Goal: Task Accomplishment & Management: Complete application form

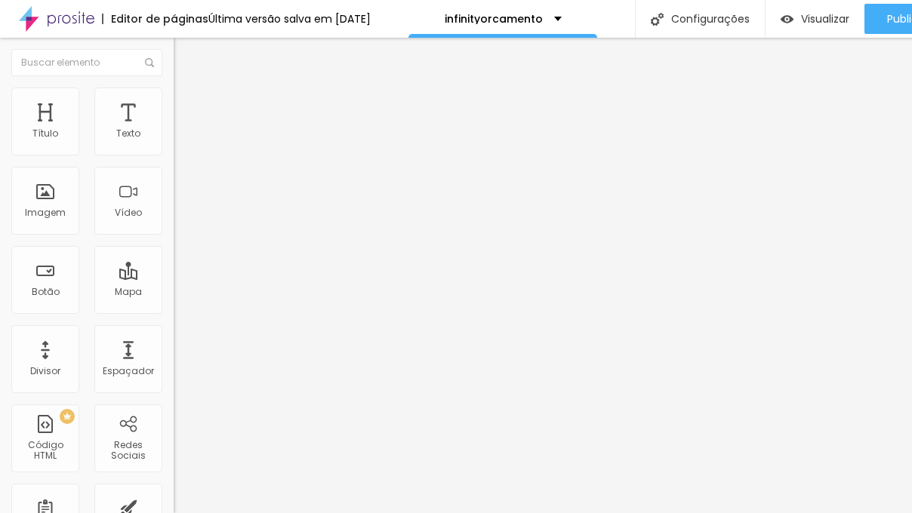
click at [174, 130] on span "Trocar imagem" at bounding box center [215, 123] width 82 height 13
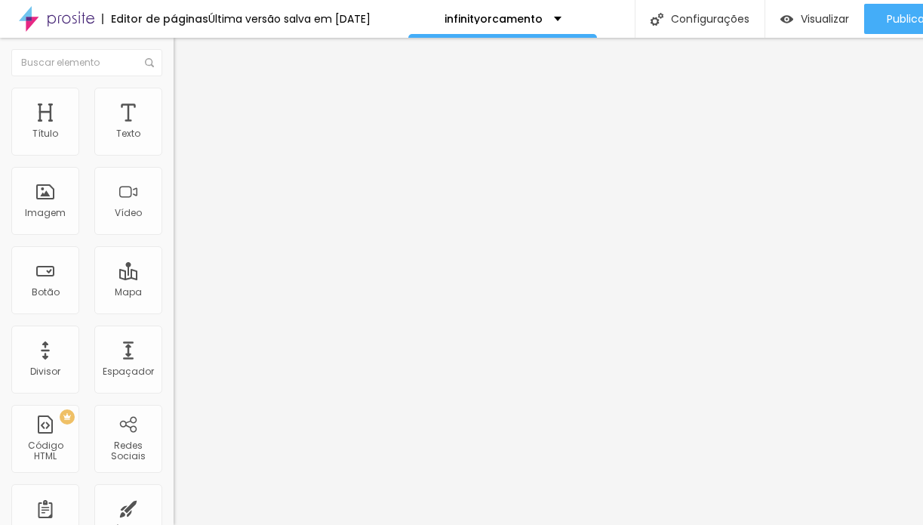
click at [307, 512] on div "Subindo 9/9 arquivos" at bounding box center [461, 529] width 923 height 9
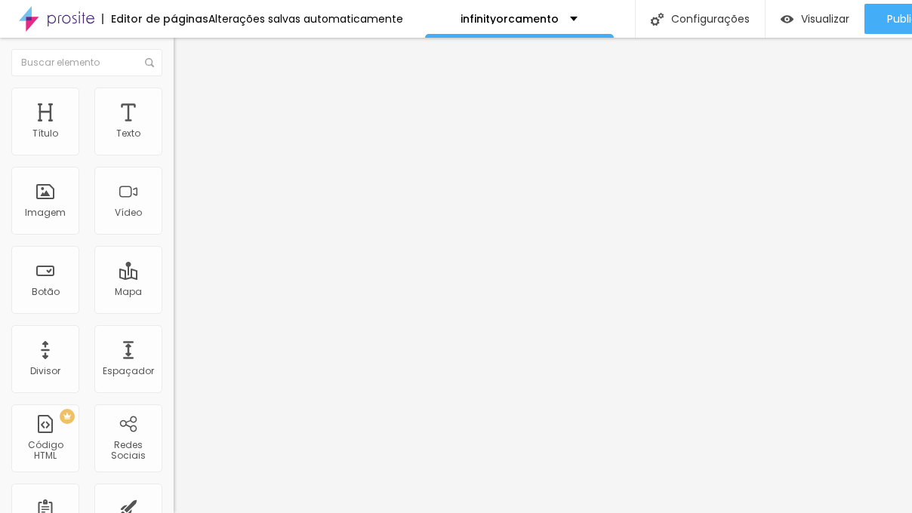
click at [174, 130] on span "Trocar imagem" at bounding box center [215, 123] width 82 height 13
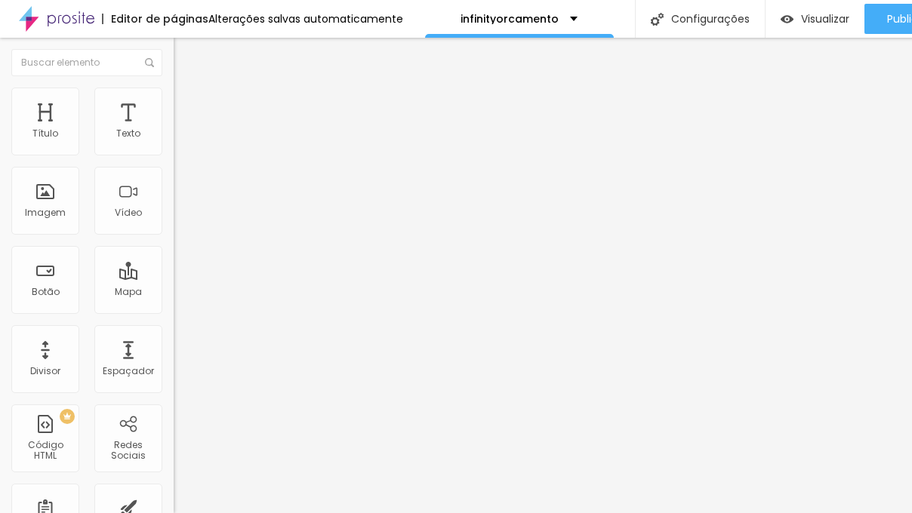
click at [174, 130] on span "Trocar imagem" at bounding box center [215, 123] width 82 height 13
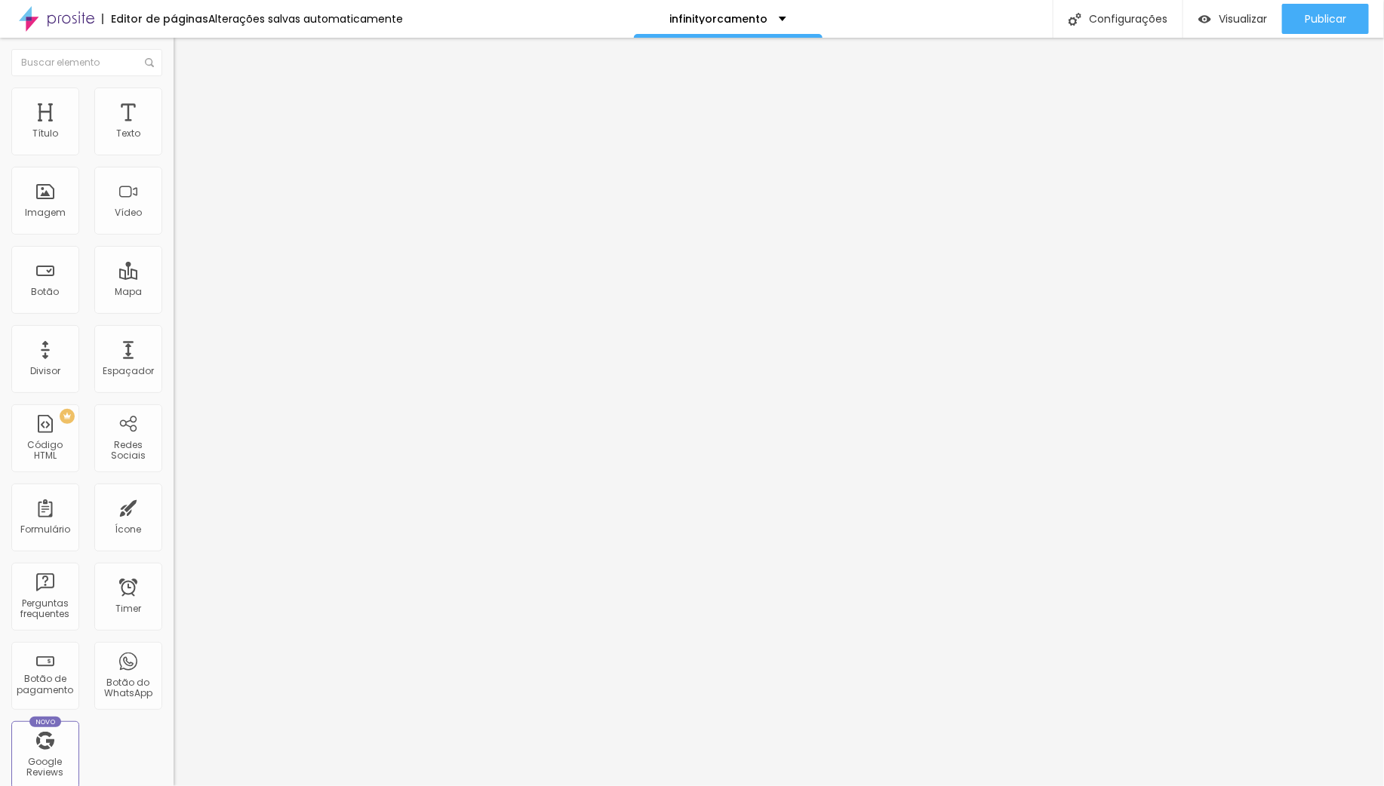
click at [174, 130] on span "Trocar imagem" at bounding box center [215, 123] width 82 height 13
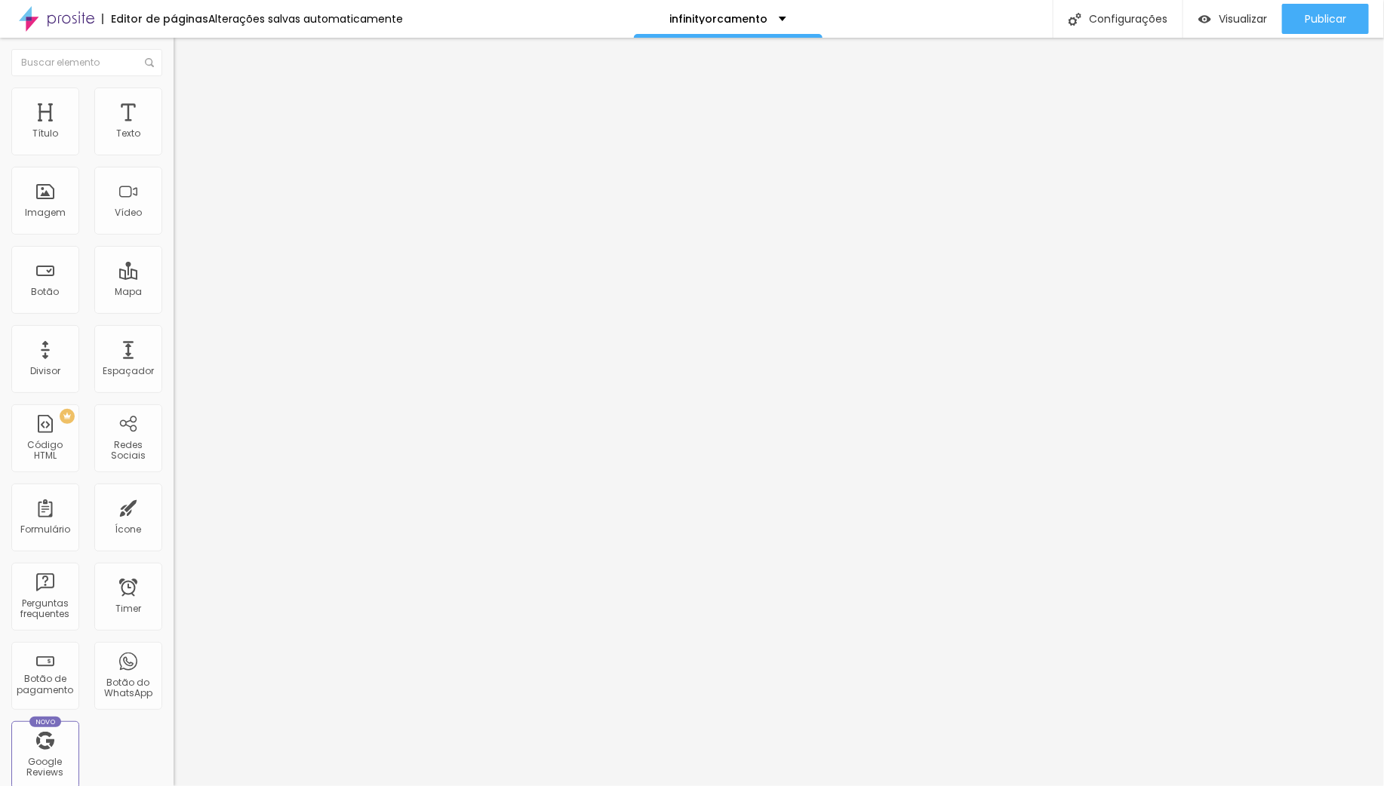
click at [174, 103] on img at bounding box center [181, 110] width 14 height 14
click at [185, 57] on img "button" at bounding box center [191, 55] width 12 height 12
click at [174, 130] on span "Adicionar imagem" at bounding box center [222, 123] width 97 height 13
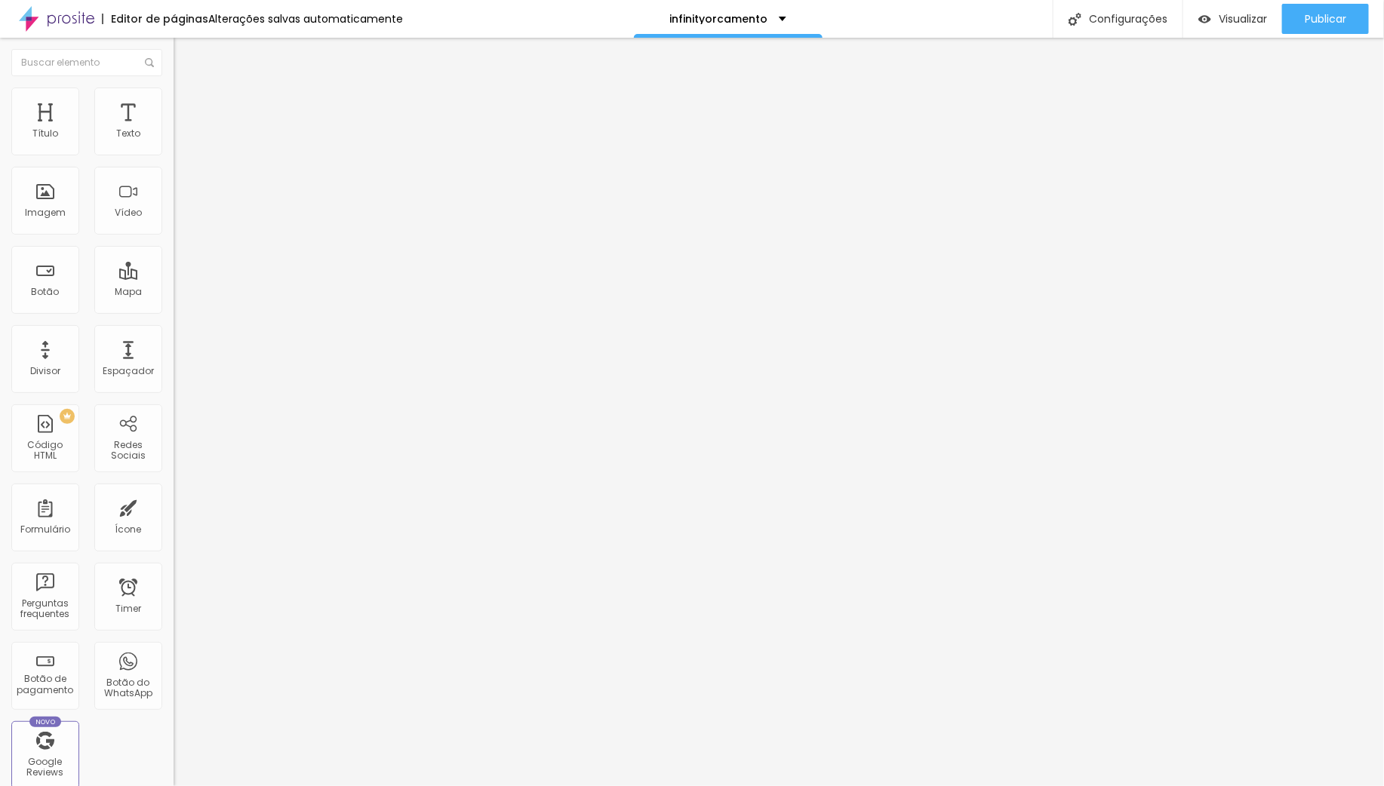
click at [174, 94] on img at bounding box center [181, 95] width 14 height 14
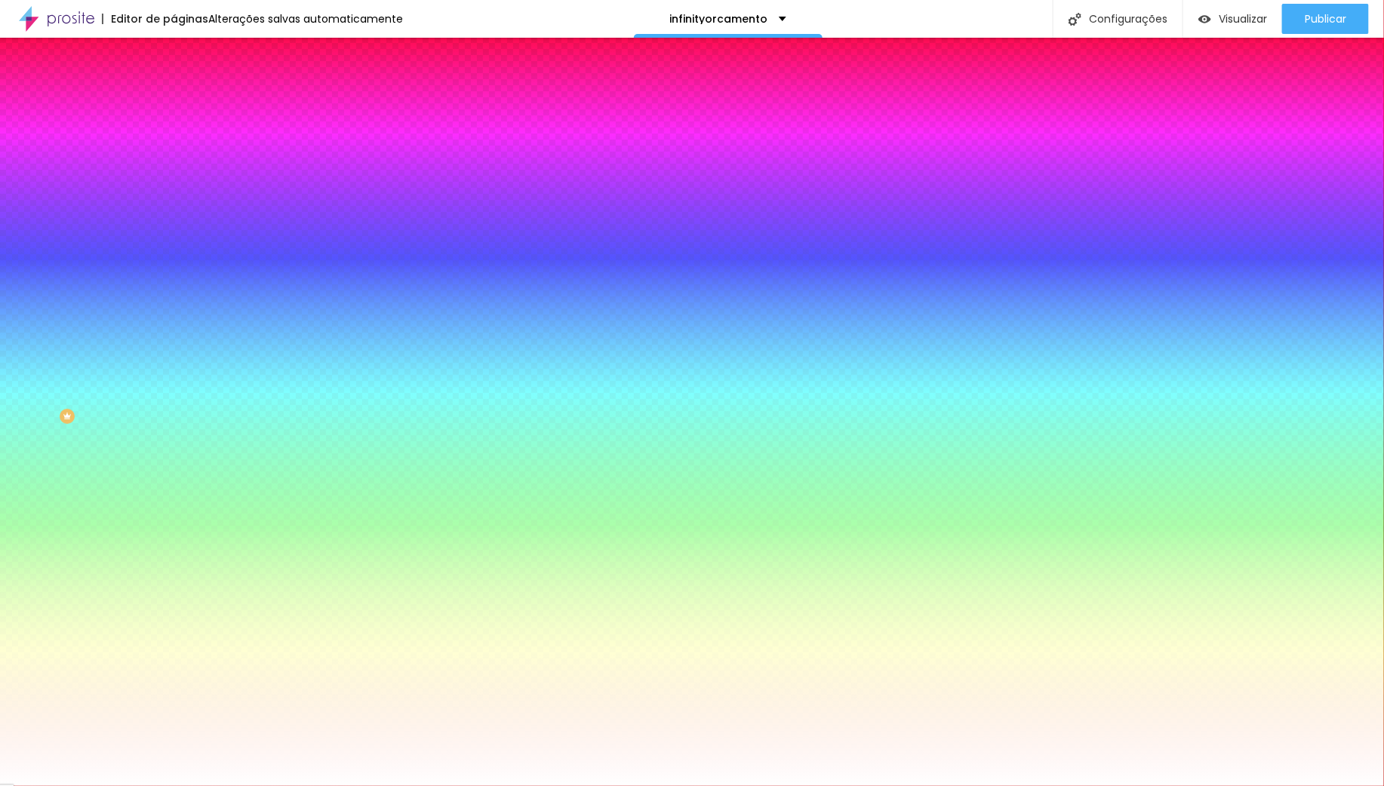
click at [174, 103] on img at bounding box center [181, 110] width 14 height 14
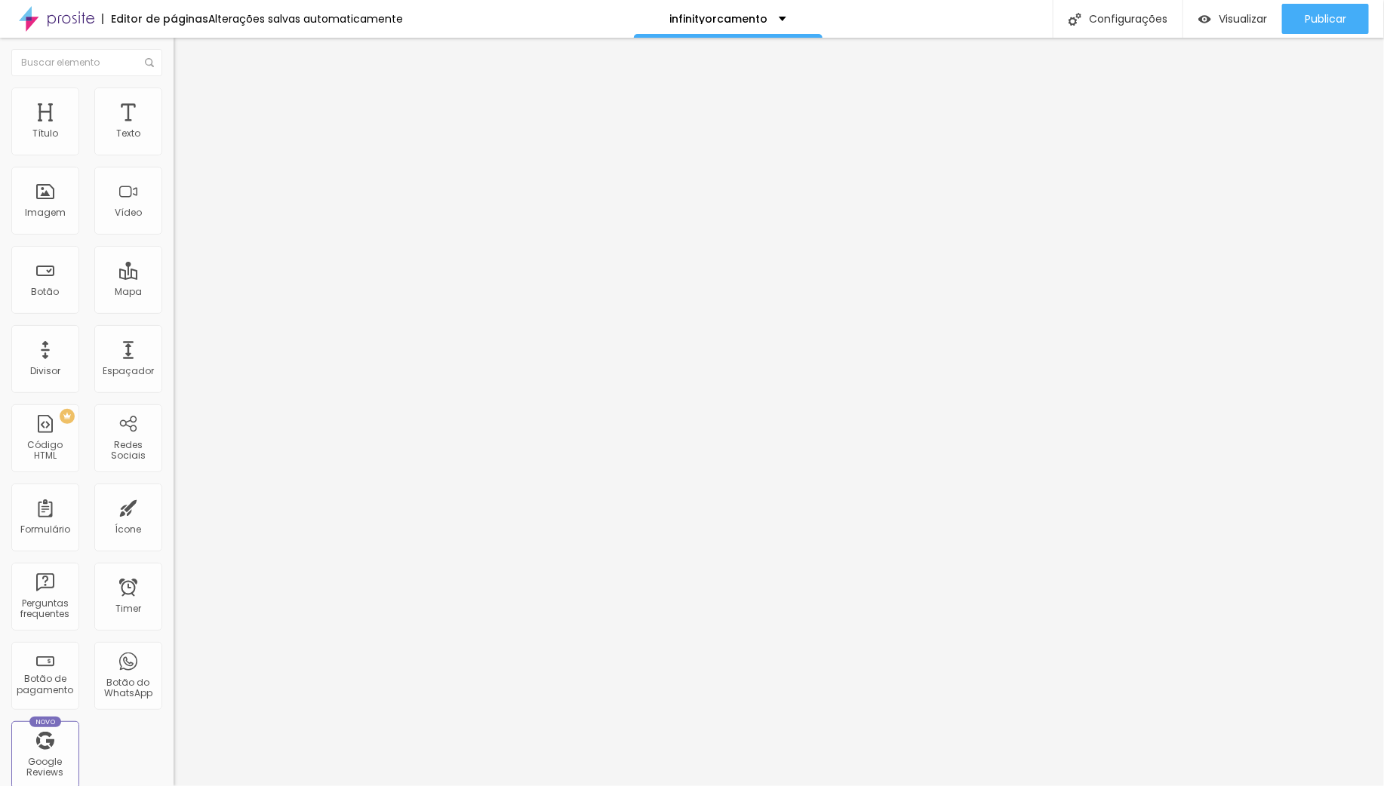
click at [185, 51] on div "Editar Coluna" at bounding box center [232, 55] width 94 height 12
click at [174, 130] on span "Adicionar imagem" at bounding box center [222, 123] width 97 height 13
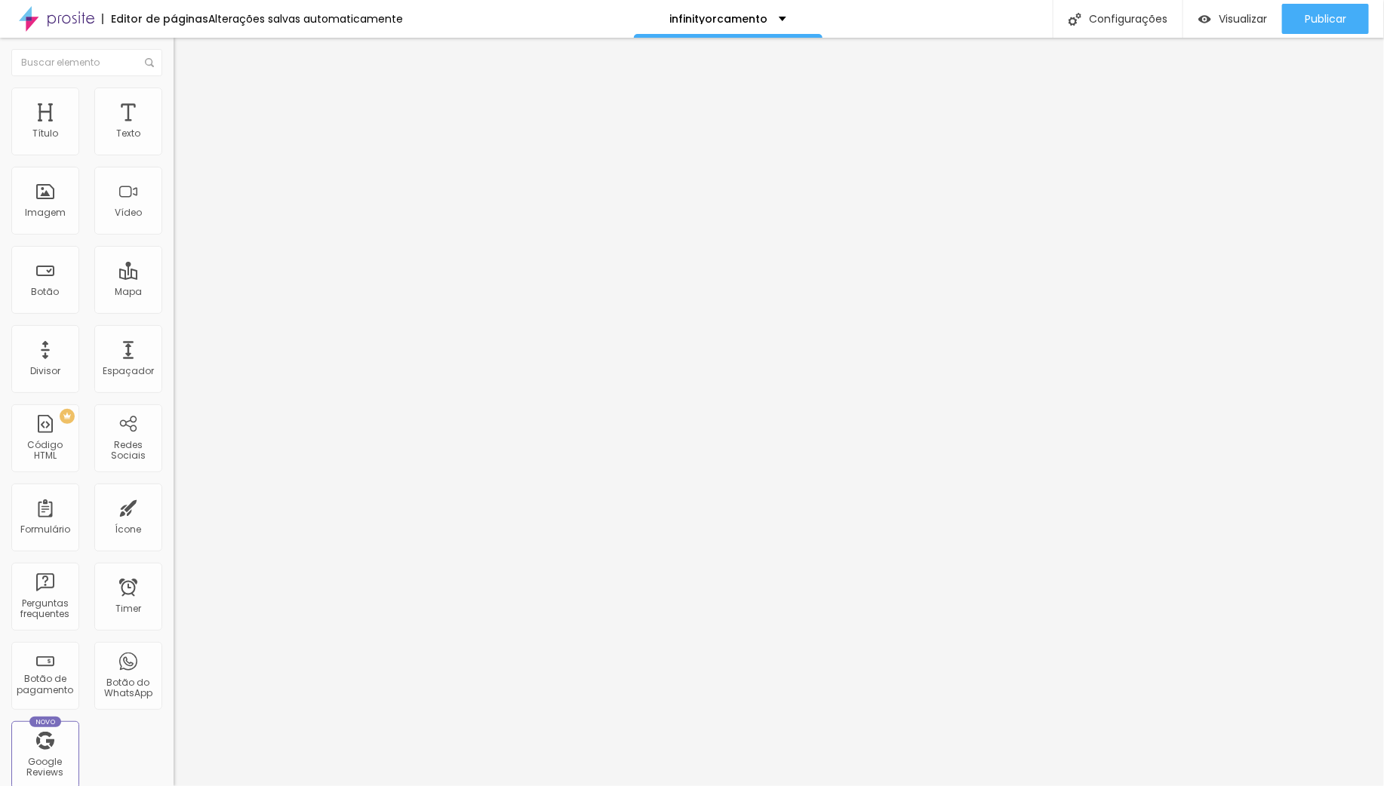
click at [174, 130] on span "Adicionar imagem" at bounding box center [222, 123] width 97 height 13
click at [185, 59] on img "button" at bounding box center [191, 55] width 12 height 12
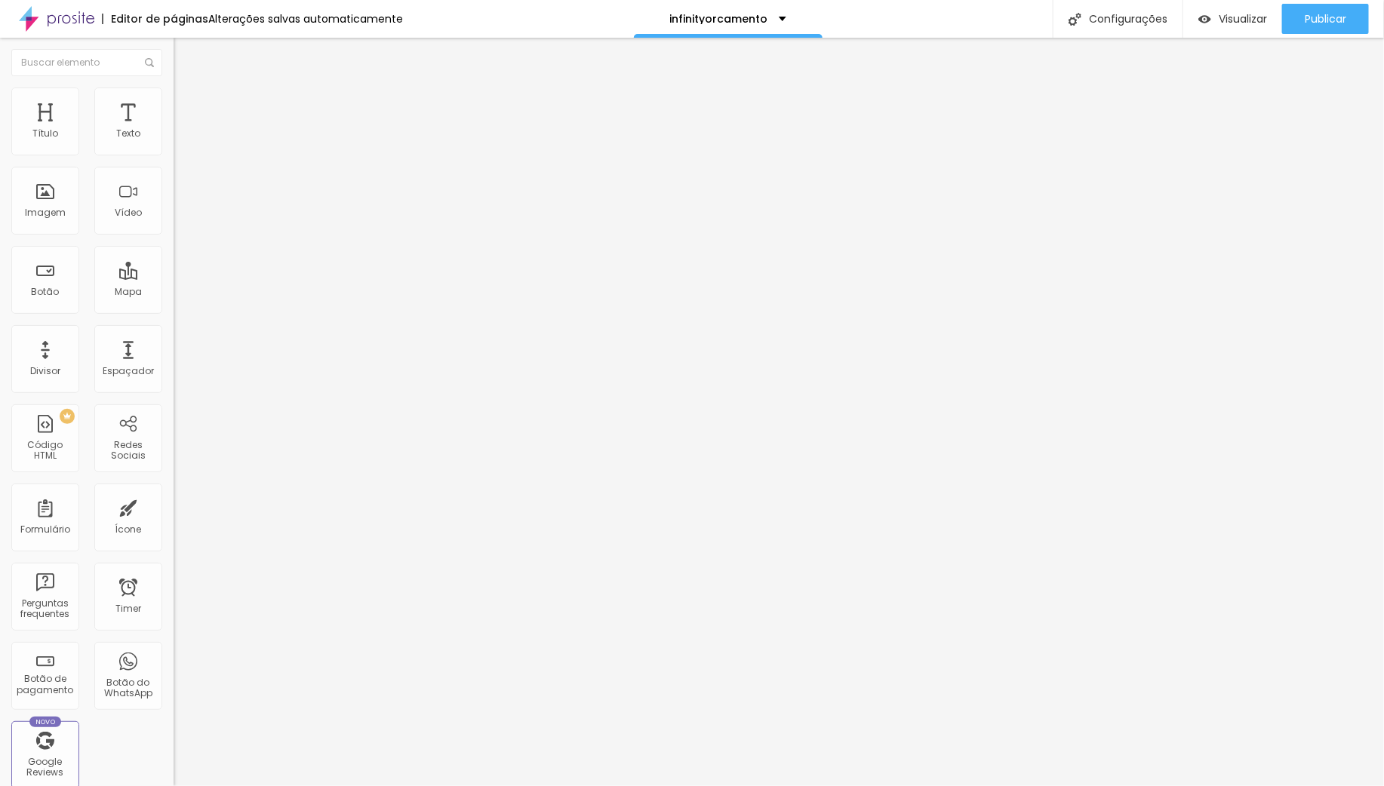
click at [174, 130] on span "Adicionar imagem" at bounding box center [222, 123] width 97 height 13
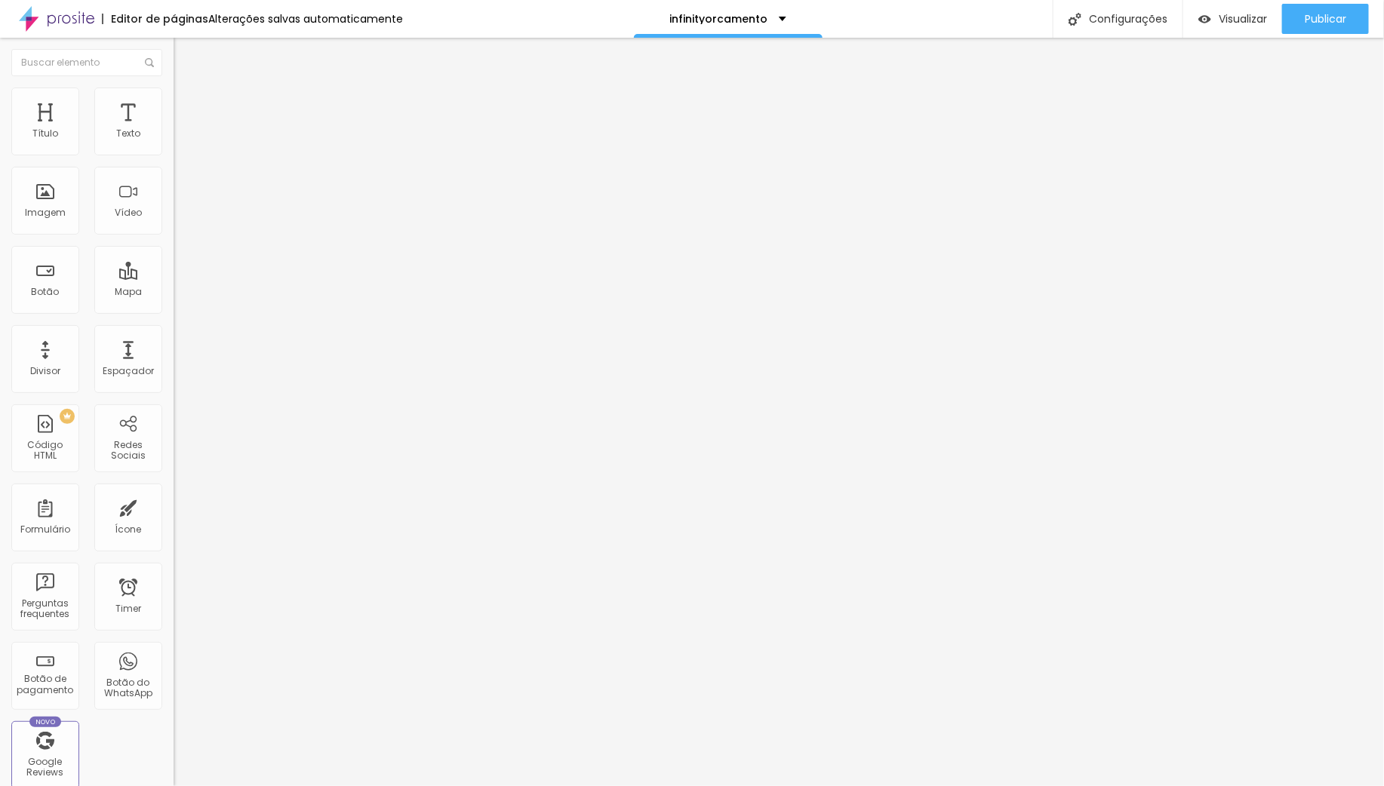
click at [256, 127] on img at bounding box center [260, 122] width 9 height 9
click at [185, 51] on img "button" at bounding box center [191, 55] width 12 height 12
click at [174, 142] on input "Click me" at bounding box center [264, 134] width 181 height 15
type input "C"
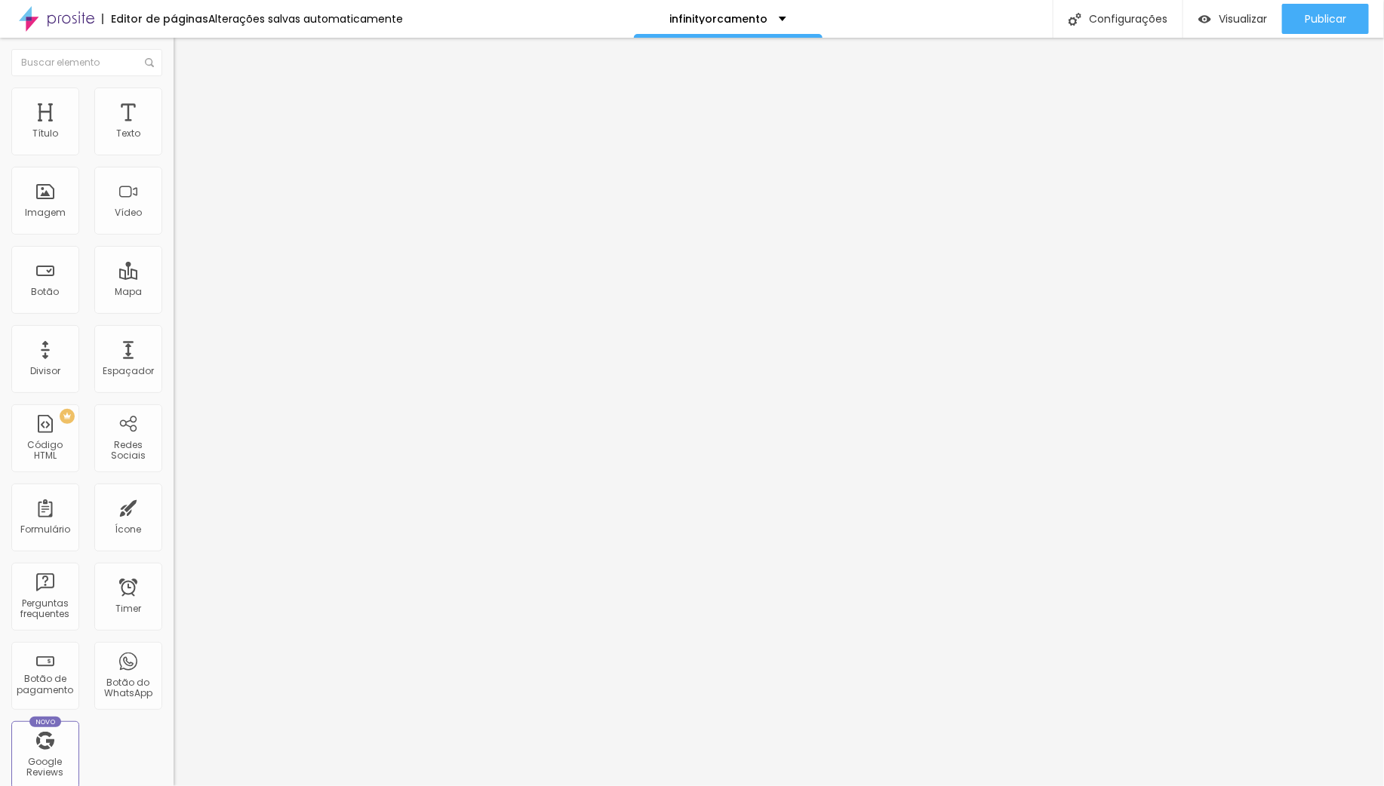
type input "Escolher PRATA"
drag, startPoint x: 70, startPoint y: 167, endPoint x: -23, endPoint y: 167, distance: 93.6
click at [0, 167] on html "Editor de páginas Alterações salvas automaticamente infinityorcamento Configura…" at bounding box center [692, 393] width 1384 height 786
type input "Escolher OURO"
click at [185, 51] on img "button" at bounding box center [191, 55] width 12 height 12
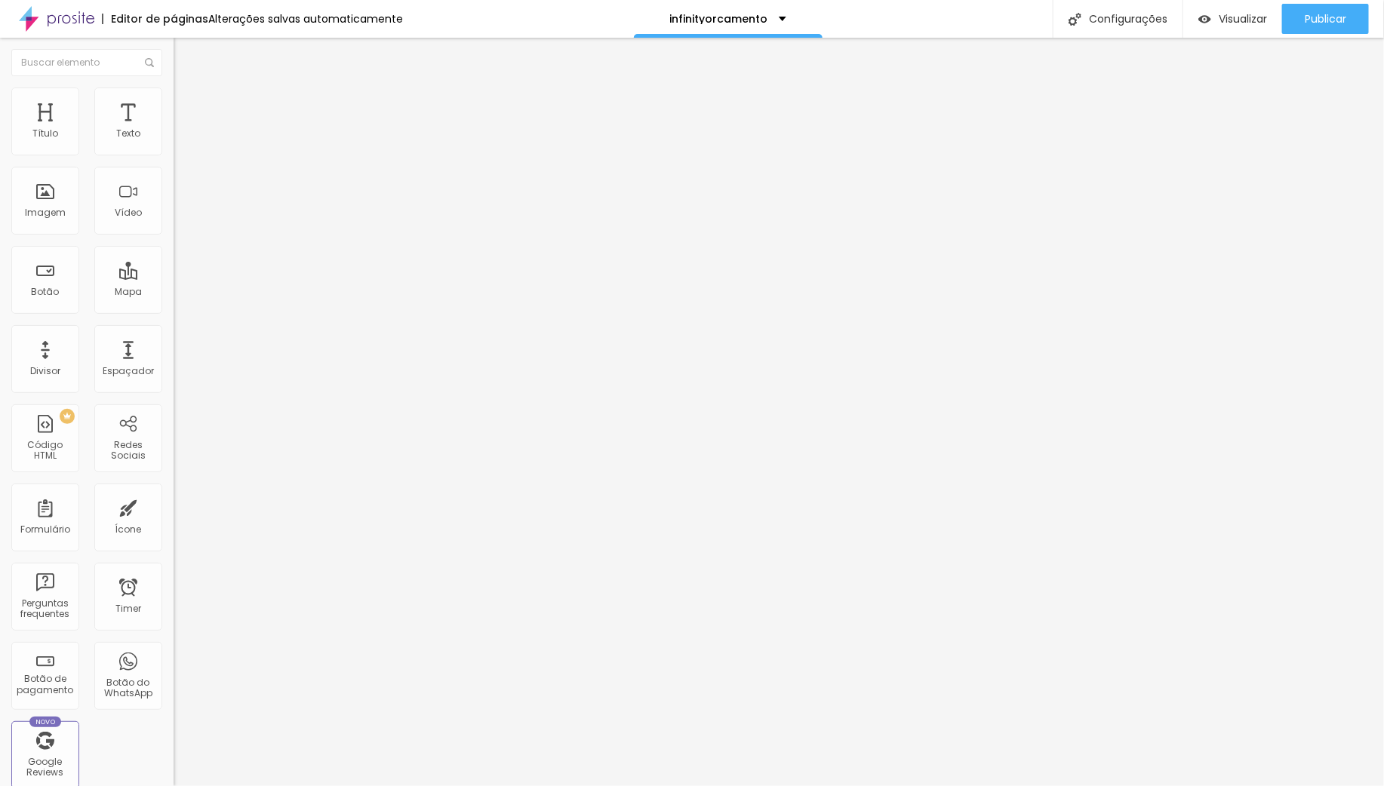
click at [174, 130] on span "Adicionar imagem" at bounding box center [222, 123] width 97 height 13
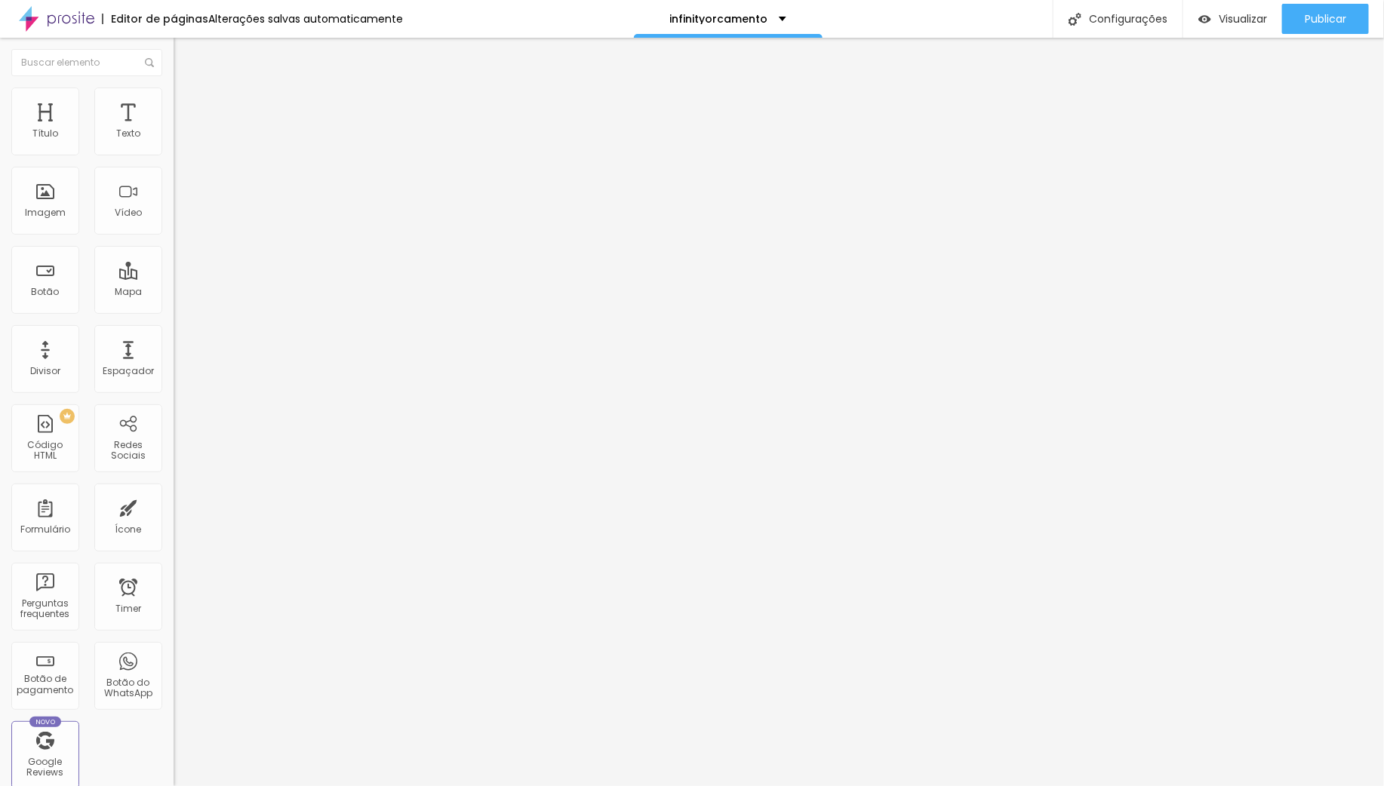
drag, startPoint x: 85, startPoint y: 162, endPoint x: 10, endPoint y: 163, distance: 74.7
click at [174, 163] on div "Texto Click me Alinhamento [GEOGRAPHIC_DATA] Link URL https:// Abrir em uma nov…" at bounding box center [261, 228] width 174 height 220
drag, startPoint x: 107, startPoint y: 167, endPoint x: -128, endPoint y: 168, distance: 234.7
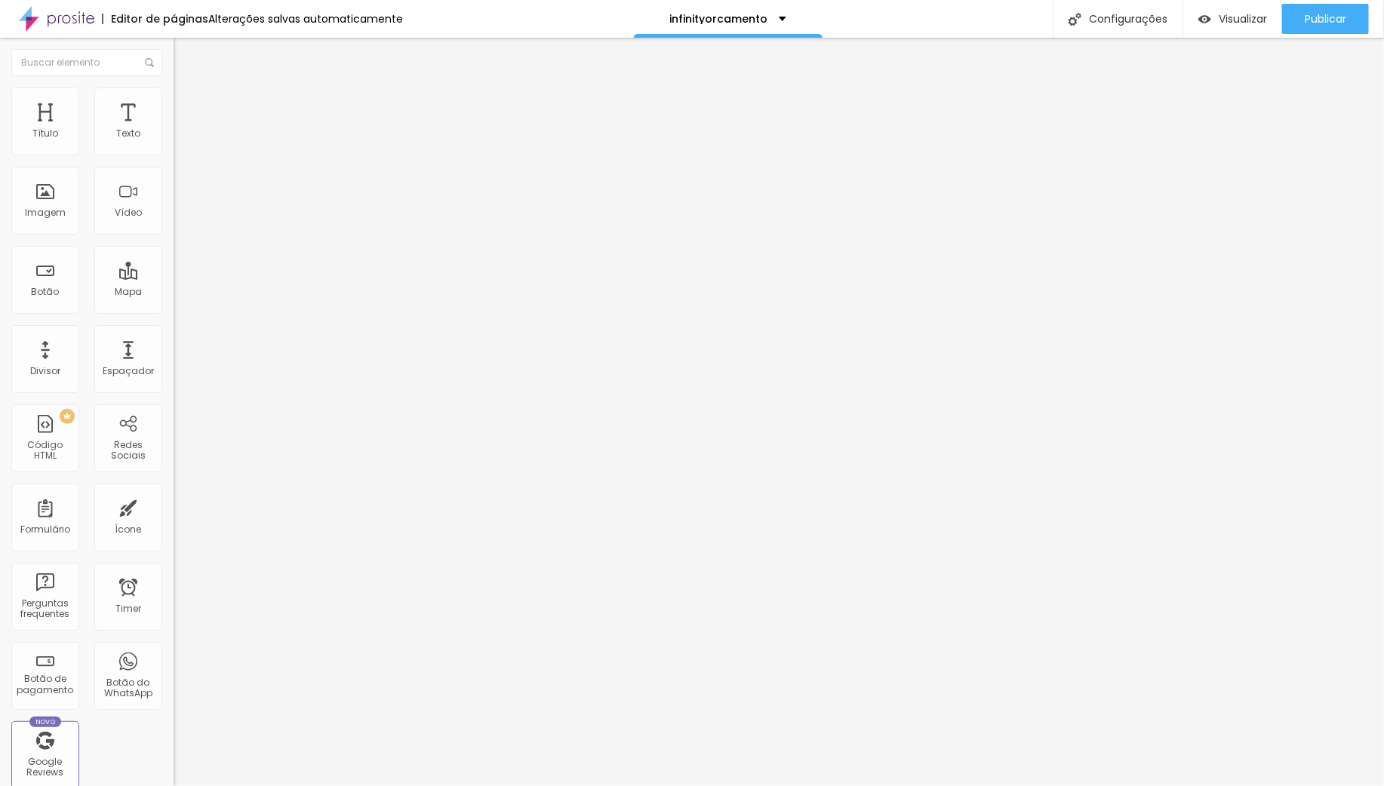
click at [0, 168] on html "Editor de páginas Alterações salvas automaticamente infinityorcamento Configura…" at bounding box center [692, 393] width 1384 height 786
type input "Quero Pre-wedding"
drag, startPoint x: 74, startPoint y: 166, endPoint x: -87, endPoint y: 166, distance: 160.8
click at [0, 166] on html "Editor de páginas Alterações salvas automaticamente infinityorcamento Configura…" at bounding box center [692, 393] width 1384 height 786
type input "Quero Making off"
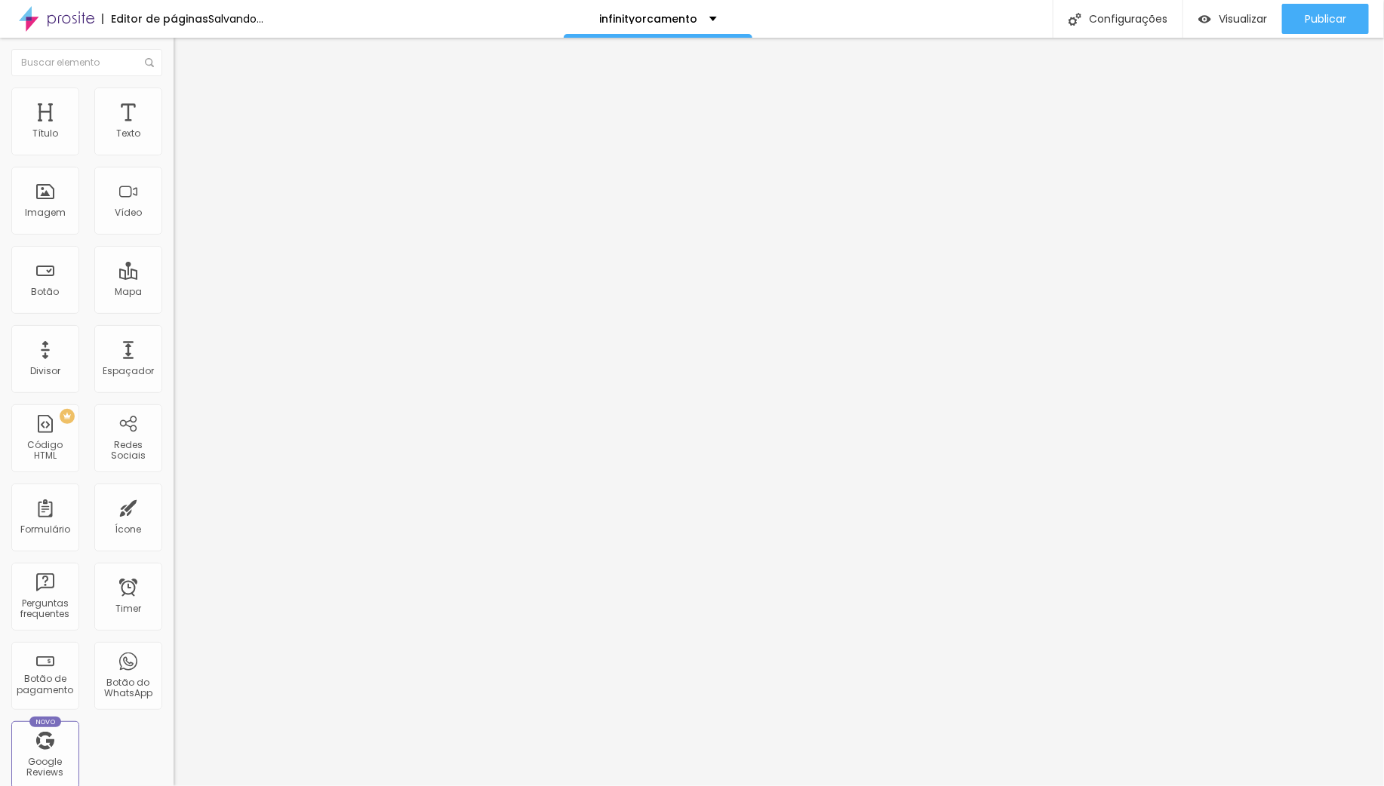
click at [174, 130] on span "Adicionar imagem" at bounding box center [222, 123] width 97 height 13
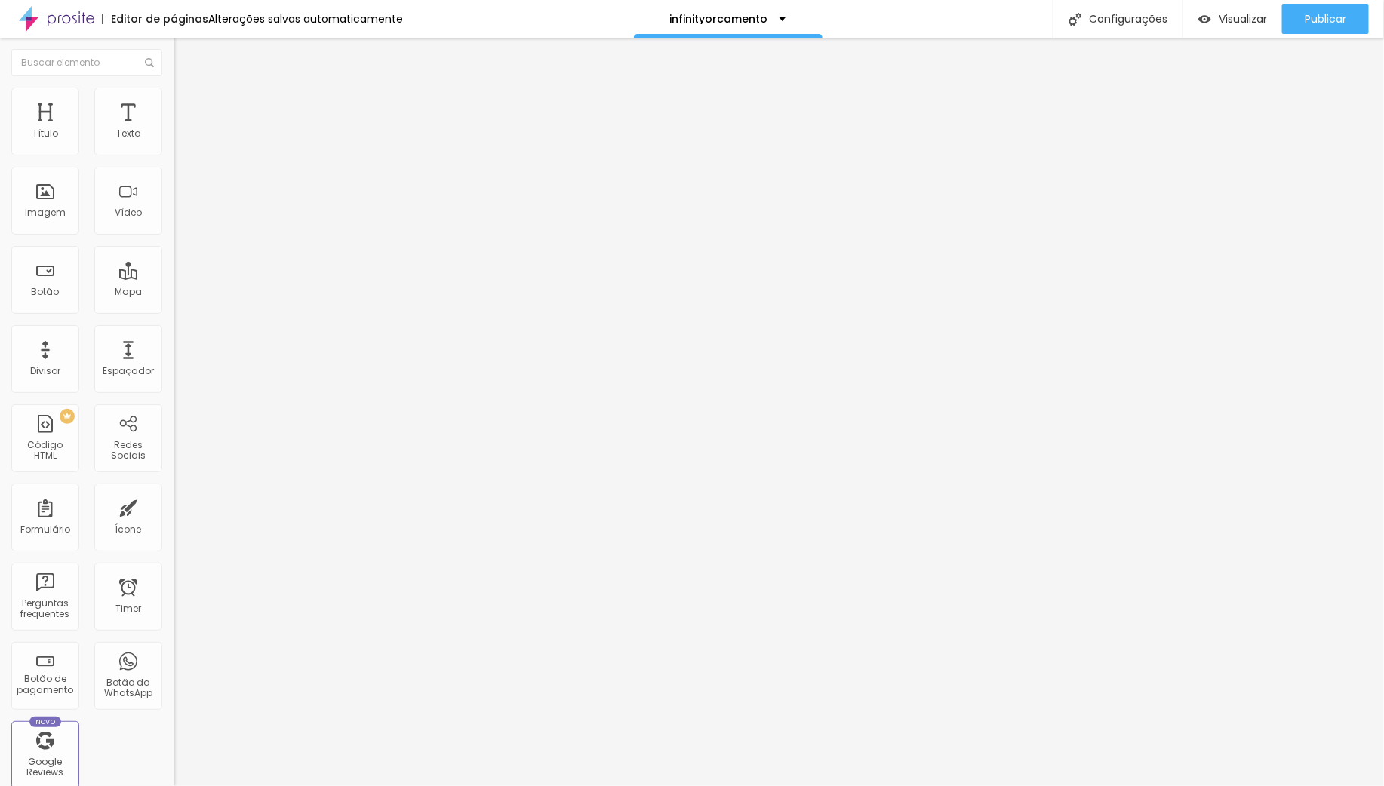
click at [174, 130] on span "Trocar imagem" at bounding box center [215, 123] width 82 height 13
drag, startPoint x: 100, startPoint y: 404, endPoint x: -106, endPoint y: 404, distance: 205.3
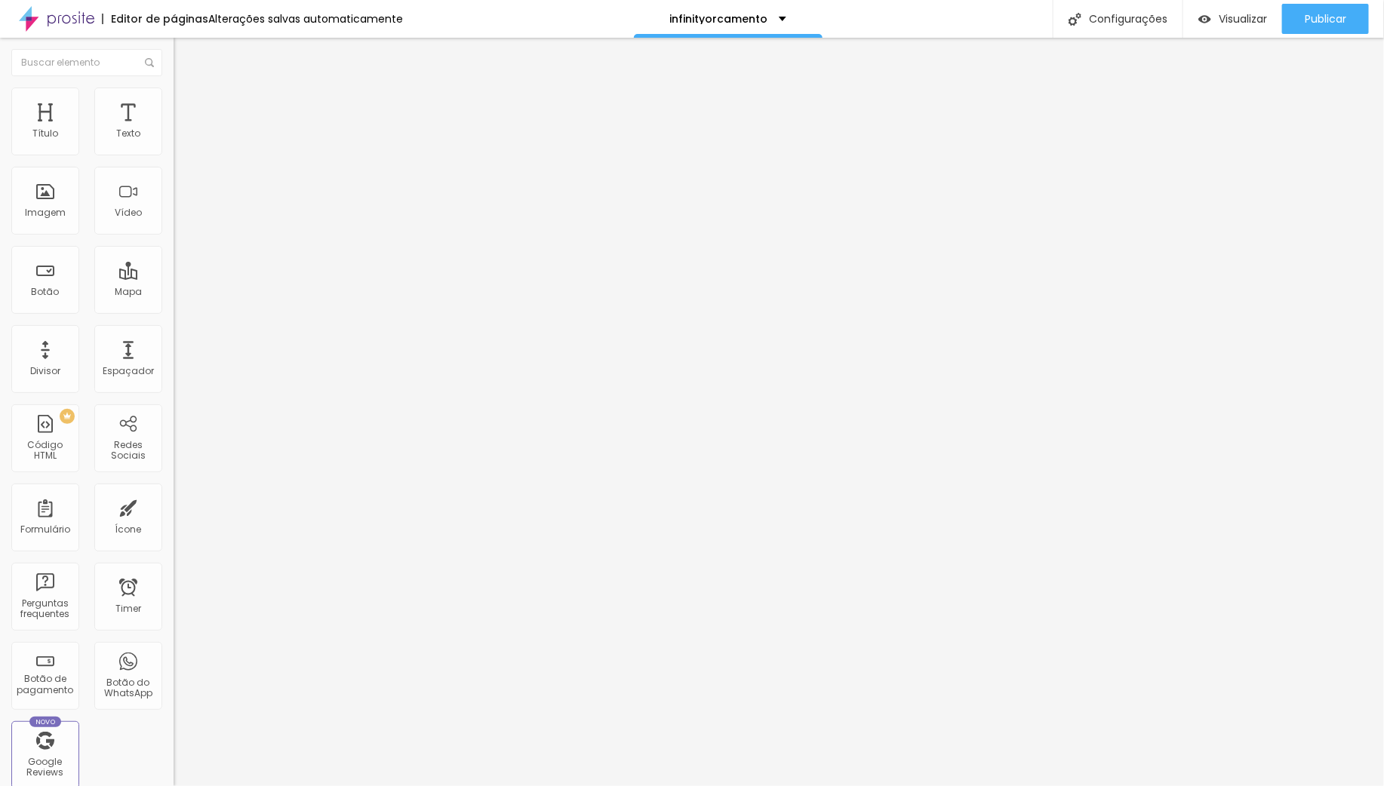
click at [0, 404] on html "Editor de páginas Alterações salvas automaticamente infinityorcamento Configura…" at bounding box center [692, 393] width 1384 height 786
paste input "[DOMAIN_NAME][URL]"
type input "[DOMAIN_NAME][URL]"
click at [174, 493] on div "Editar Imagem Conteúdo Estilo Avançado Trocar imagem Descrição da imagem (Alt) …" at bounding box center [261, 412] width 174 height 749
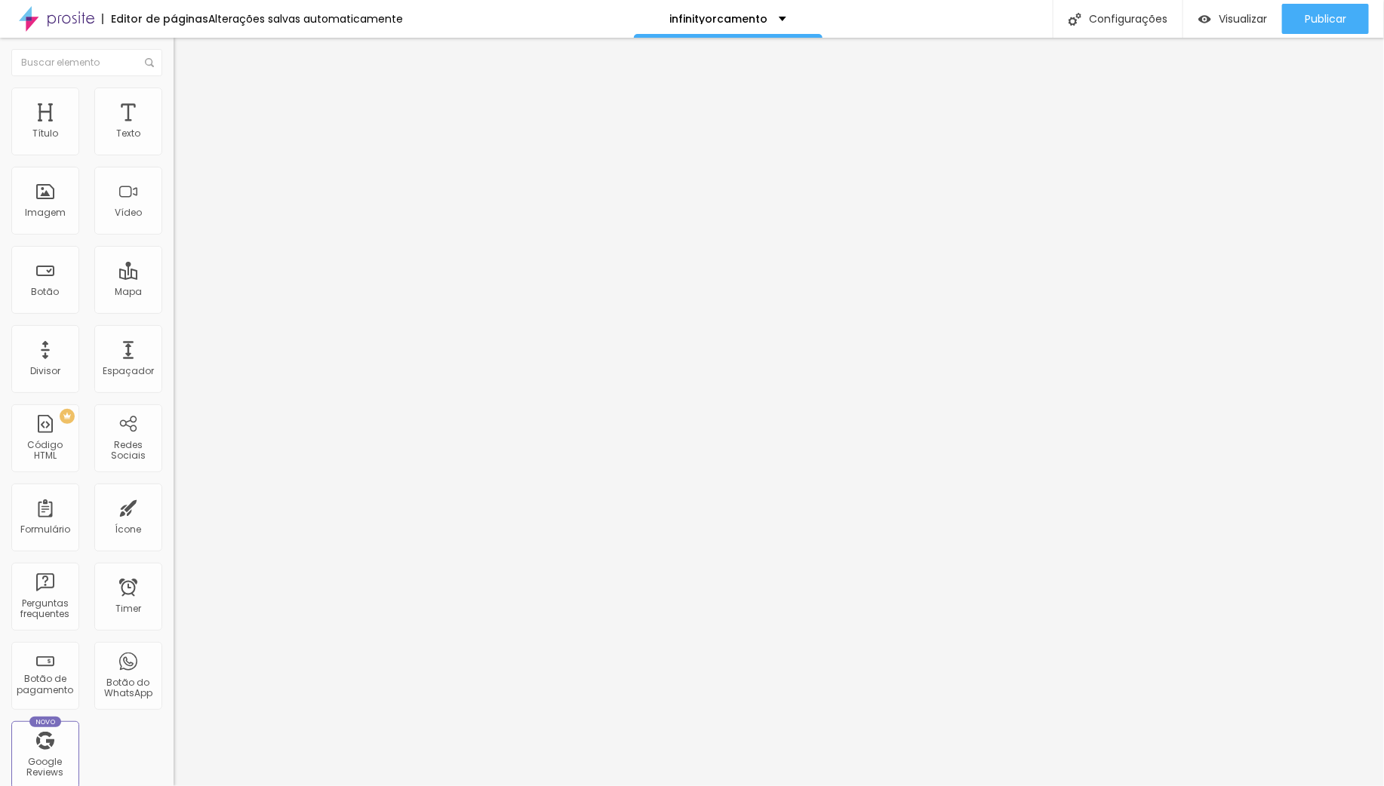
scroll to position [0, 0]
click at [174, 130] on span "Trocar imagem" at bounding box center [215, 123] width 82 height 13
click at [174, 309] on input "text" at bounding box center [264, 301] width 181 height 15
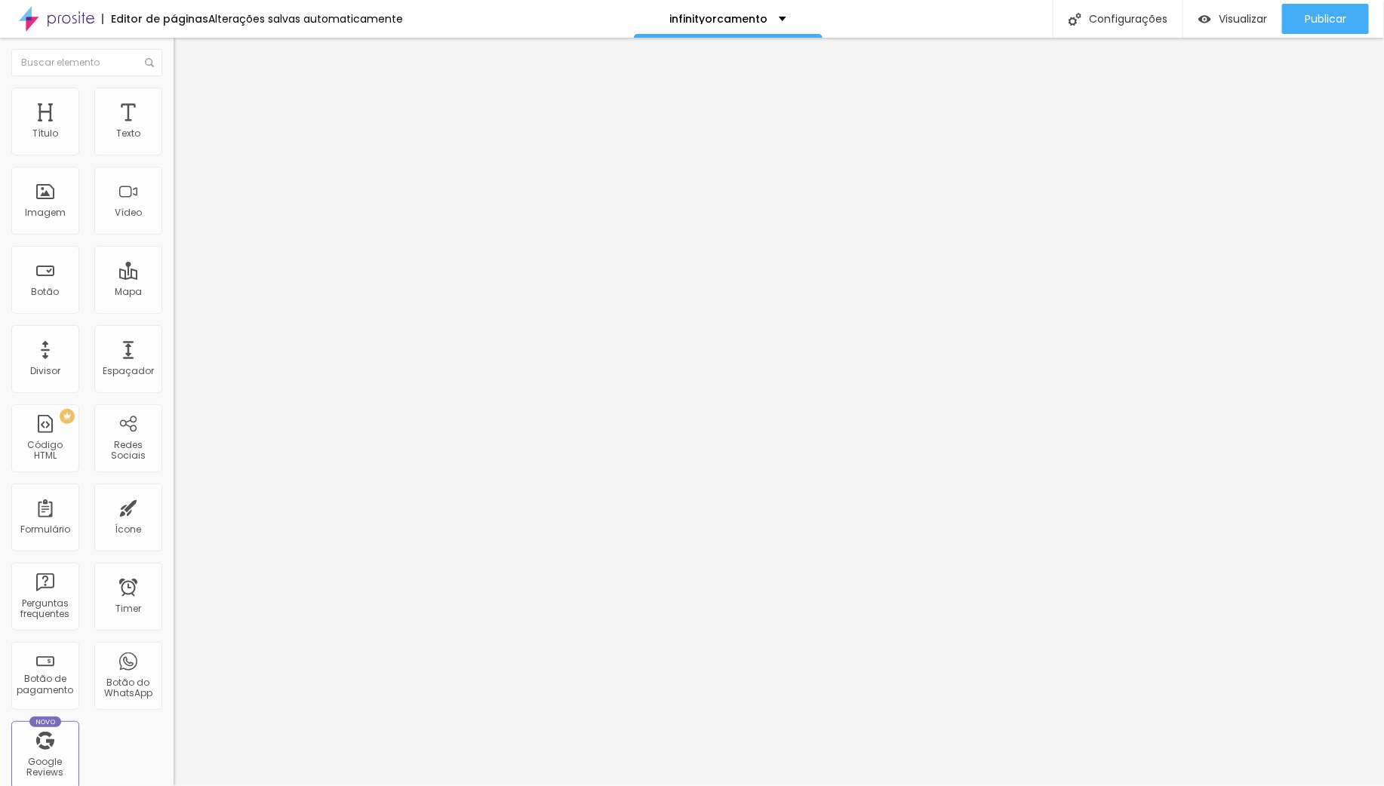
paste input "[DOMAIN_NAME][URL]"
type input "[DOMAIN_NAME][URL]"
click at [911, 23] on span "Publicar" at bounding box center [1326, 19] width 42 height 12
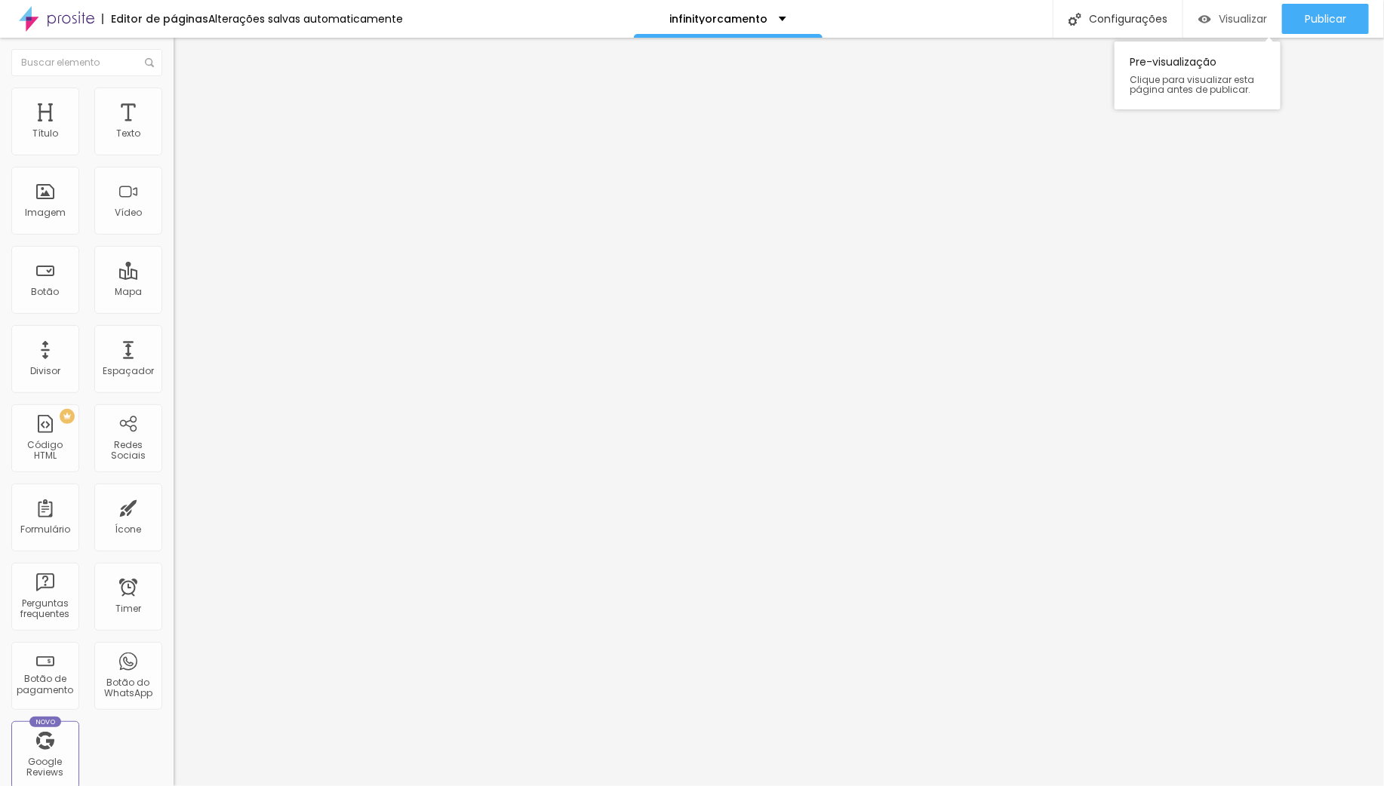
click at [911, 21] on span "Visualizar" at bounding box center [1243, 19] width 48 height 12
drag, startPoint x: 156, startPoint y: 404, endPoint x: -58, endPoint y: 402, distance: 214.4
click at [0, 402] on html "Editor de páginas Alterações salvas automaticamente infinityorcamento Configura…" at bounding box center [692, 393] width 1384 height 786
paste input "[URL][DOMAIN_NAME]"
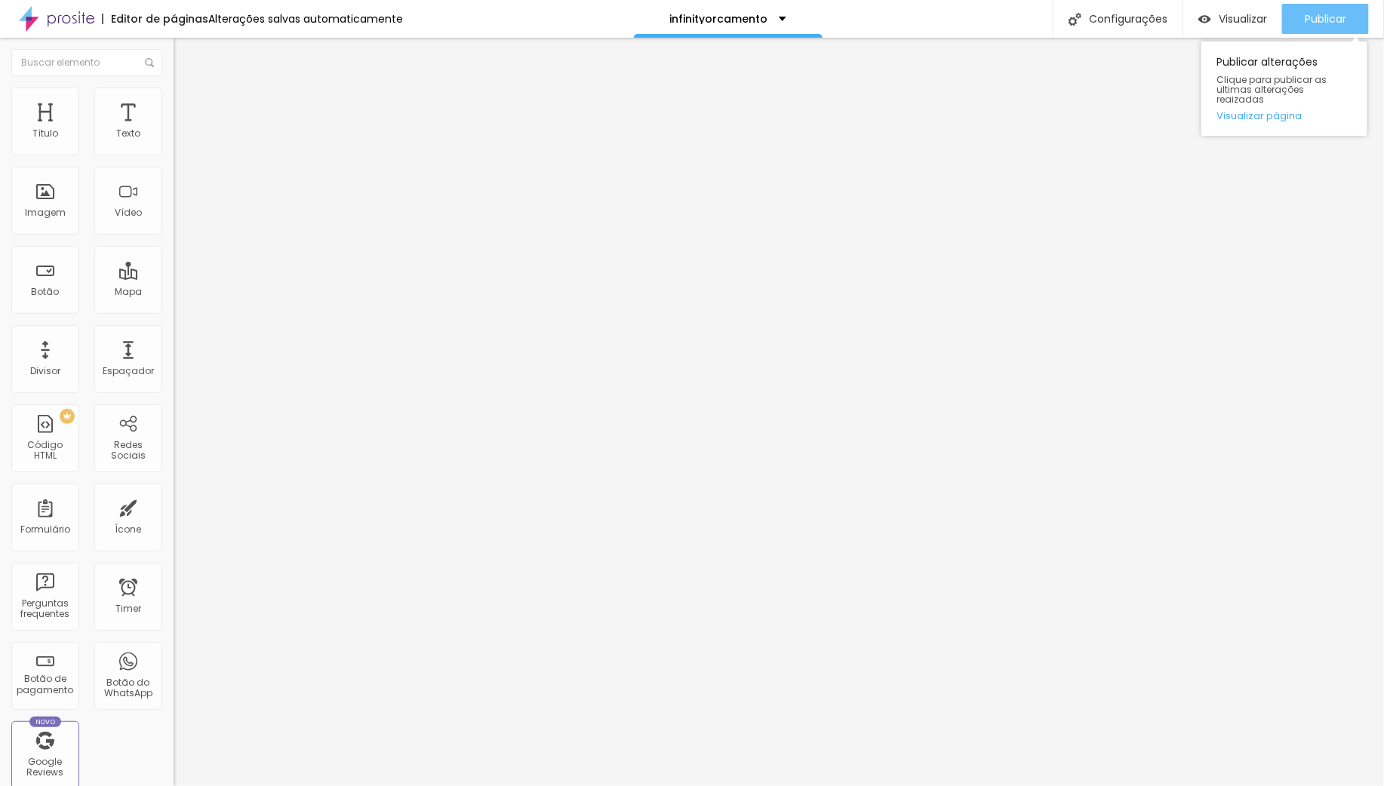
type input "[URL][DOMAIN_NAME]"
click at [911, 16] on span "Publicar" at bounding box center [1326, 19] width 42 height 12
click at [174, 309] on input "text" at bounding box center [264, 301] width 181 height 15
paste input "[URL][DOMAIN_NAME]"
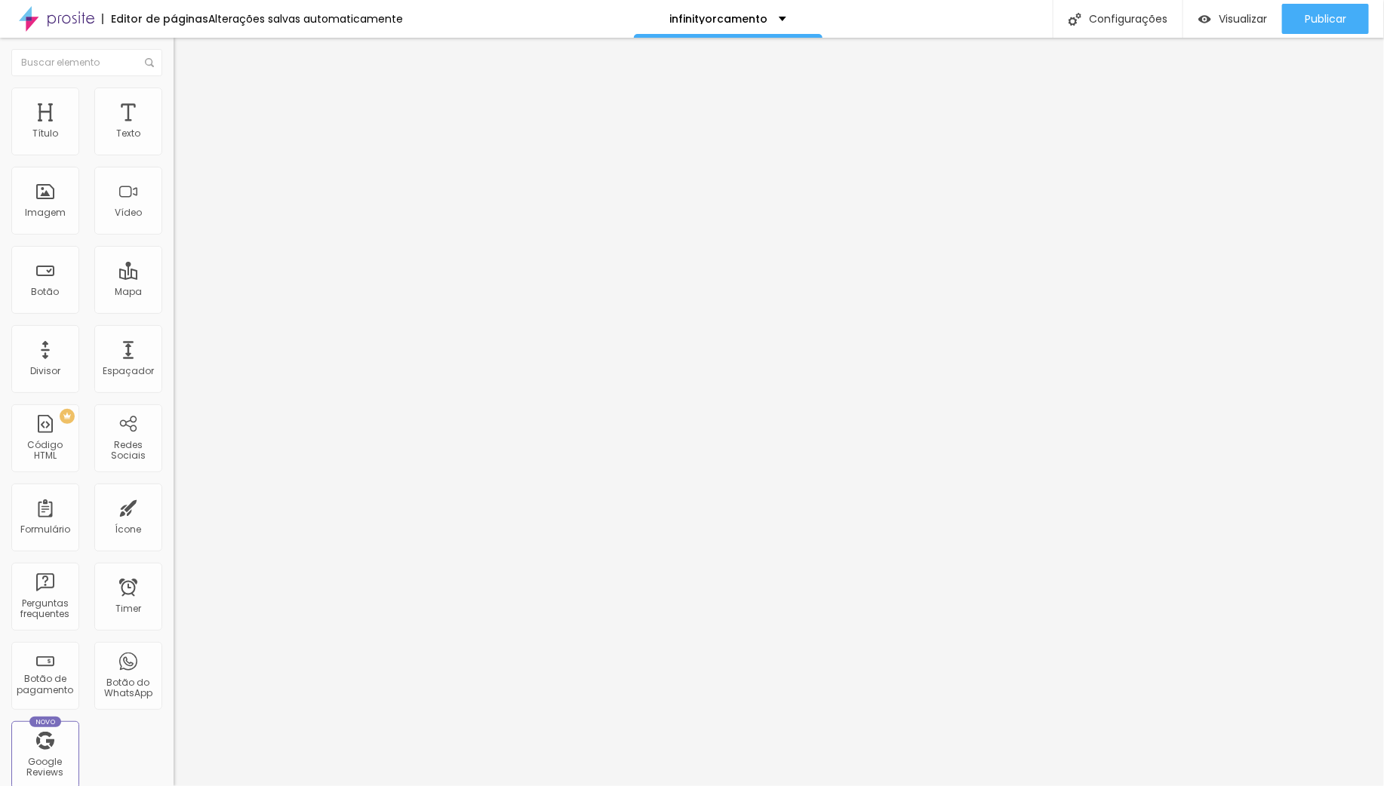
scroll to position [0, 72]
type input "[URL][DOMAIN_NAME]"
click at [911, 23] on span "Publicar" at bounding box center [1326, 19] width 42 height 12
click at [174, 92] on img at bounding box center [181, 95] width 14 height 14
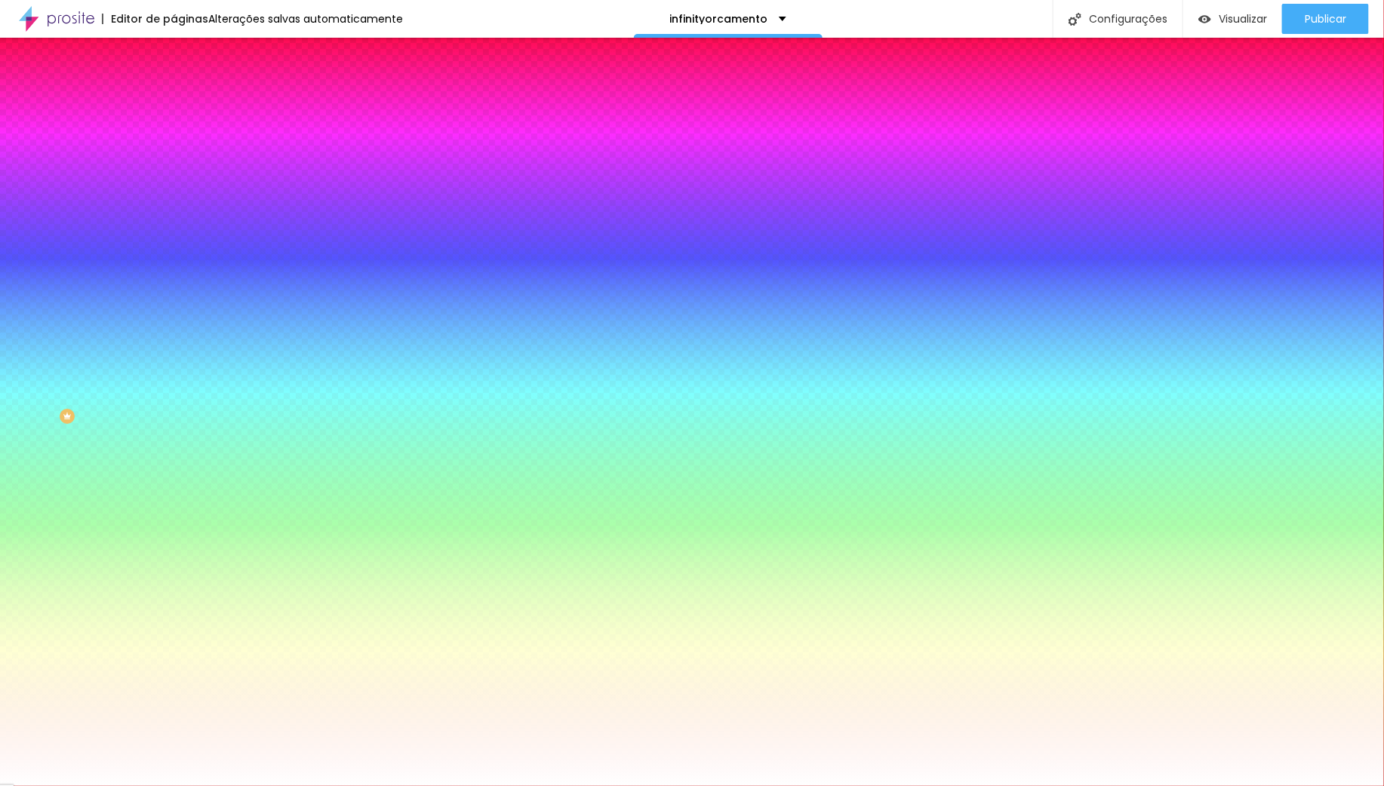
click at [174, 103] on li "Avançado" at bounding box center [261, 110] width 174 height 15
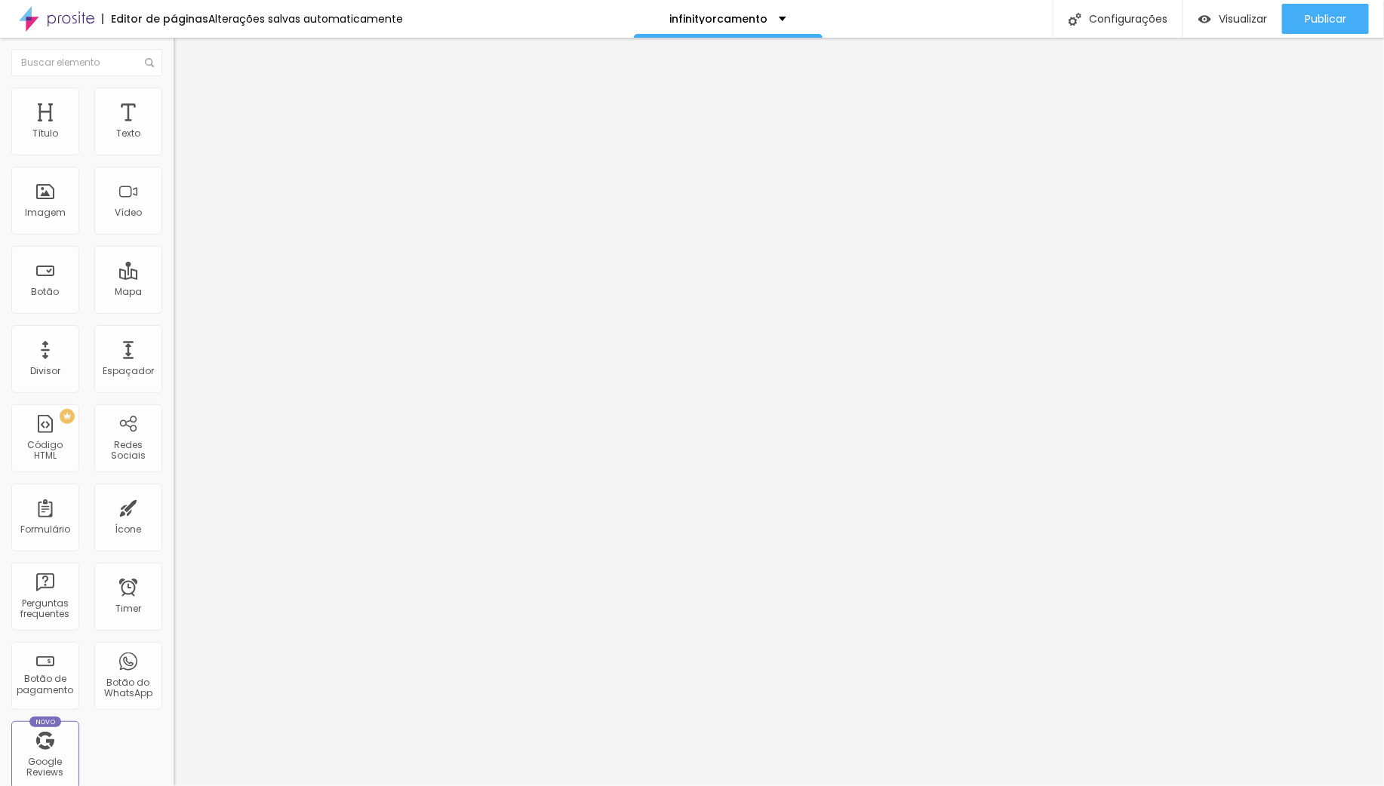
type input "8"
type input "9"
type input "13"
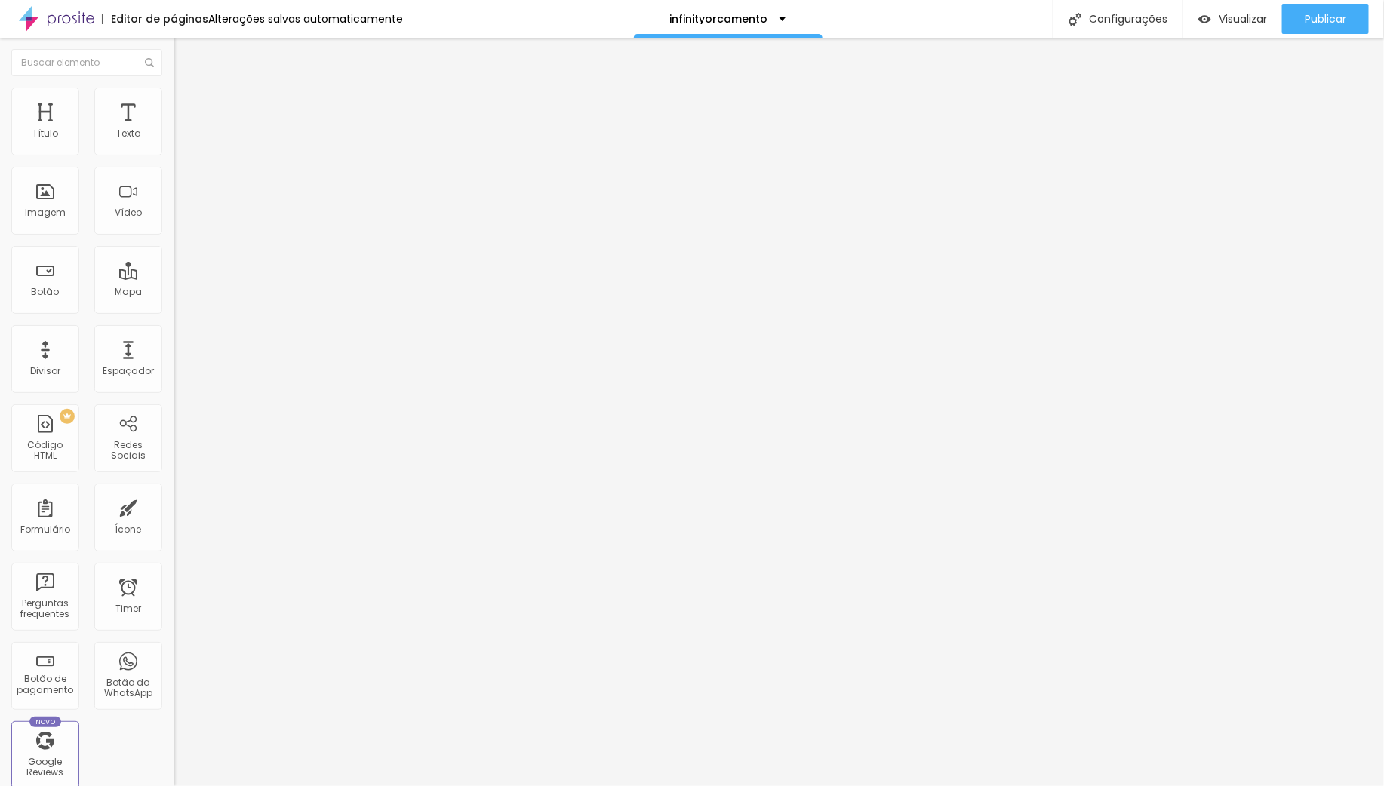
type input "13"
type input "14"
type input "15"
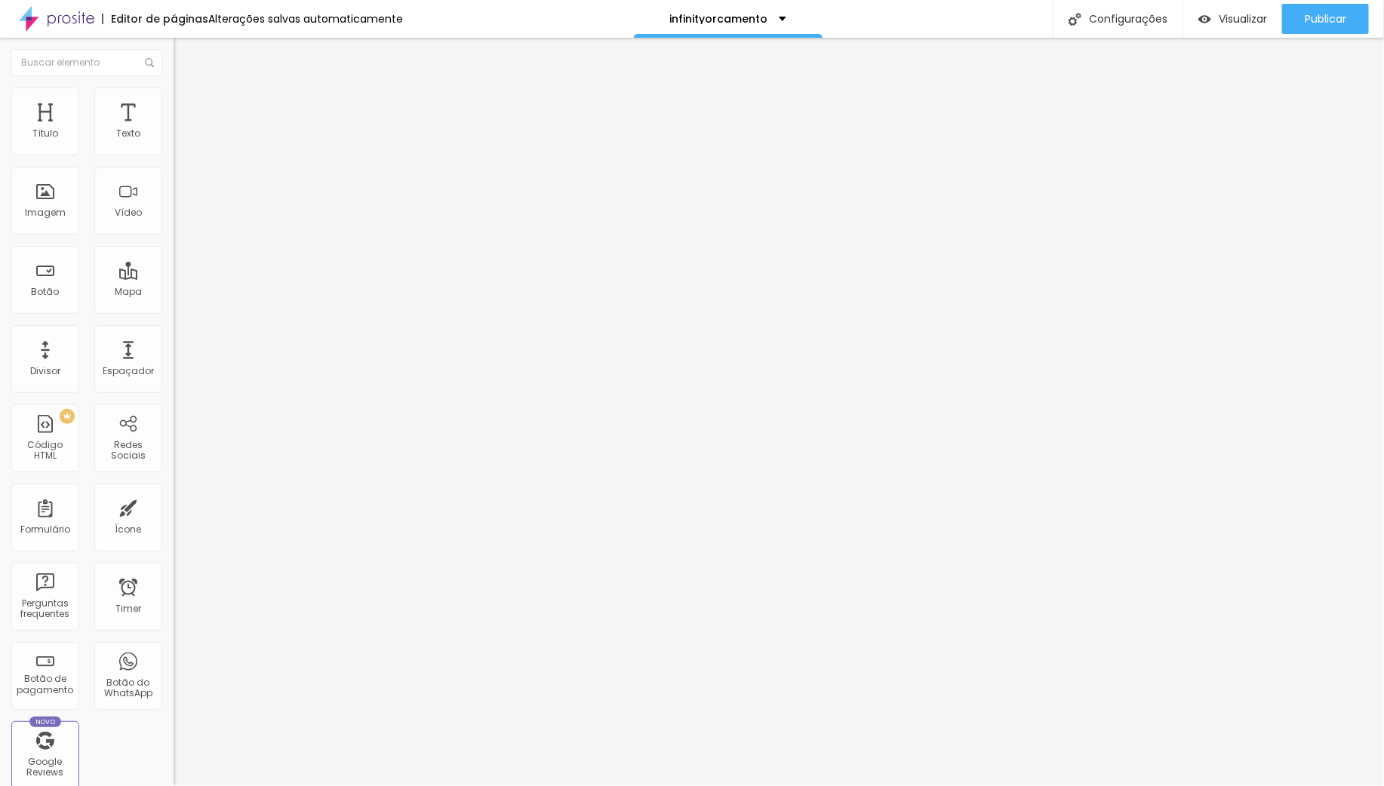
type input "16"
type input "17"
type input "18"
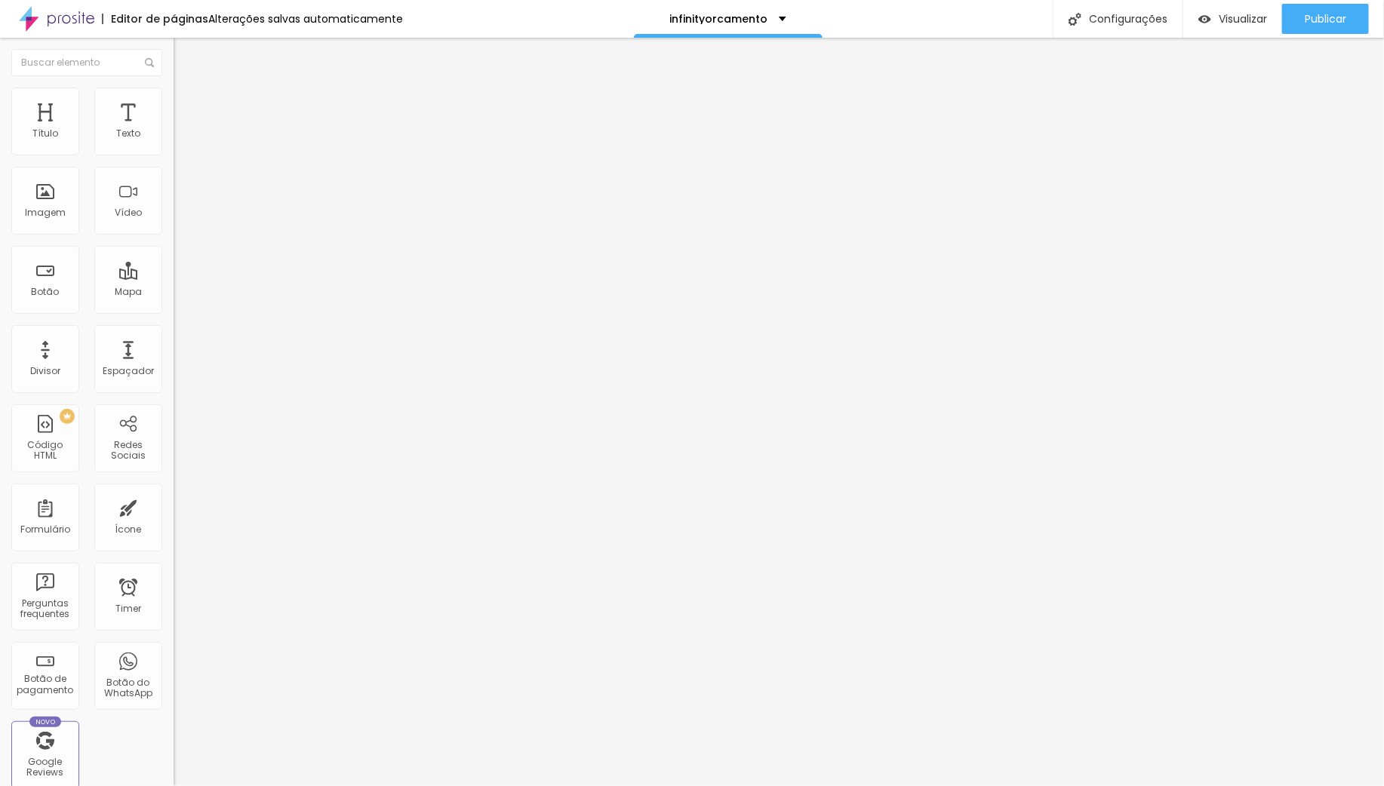
type input "18"
type input "19"
type input "20"
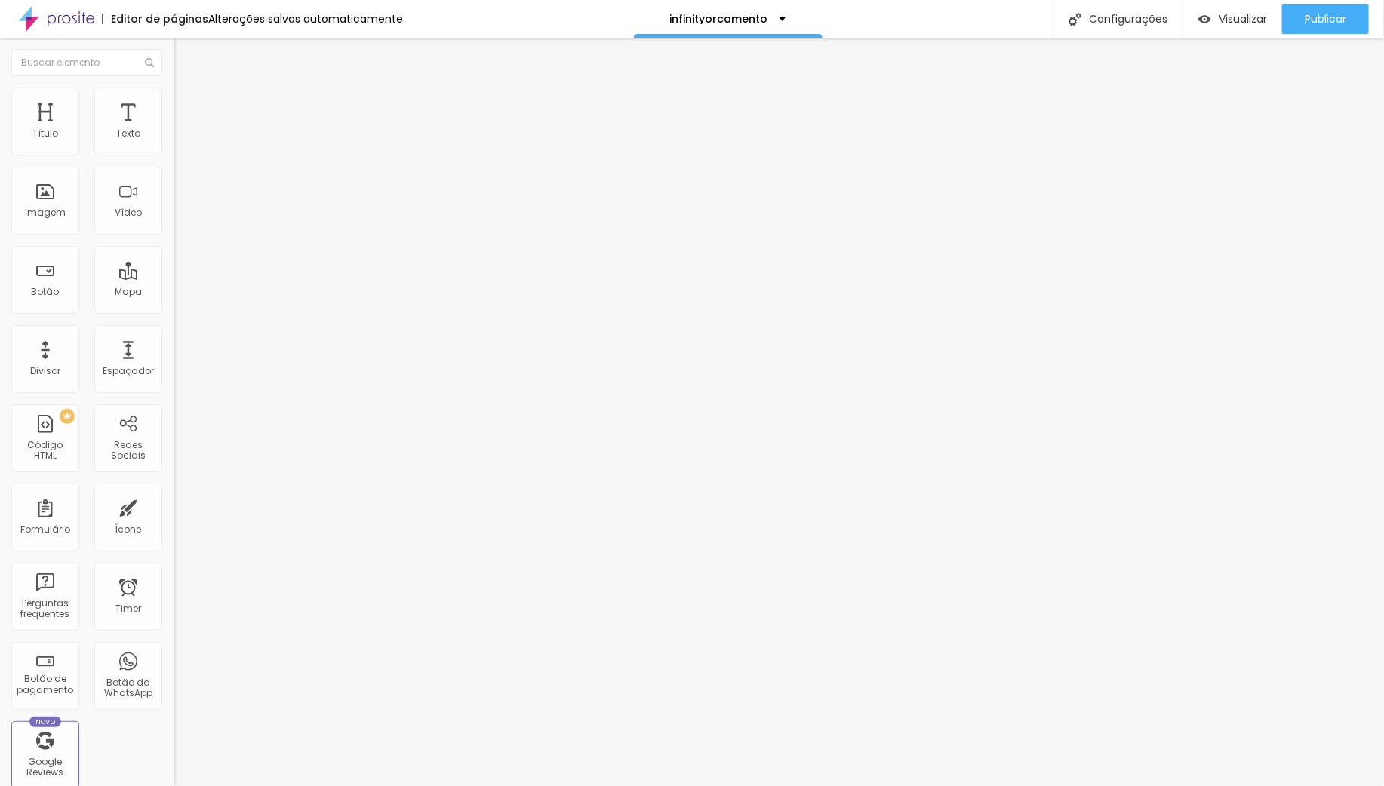
type input "21"
type input "23"
type input "27"
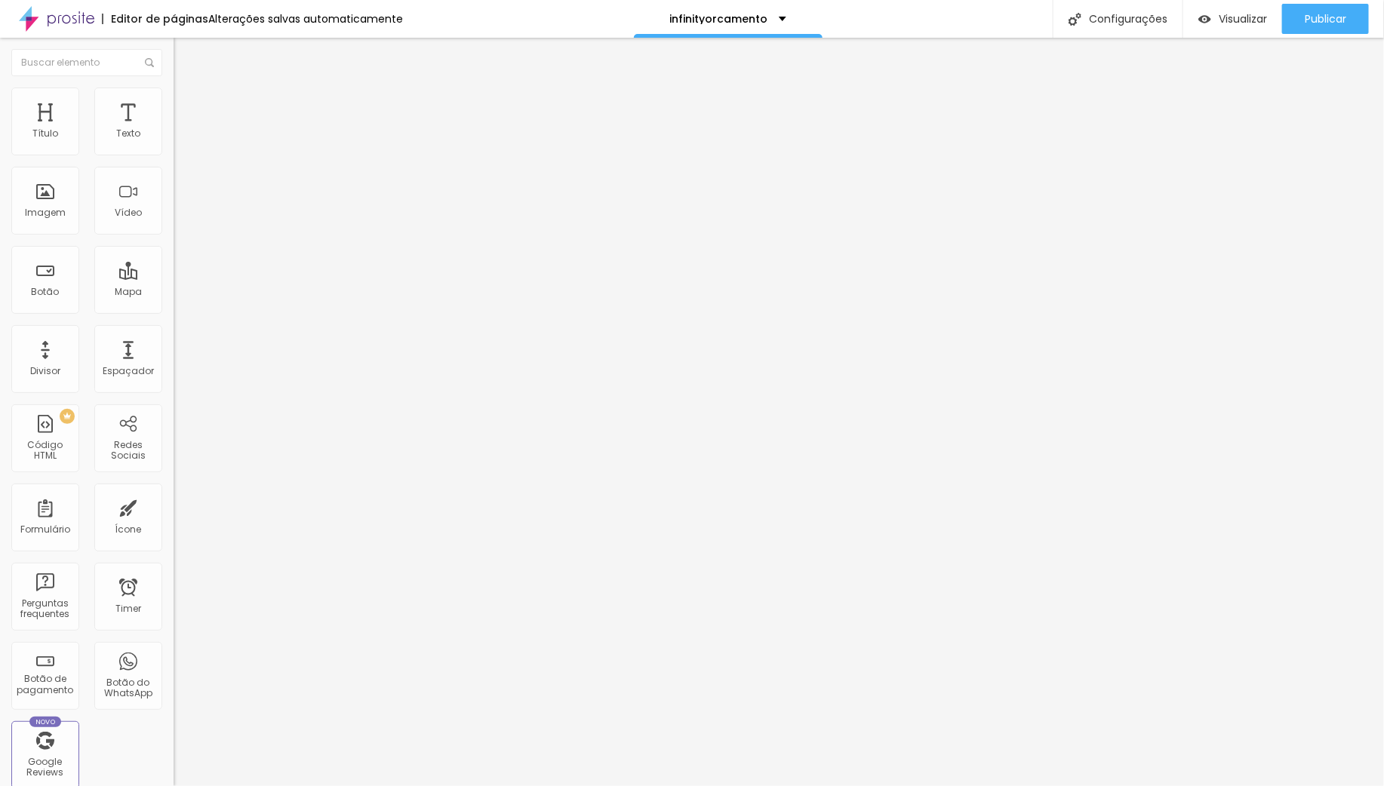
type input "27"
type input "38"
type input "41"
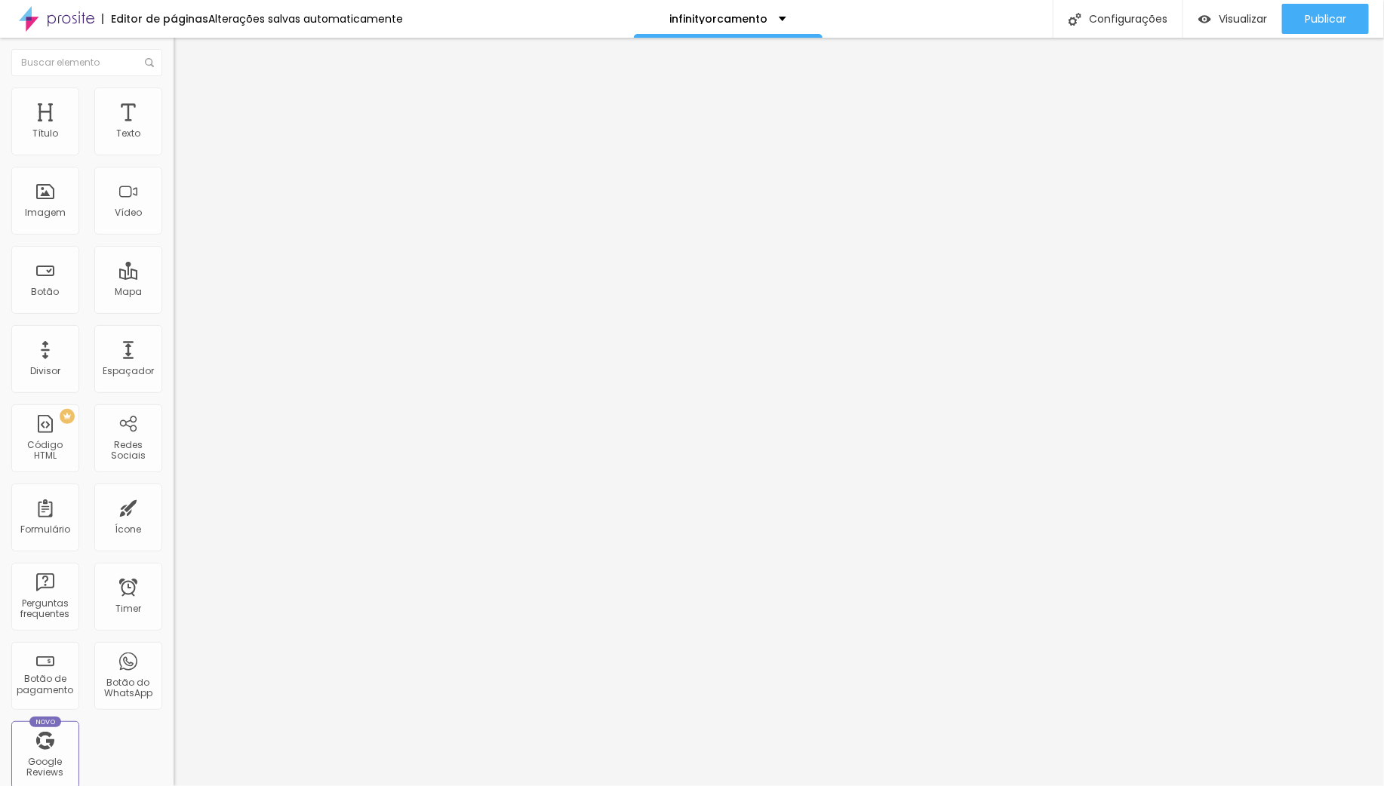
type input "42"
type input "43"
type input "46"
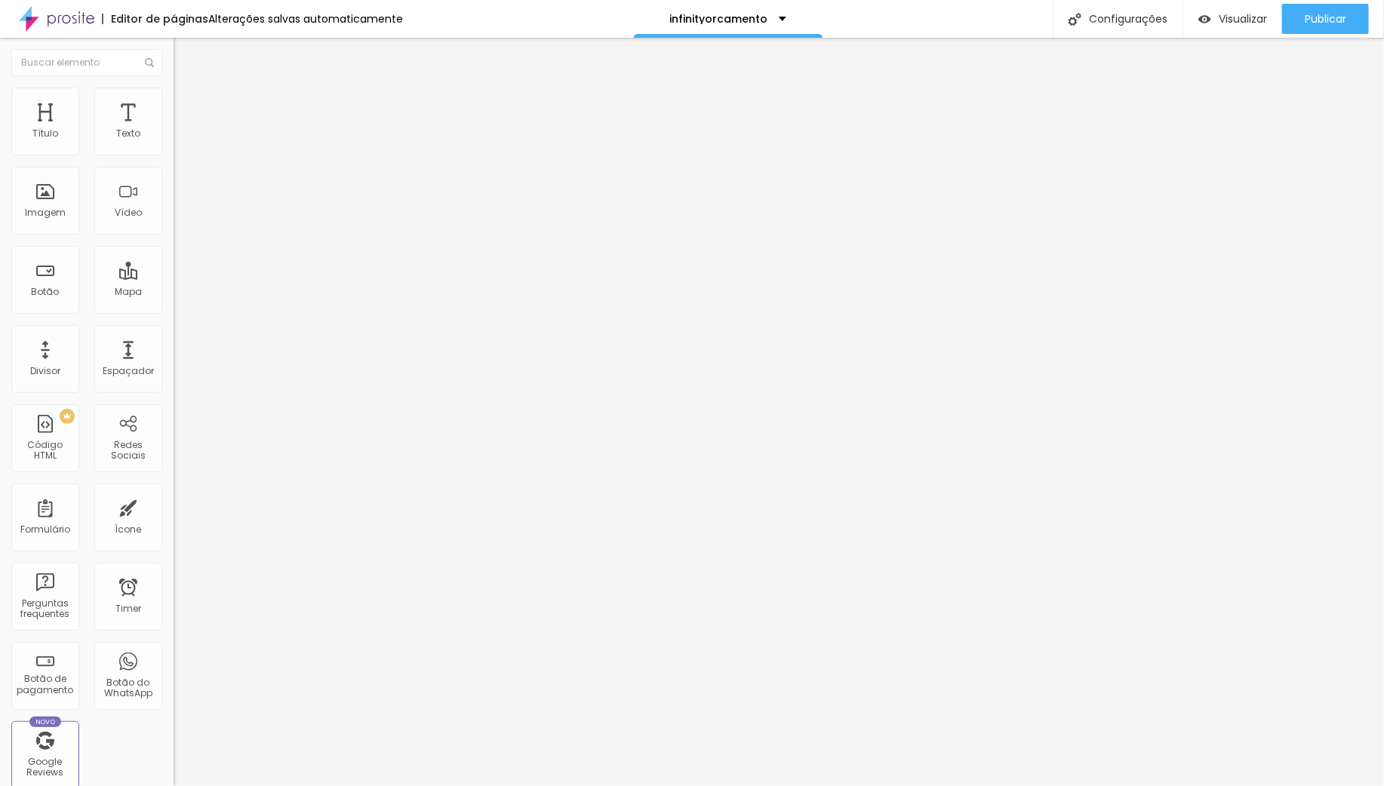
type input "46"
type input "53"
type input "59"
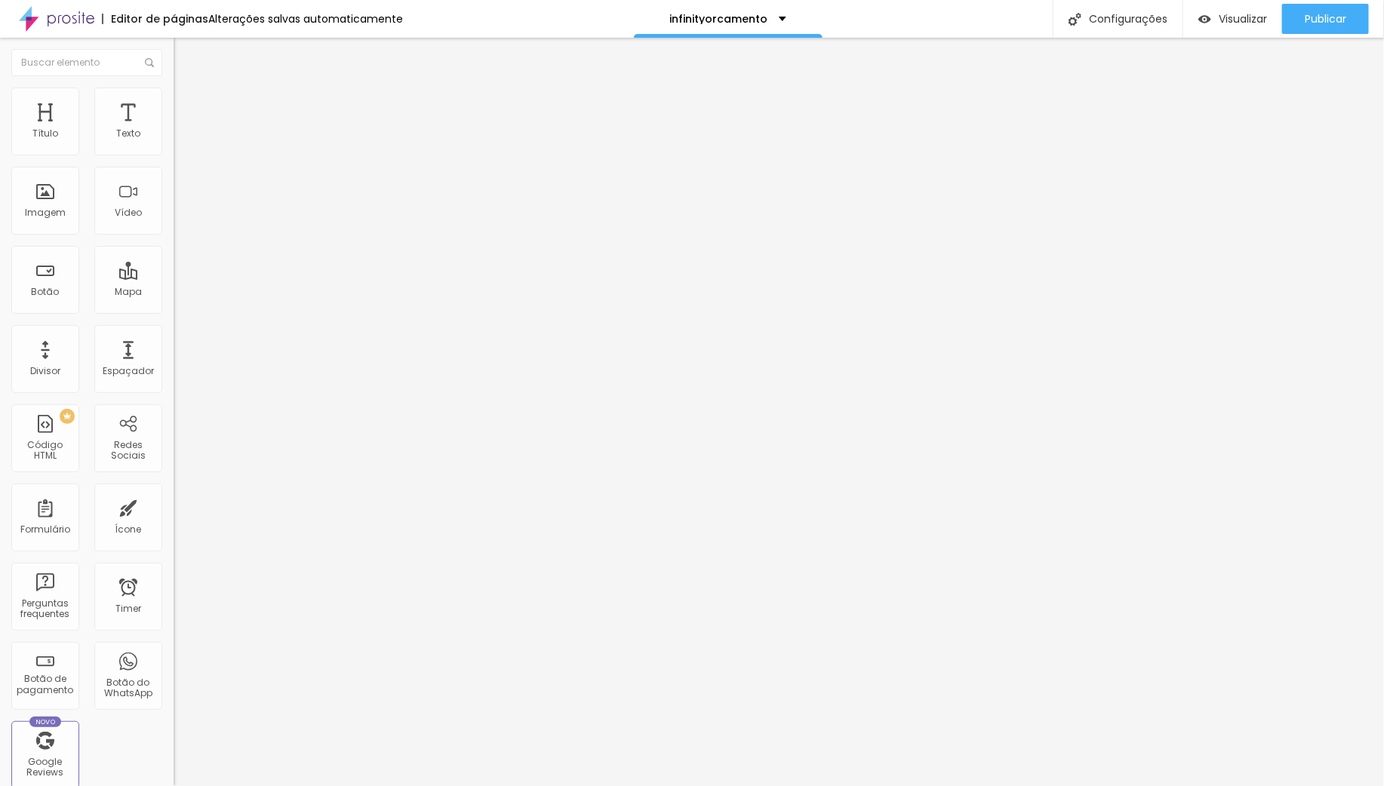
type input "62"
type input "63"
type input "62"
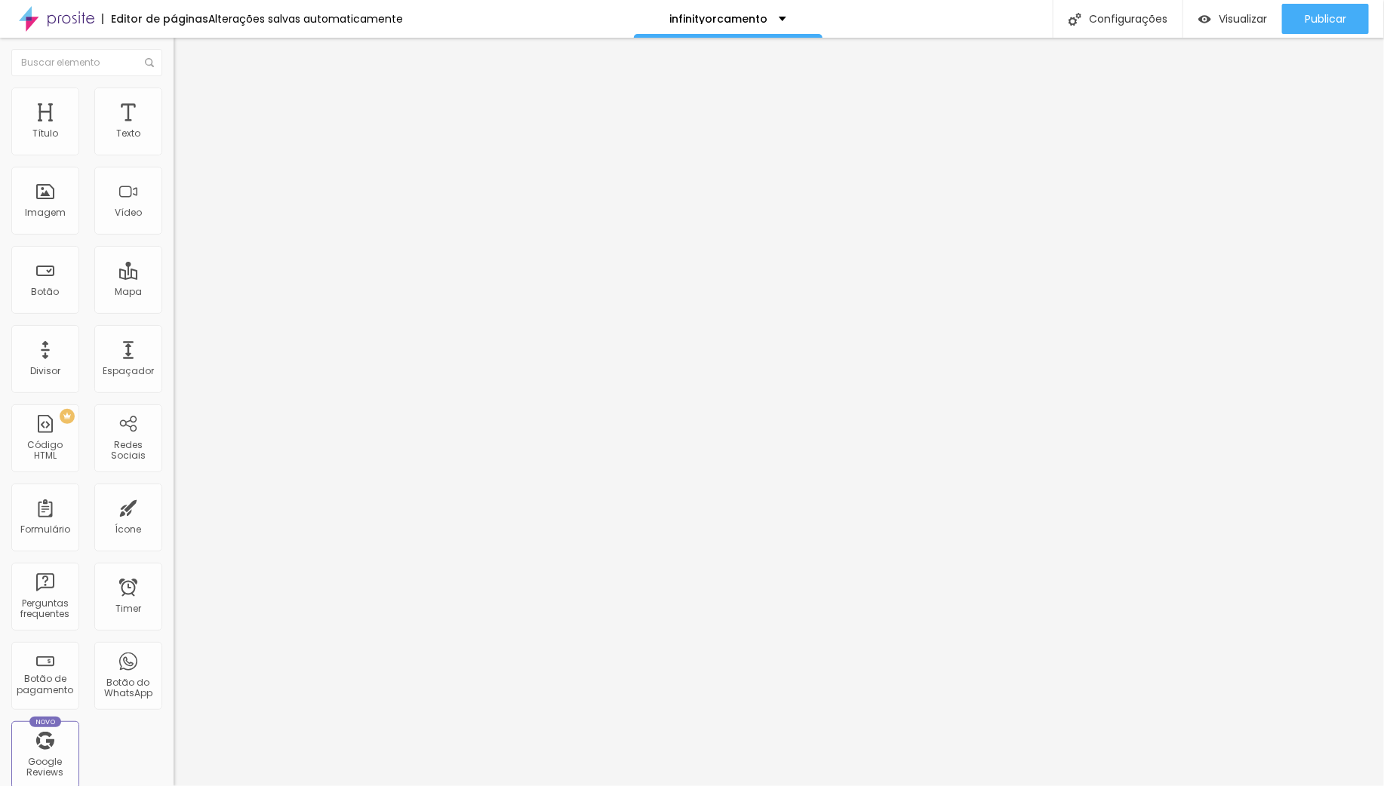
type input "62"
type input "61"
type input "57"
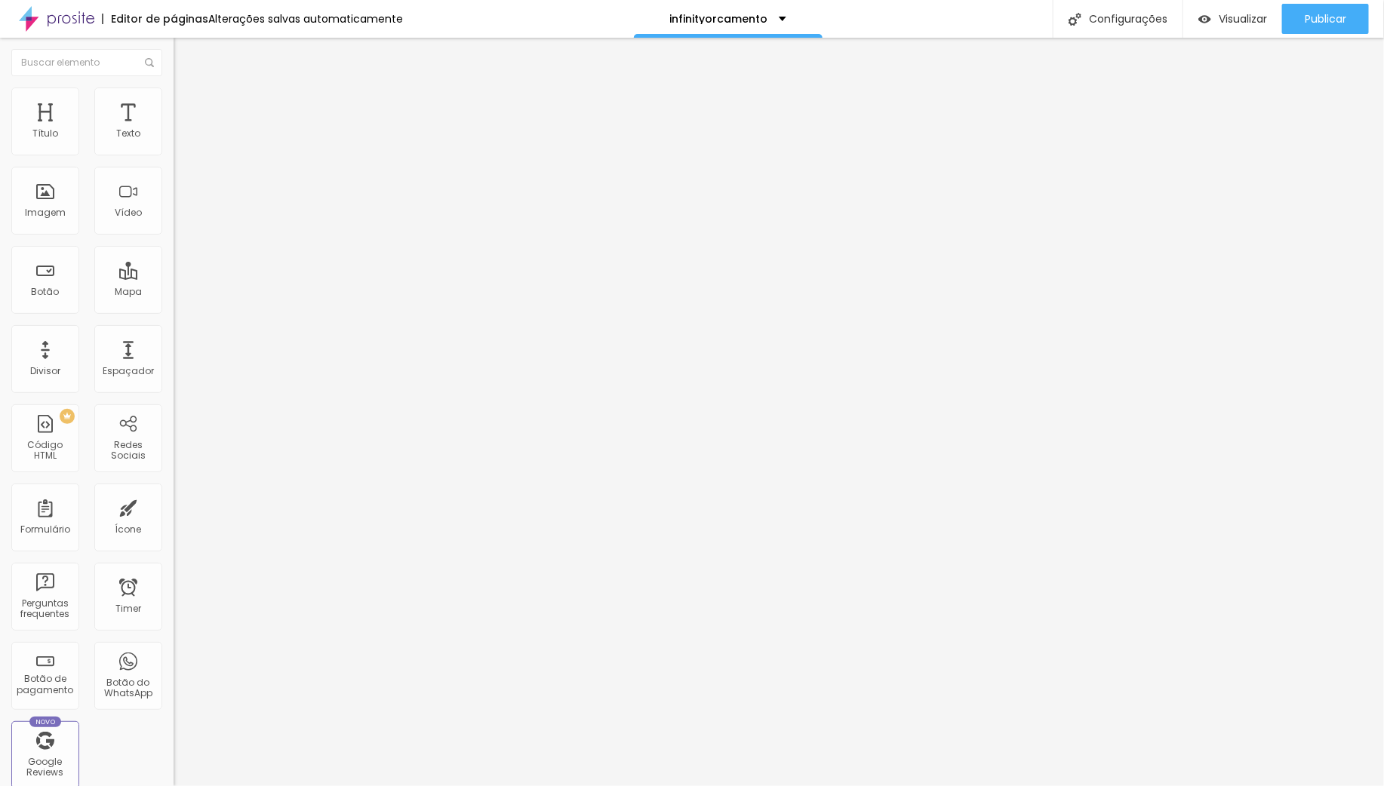
type input "56"
type input "53"
type input "51"
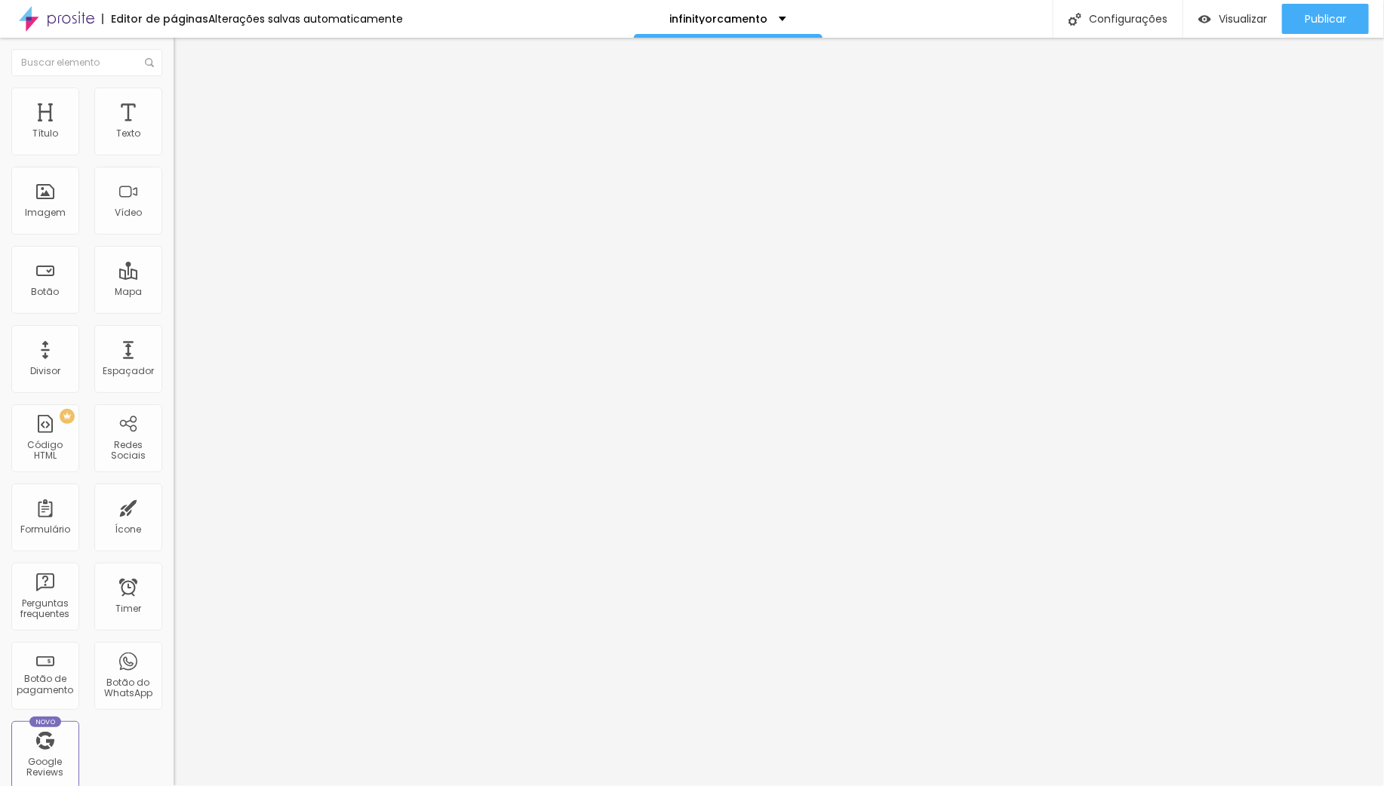
type input "51"
type input "49"
type input "46"
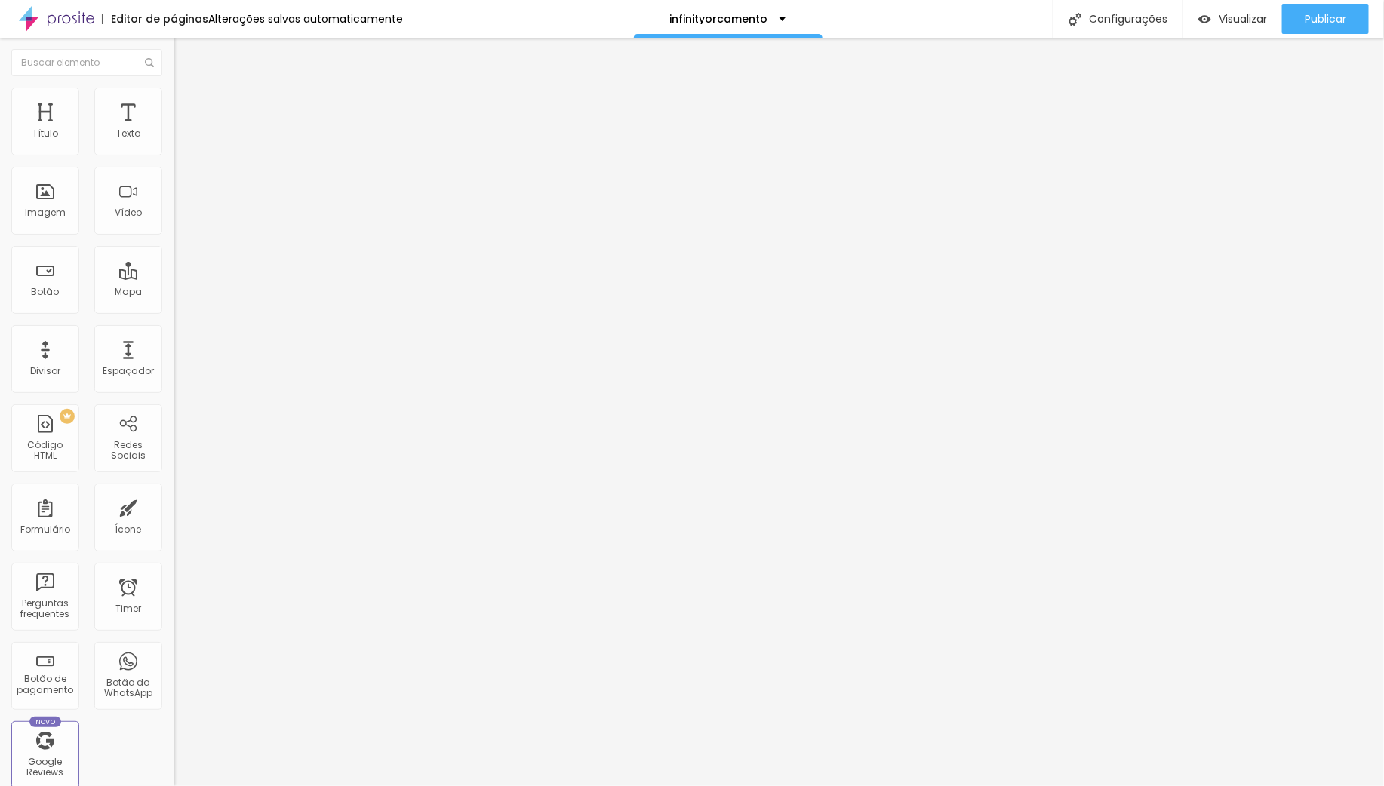
type input "44"
type input "42"
type input "40"
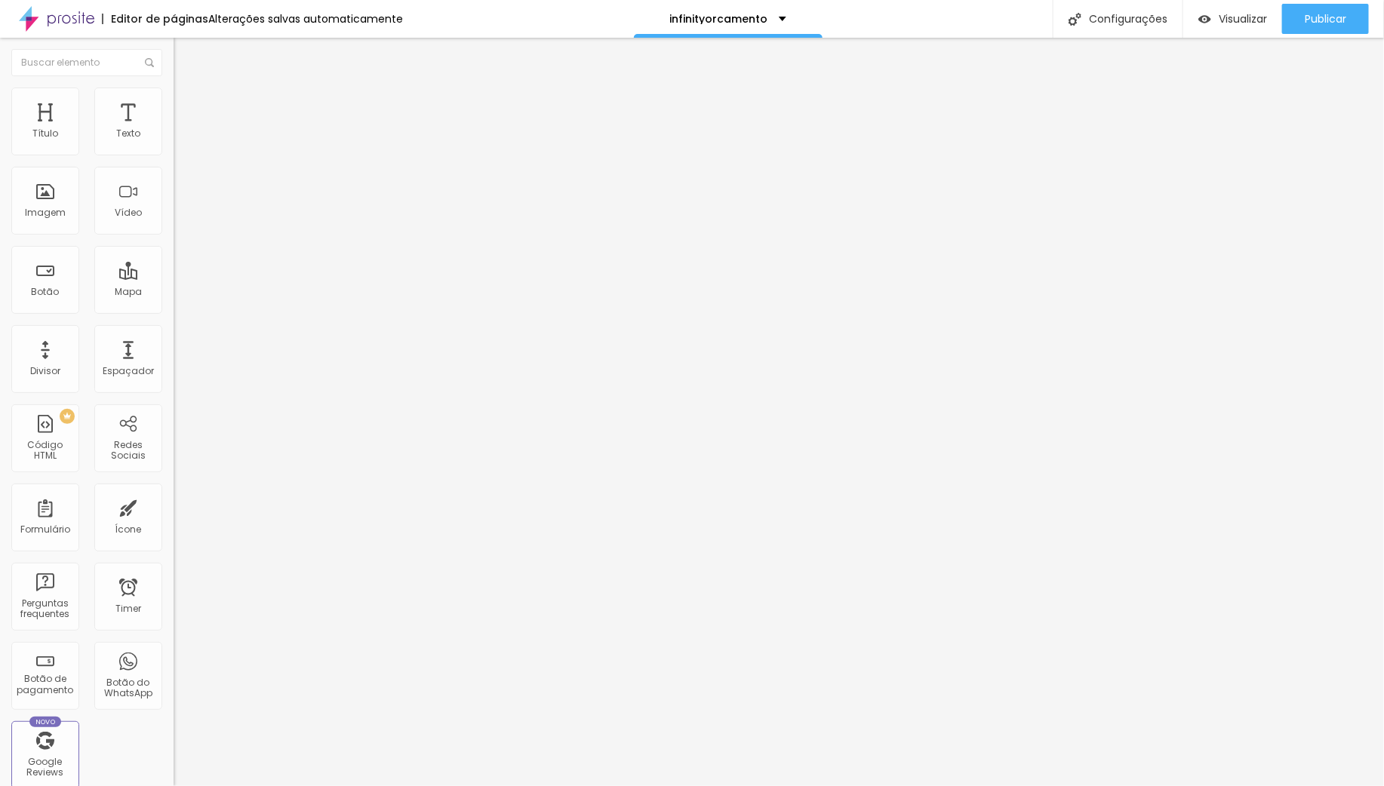
type input "40"
type input "39"
type input "38"
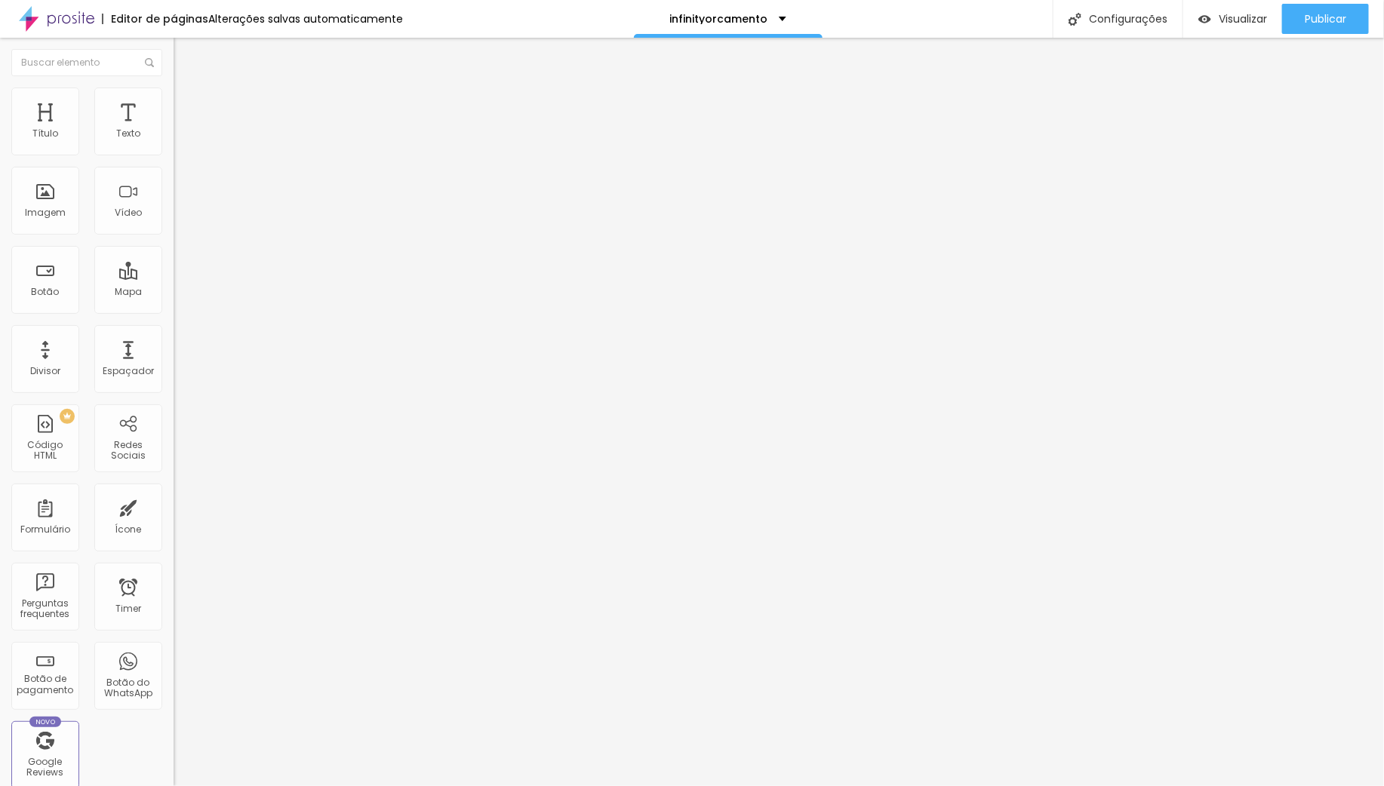
type input "37"
type input "29"
type input "28"
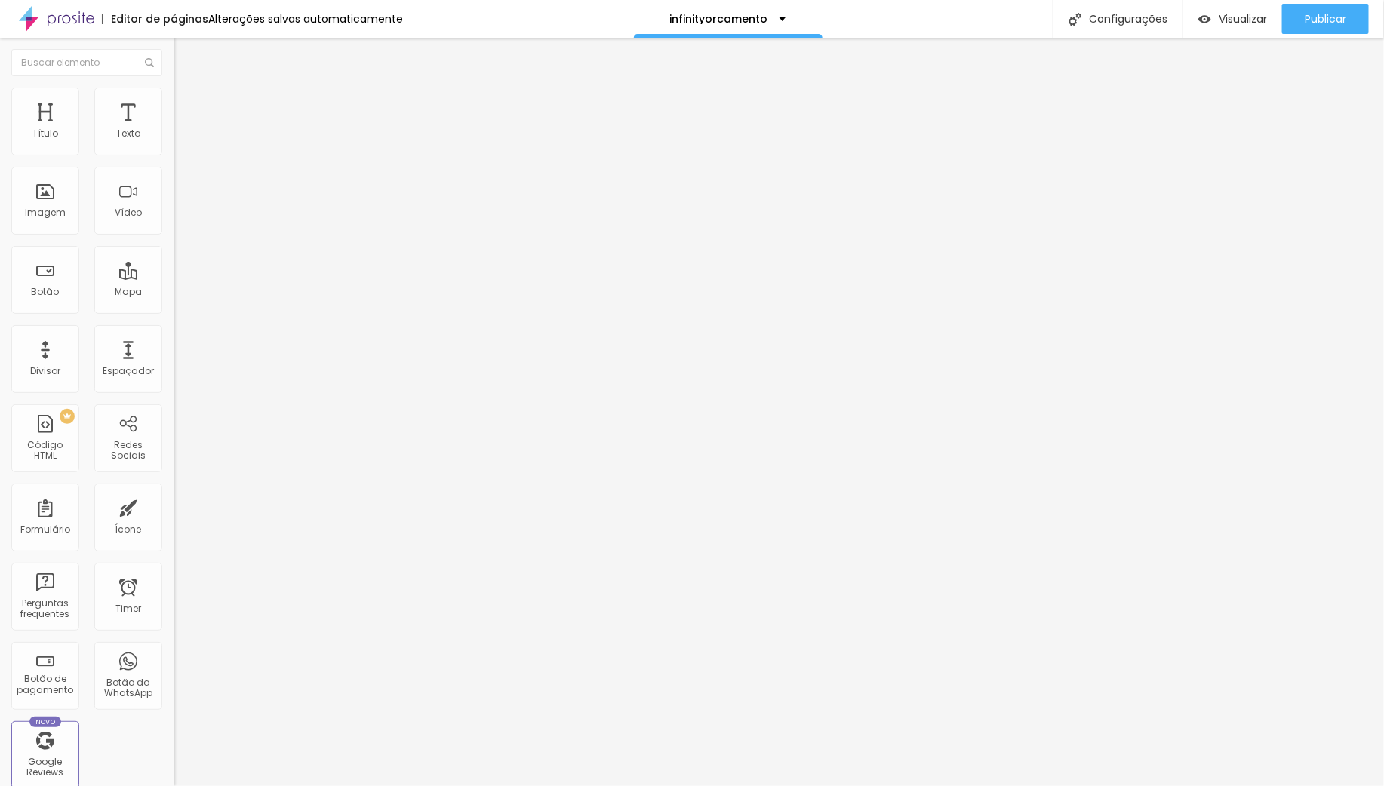
type input "28"
type input "27"
type input "26"
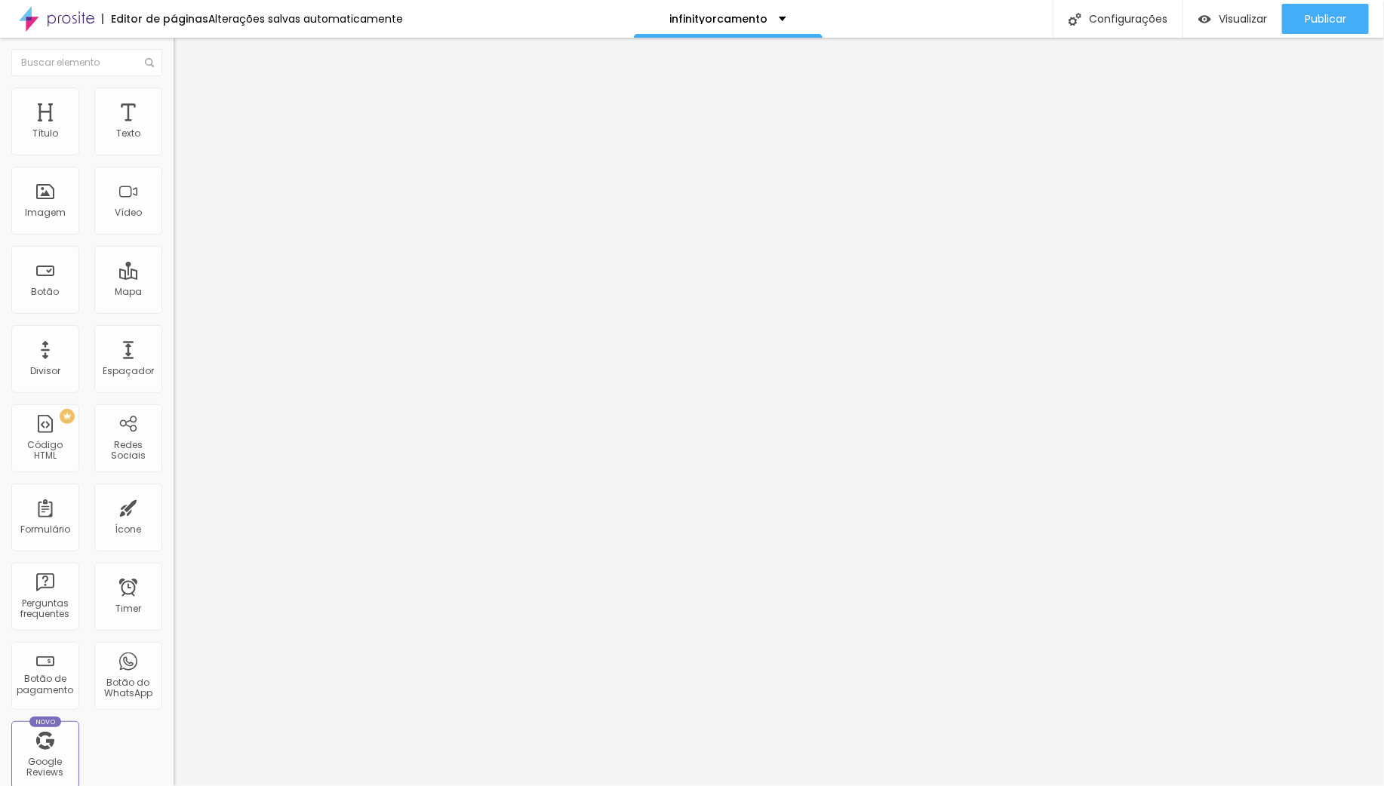
type input "25"
type input "24"
type input "23"
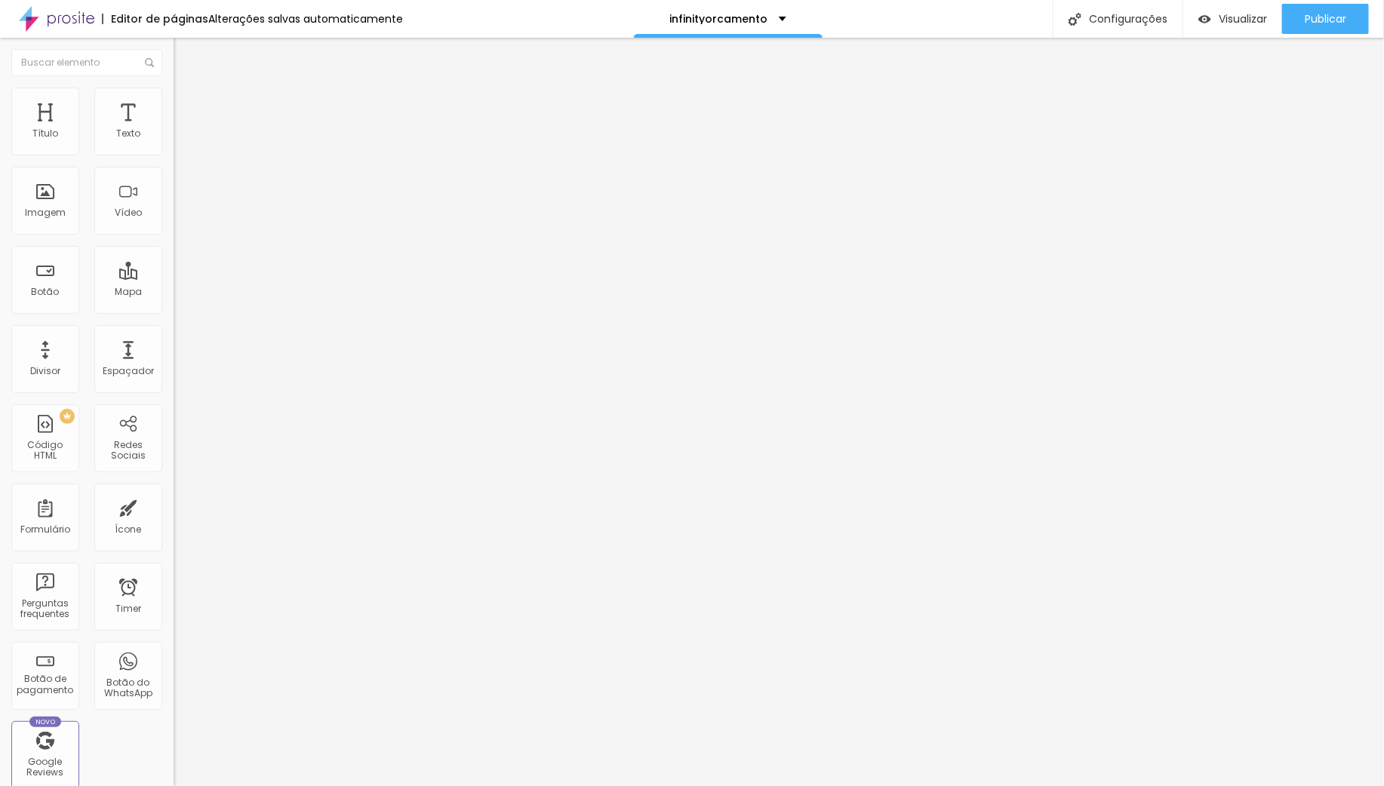
type input "23"
type input "22"
type input "21"
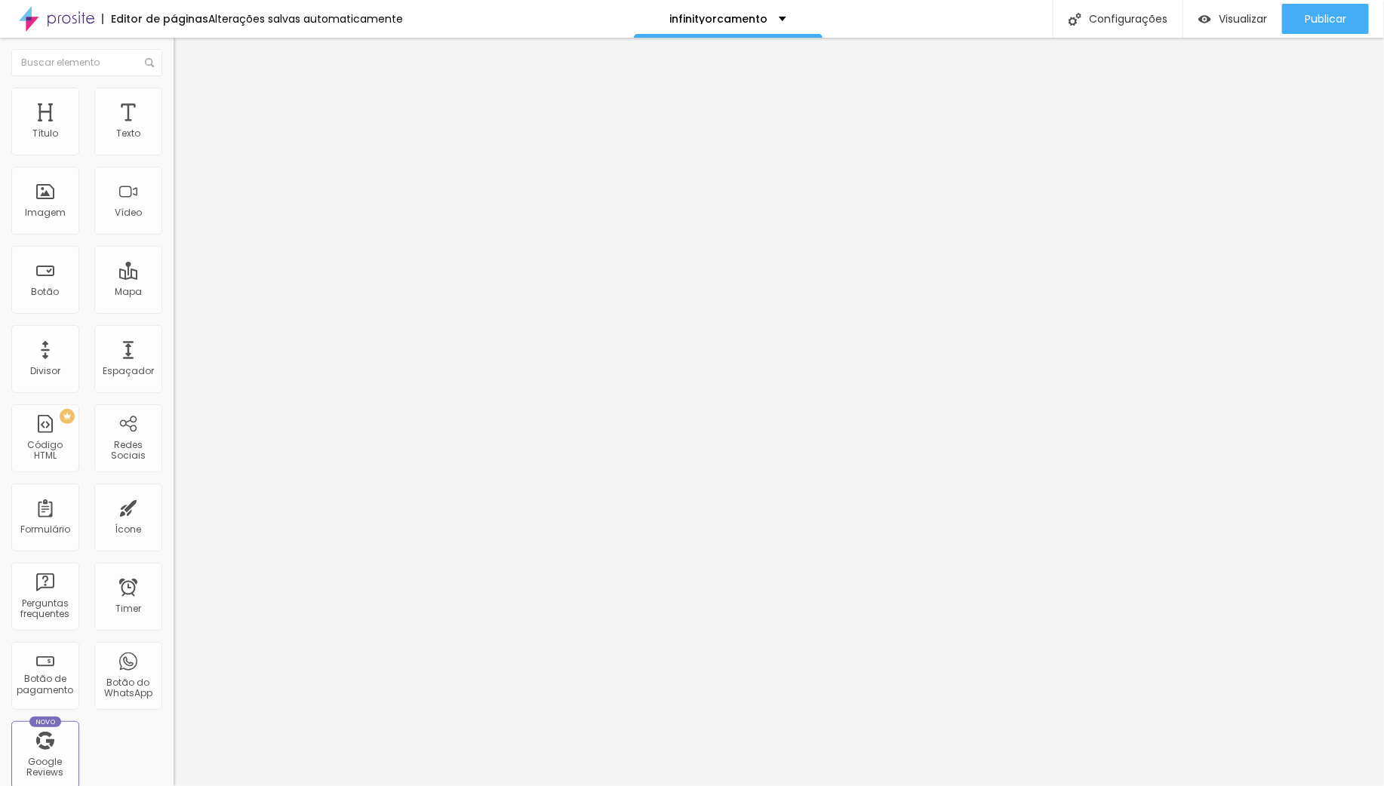
type input "16"
type input "12"
type input "11"
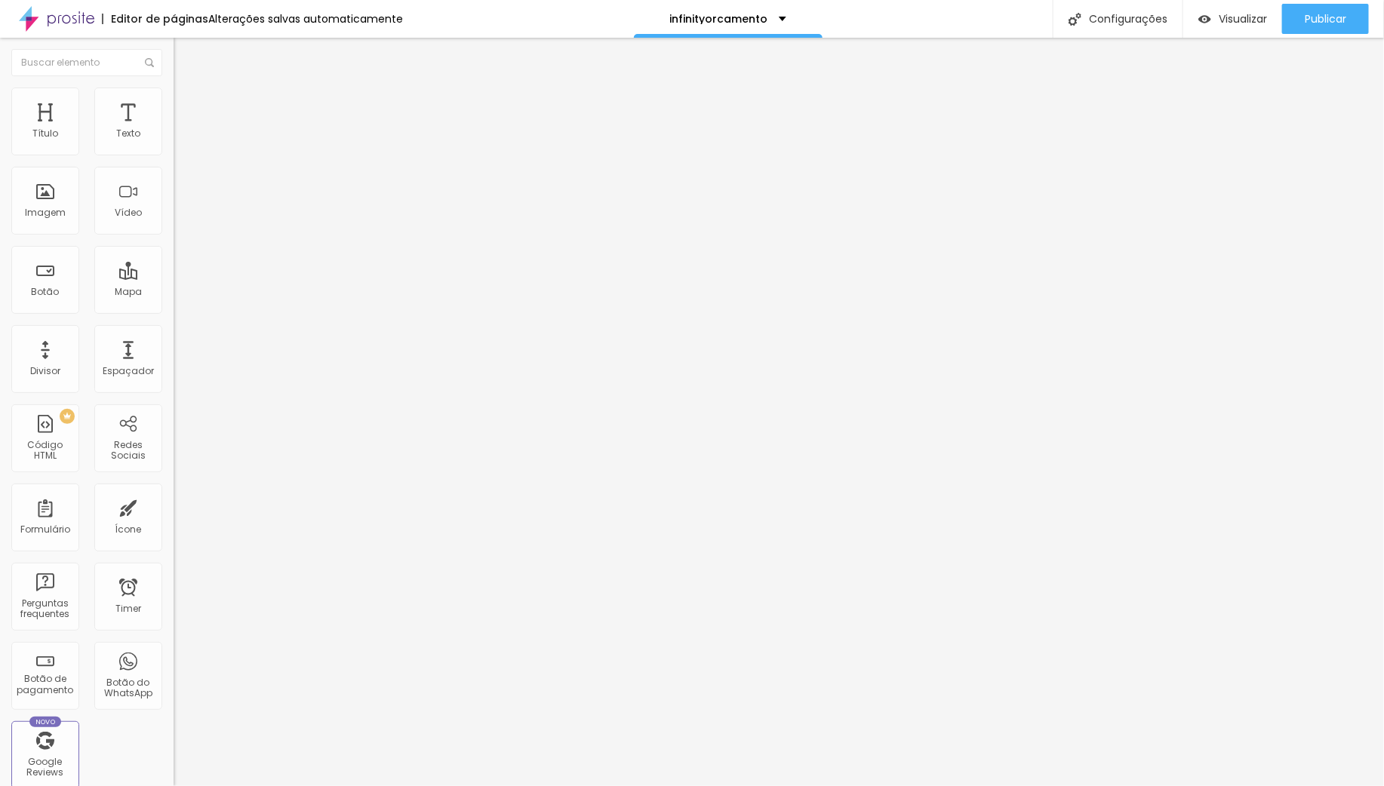
type input "11"
click at [174, 293] on input "range" at bounding box center [222, 299] width 97 height 12
type input "6"
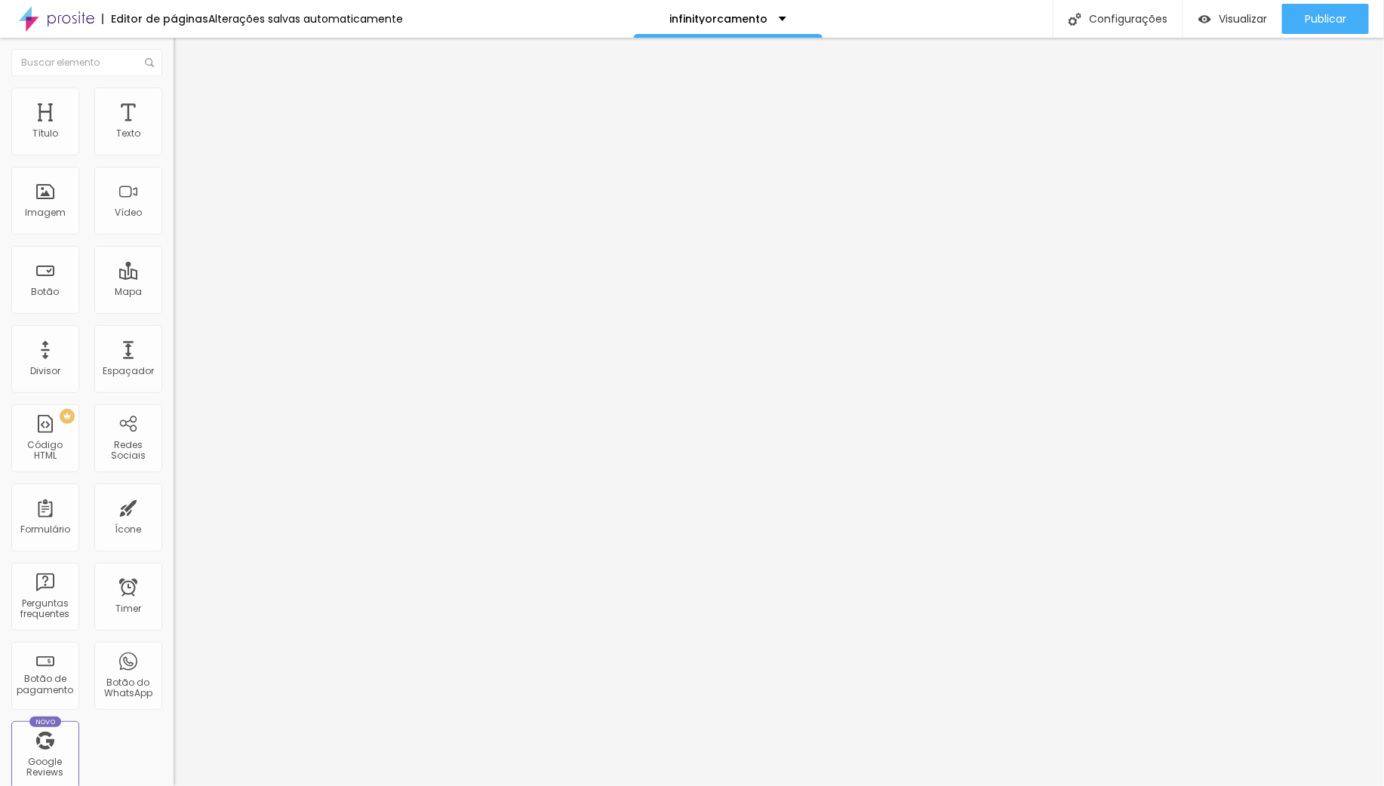
type input "7"
type input "8"
type input "9"
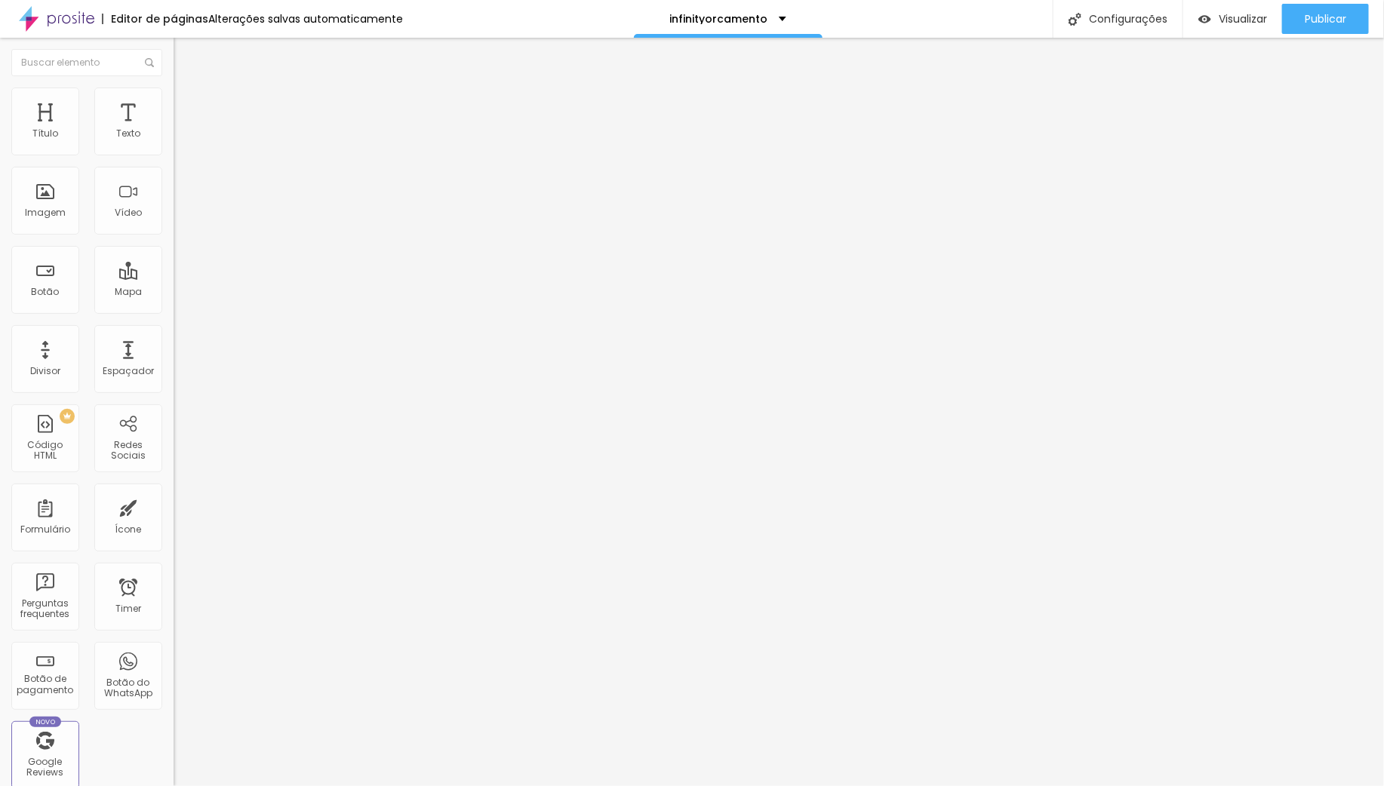
type input "9"
type input "11"
type input "13"
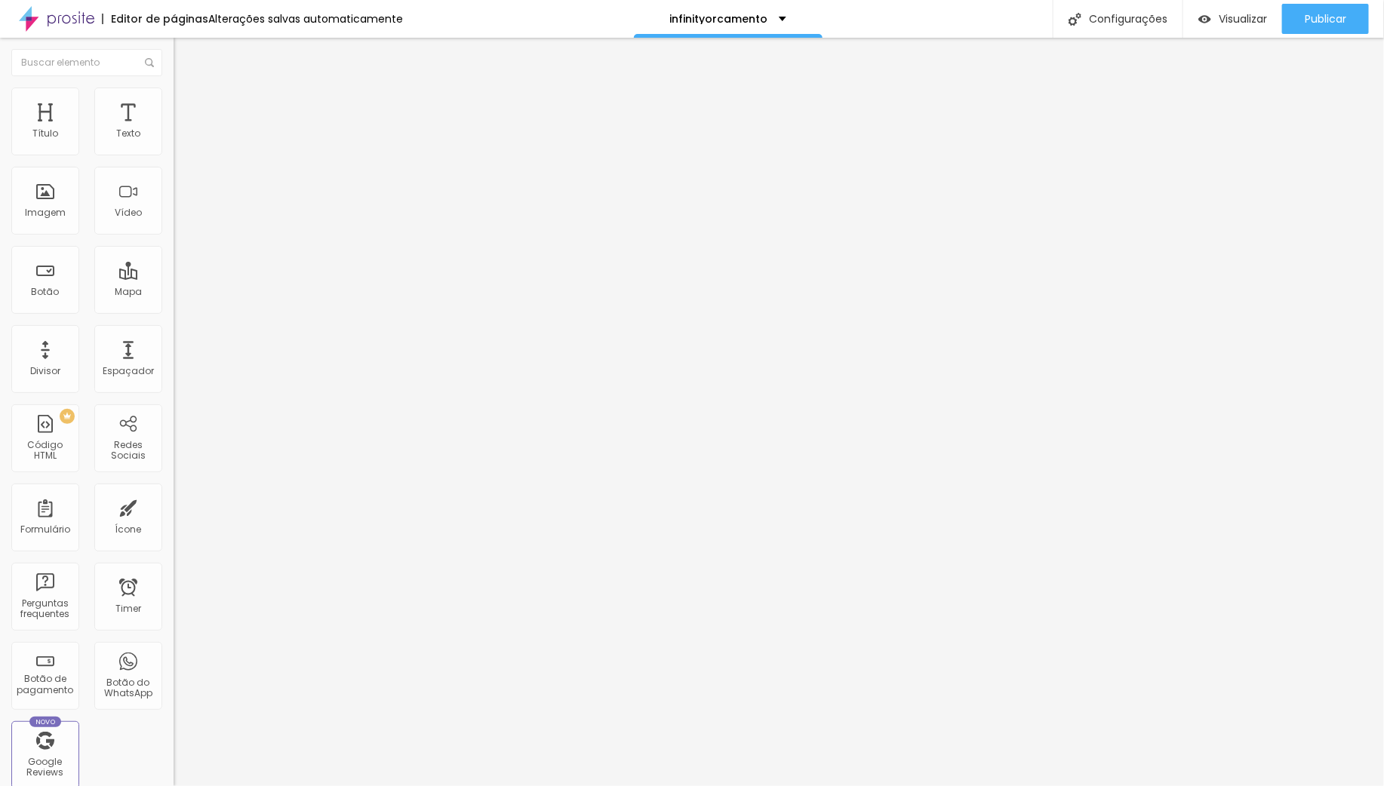
type input "17"
type input "23"
type input "25"
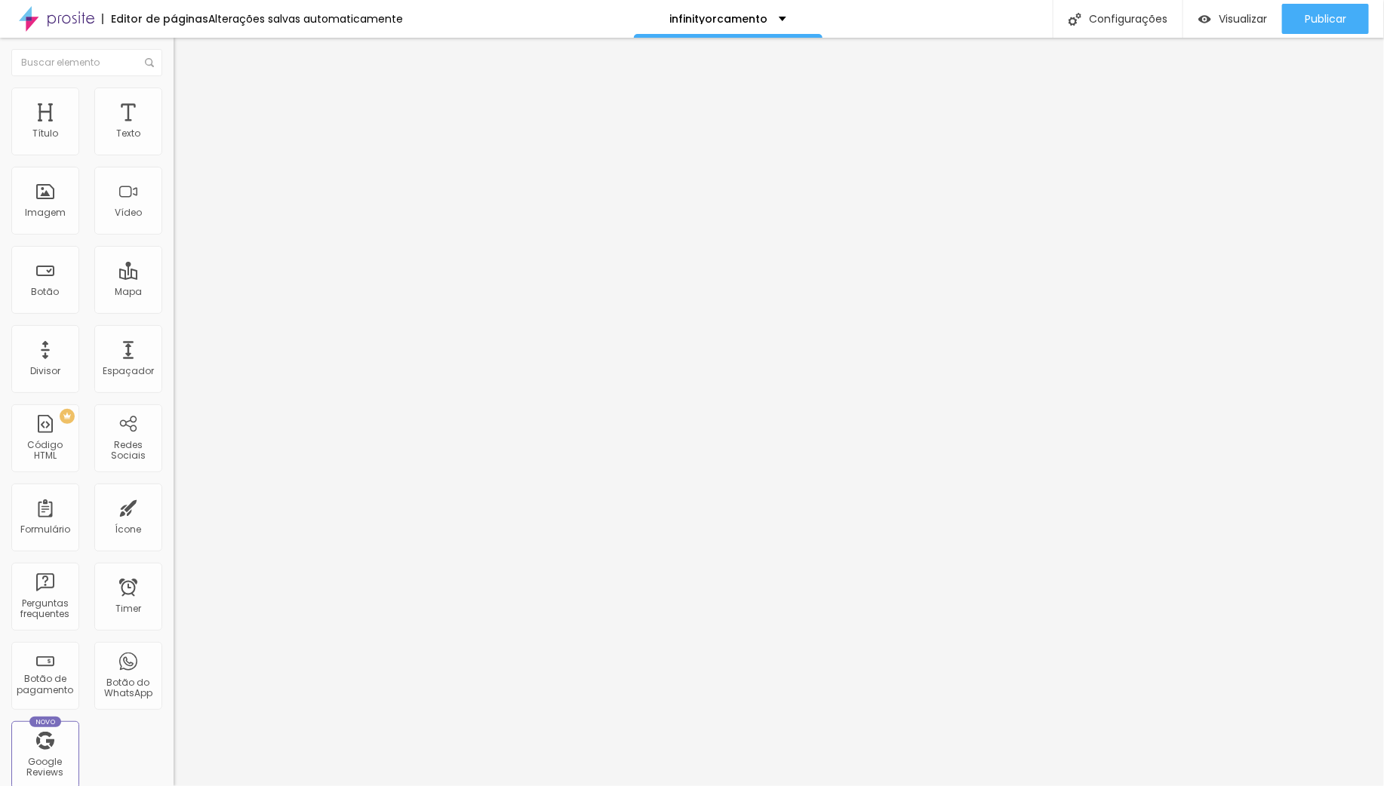
type input "25"
type input "32"
type input "37"
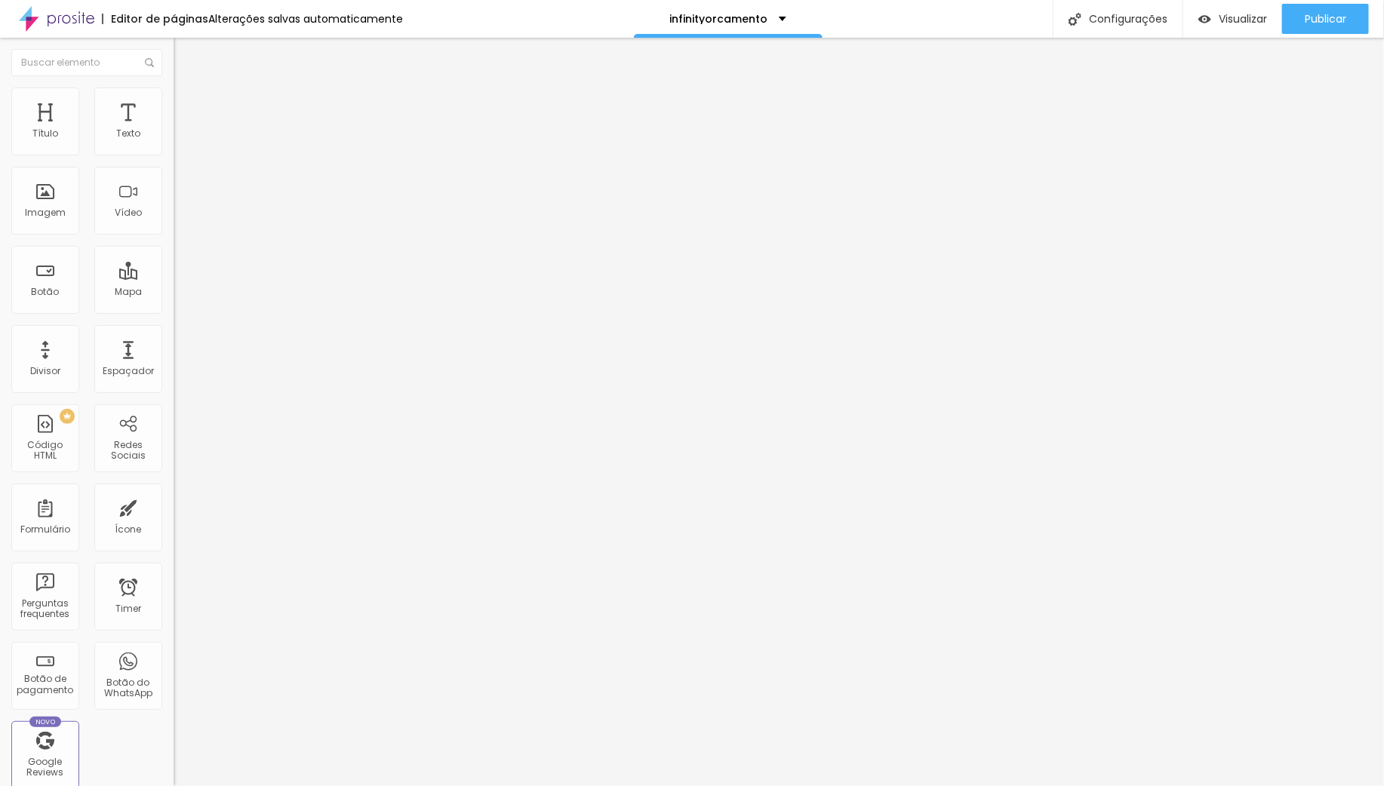
type input "42"
type input "45"
type input "46"
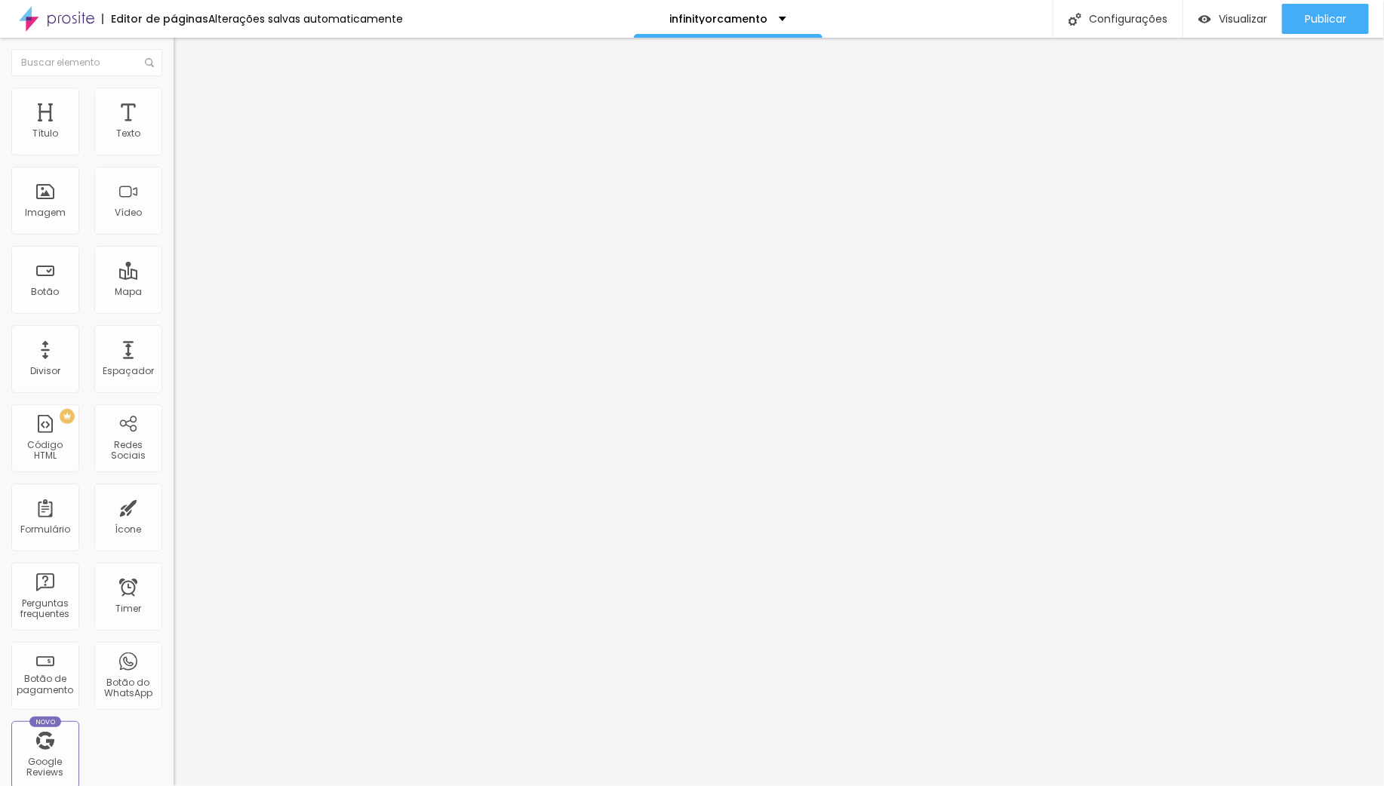
type input "46"
type input "45"
type input "43"
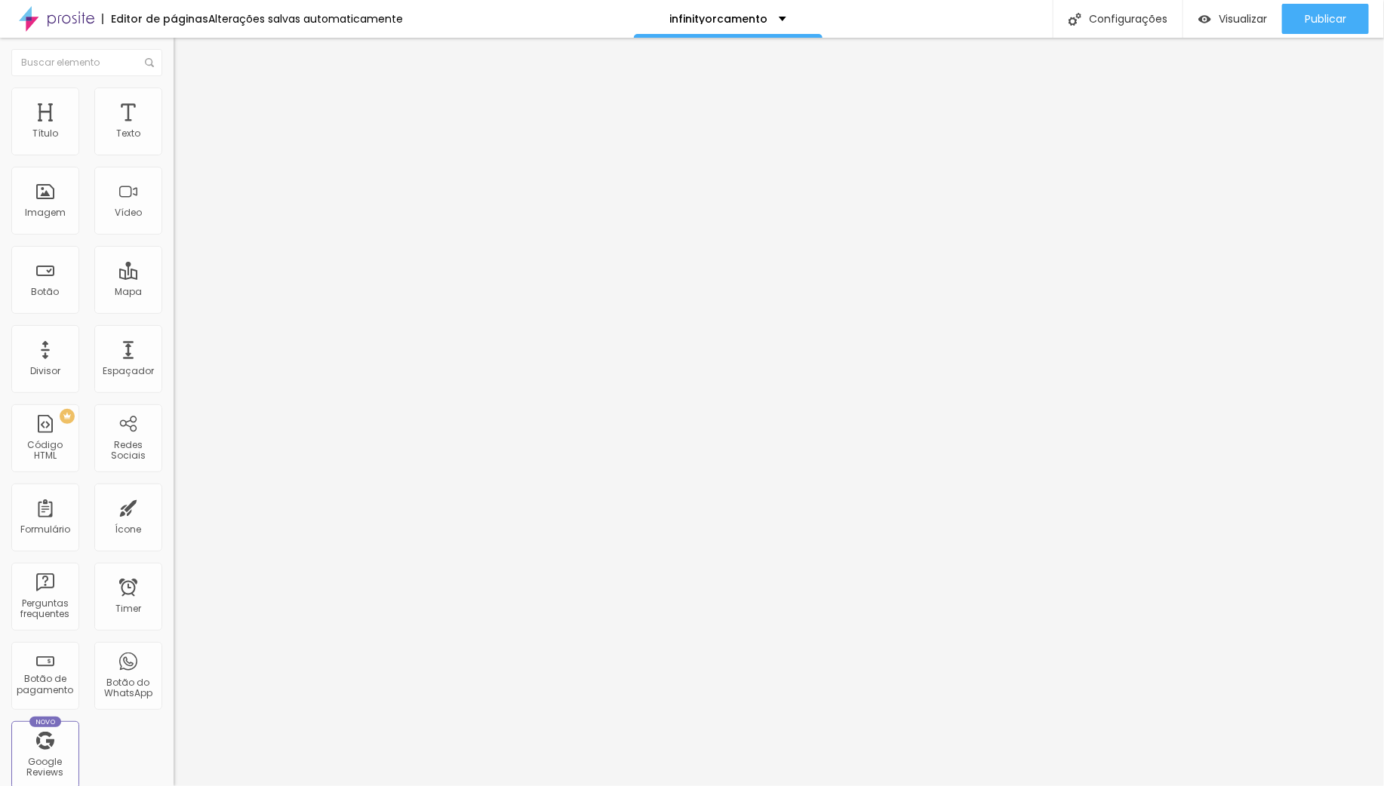
type input "42"
type input "41"
type input "39"
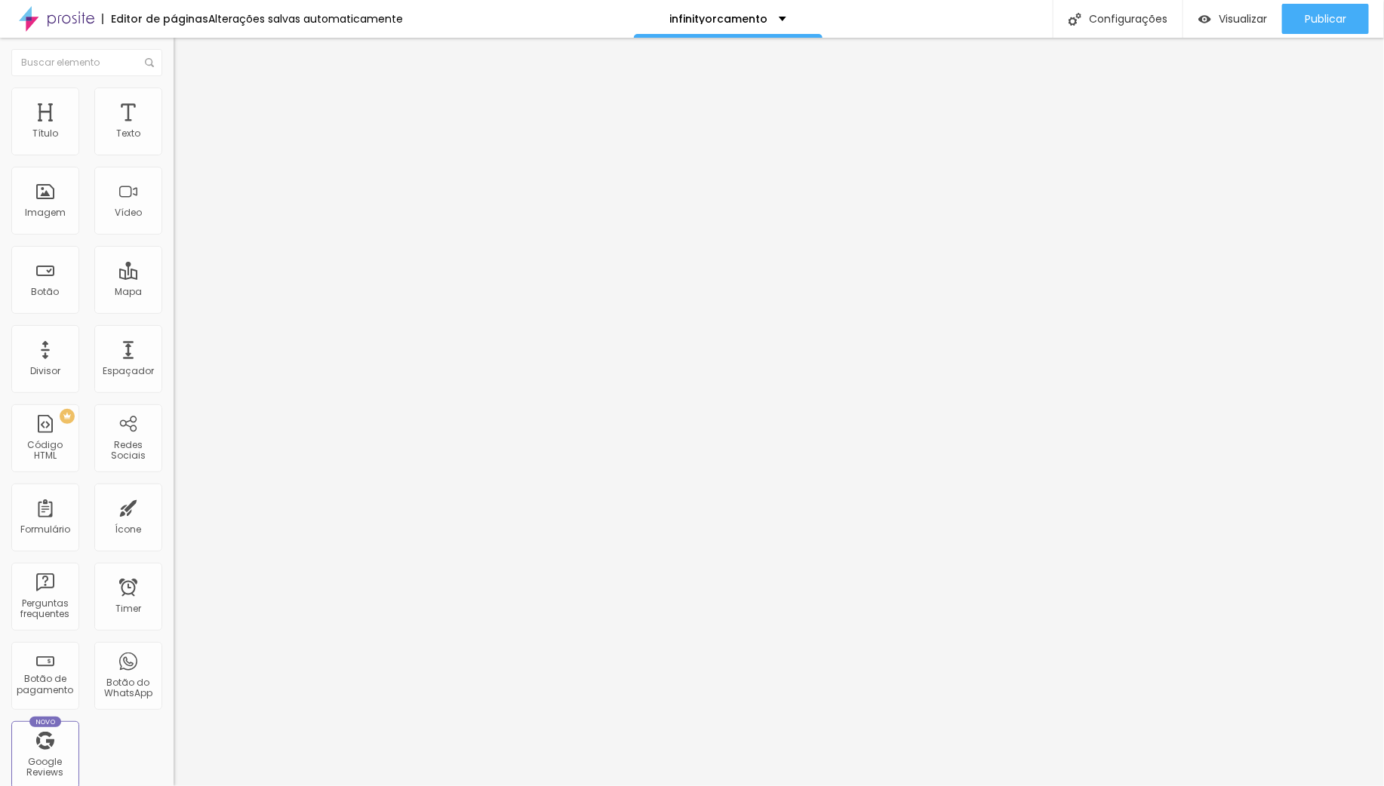
type input "39"
type input "38"
type input "37"
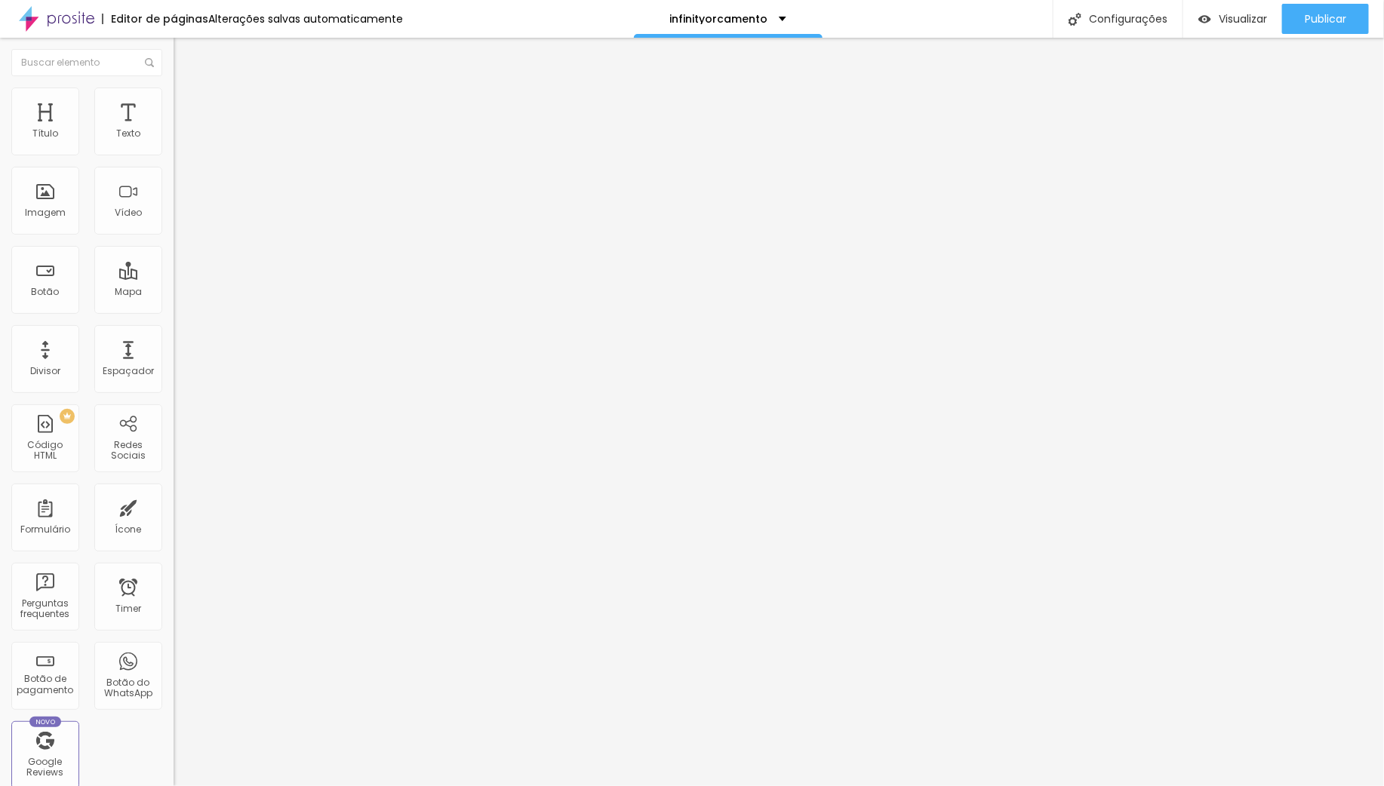
type input "35"
type input "33"
type input "31"
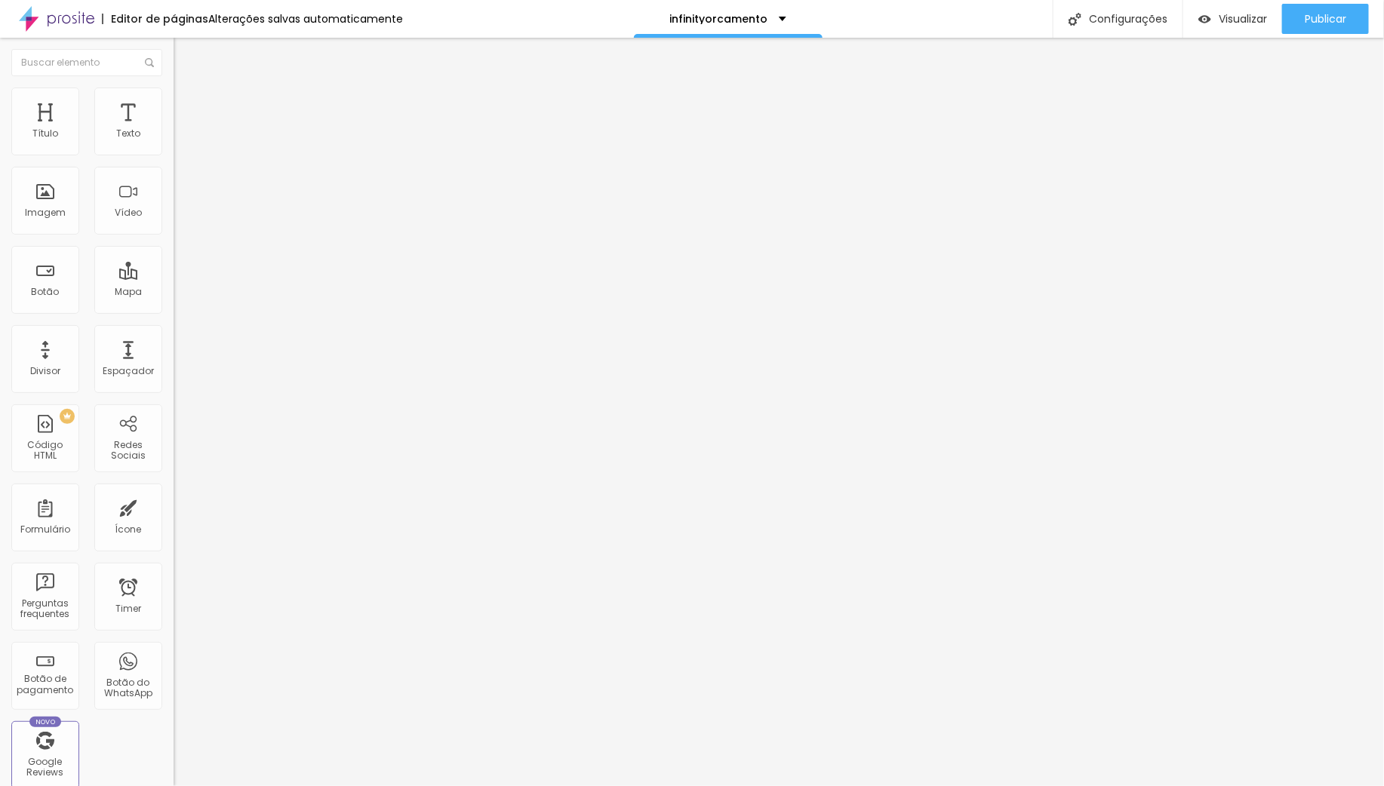
type input "31"
type input "29"
type input "27"
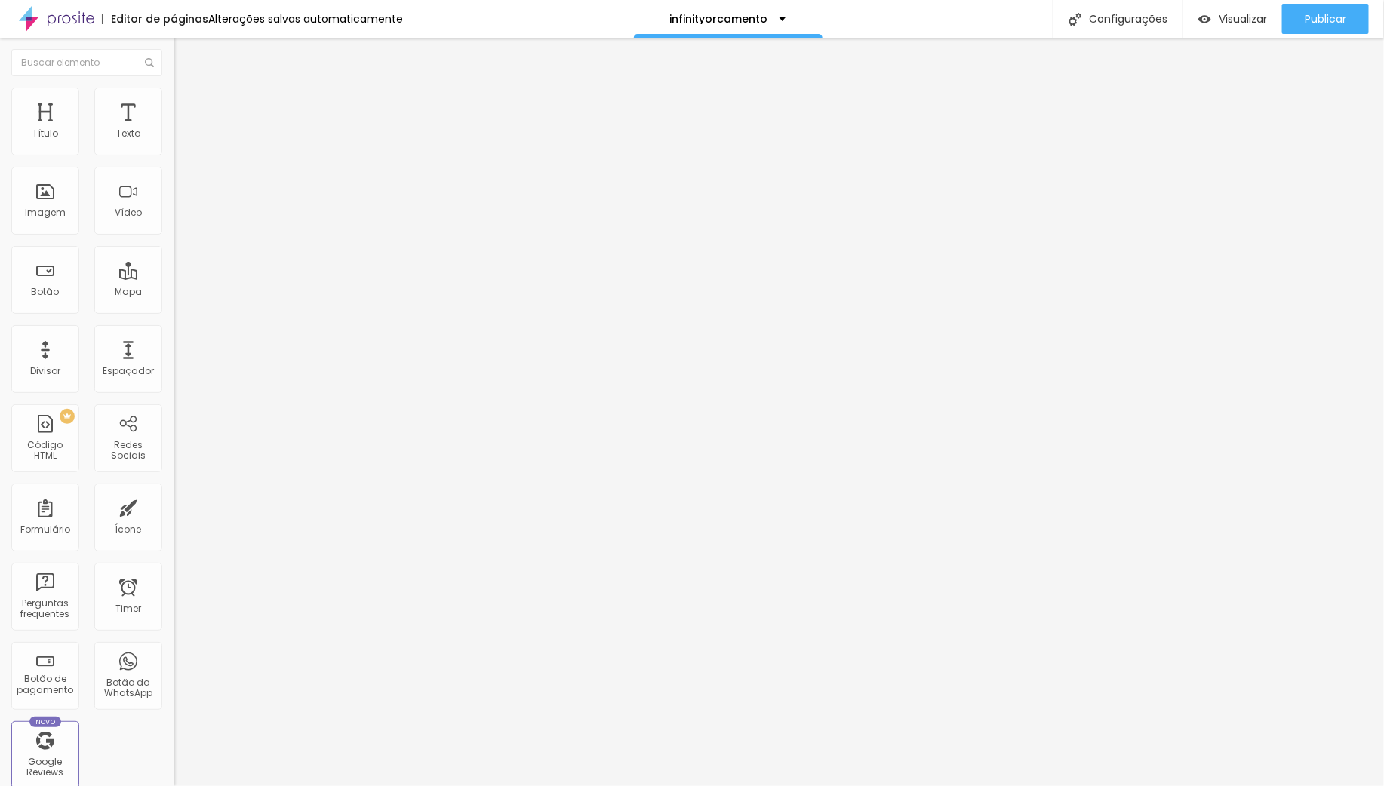
type input "26"
type input "30"
type input "33"
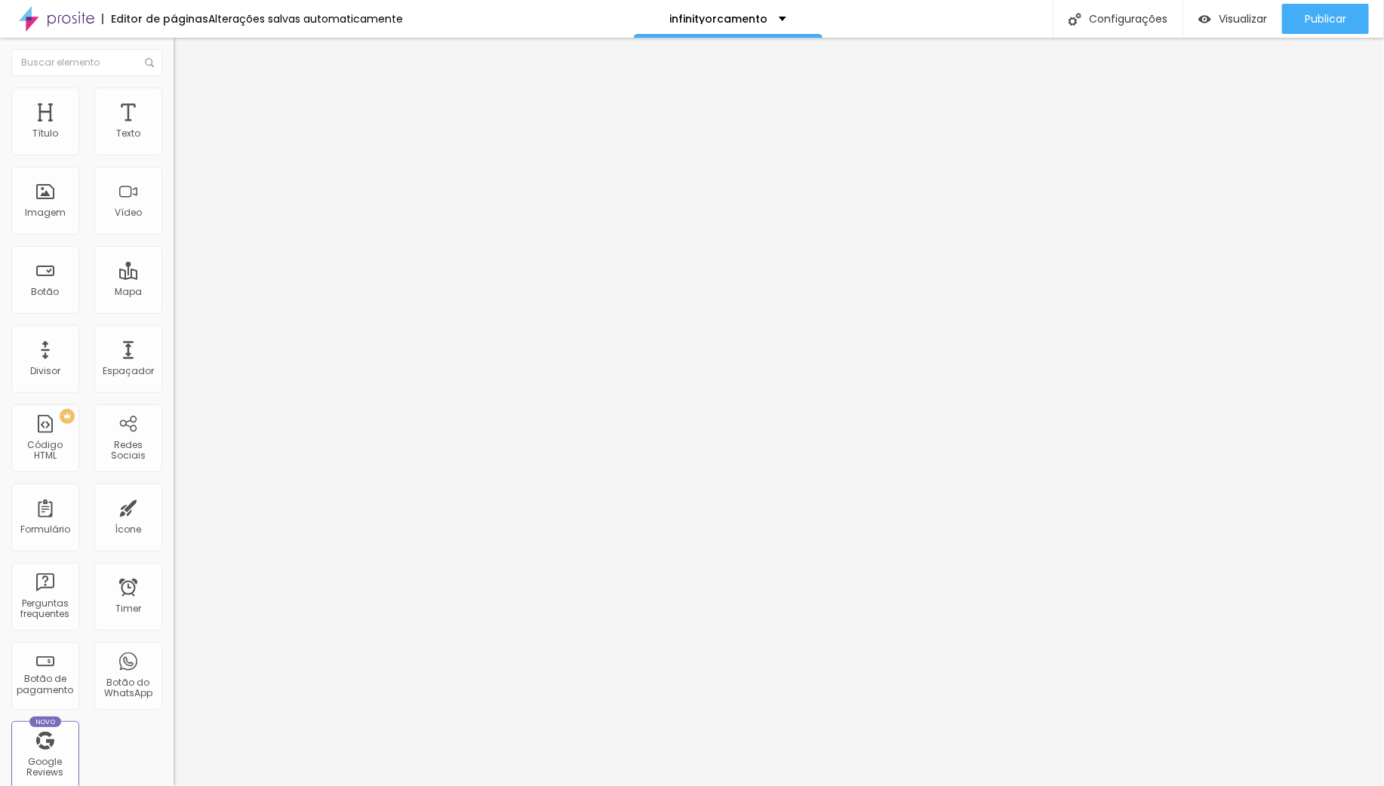
type input "33"
drag, startPoint x: 40, startPoint y: 175, endPoint x: 66, endPoint y: 177, distance: 25.7
type input "33"
click at [174, 506] on input "range" at bounding box center [222, 512] width 97 height 12
click at [174, 99] on li "Avançado" at bounding box center [261, 95] width 174 height 15
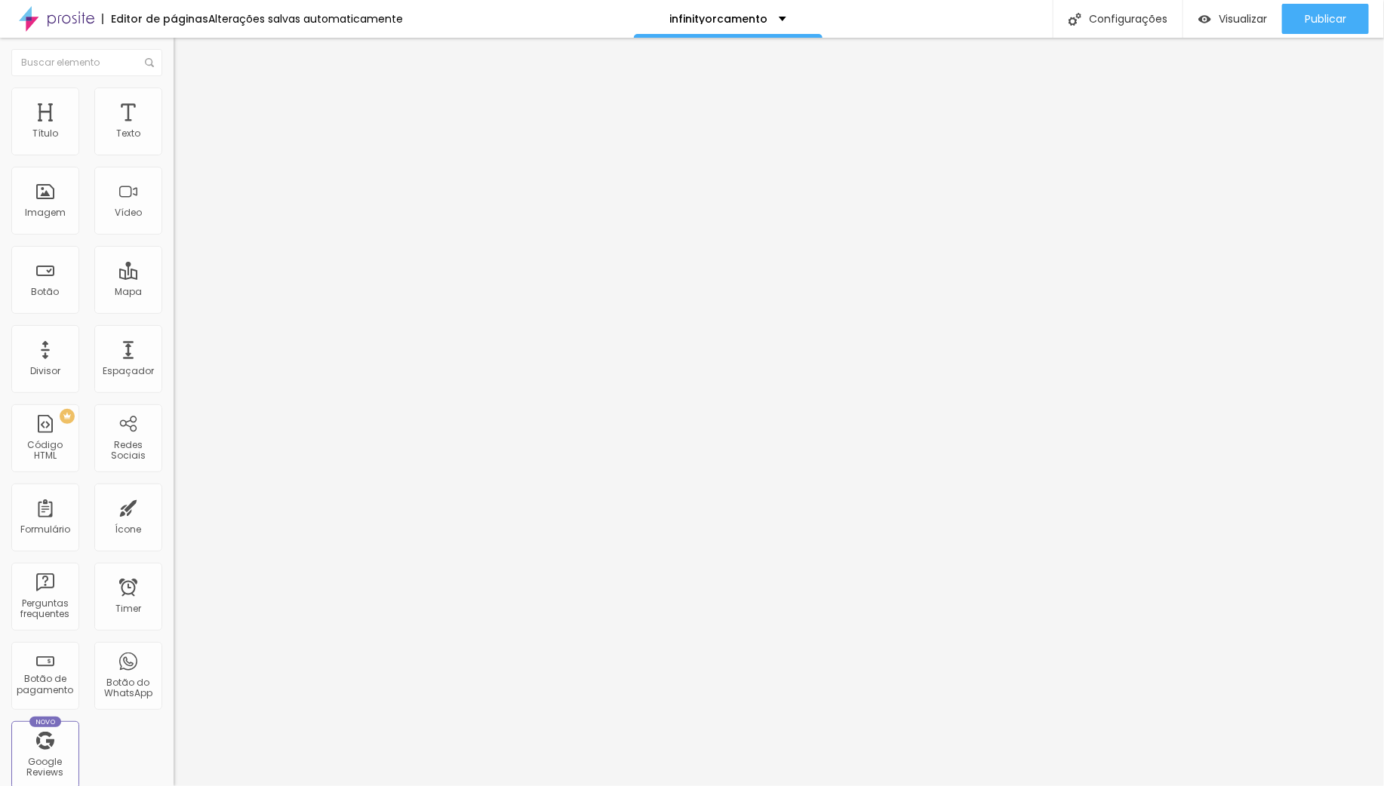
type input "5"
type input "8"
type input "23"
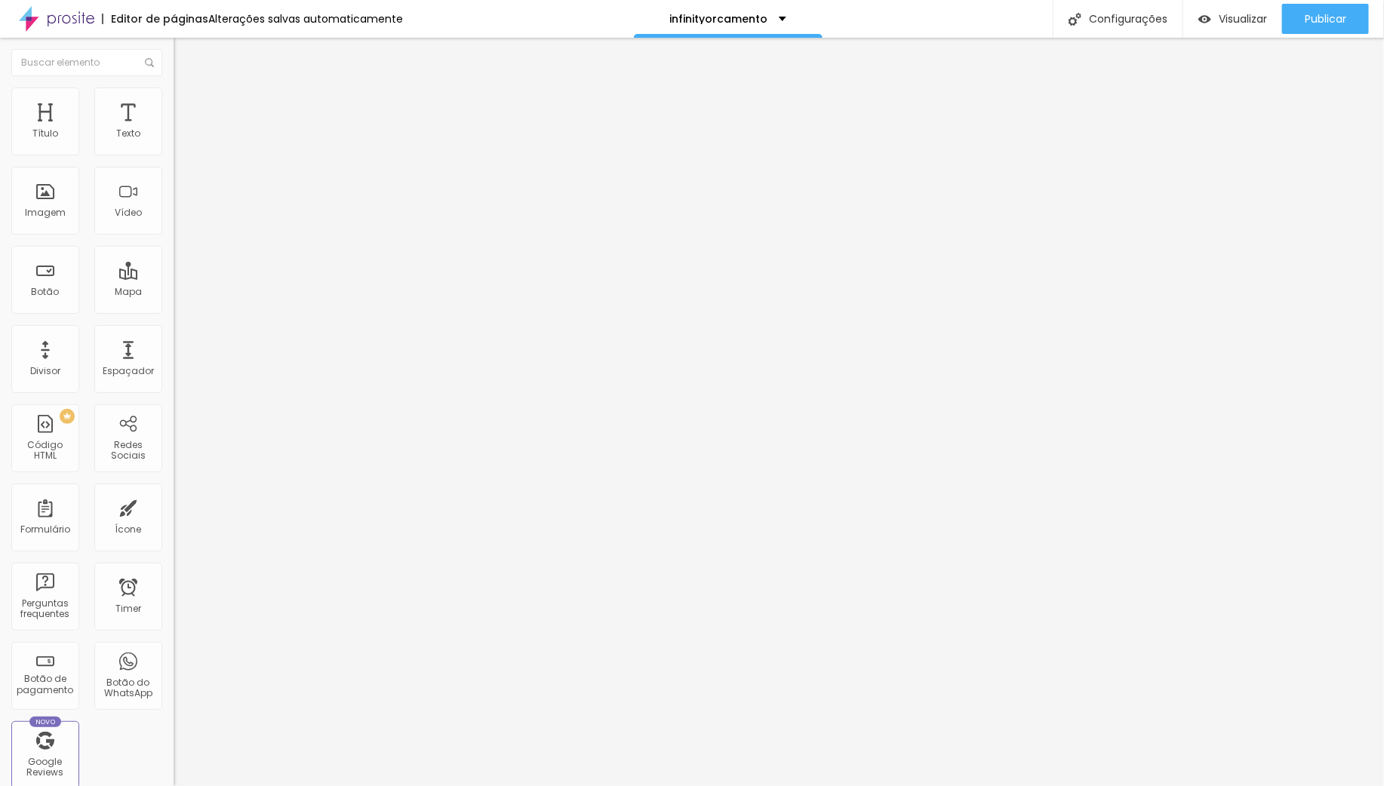
type input "23"
type input "47"
type input "54"
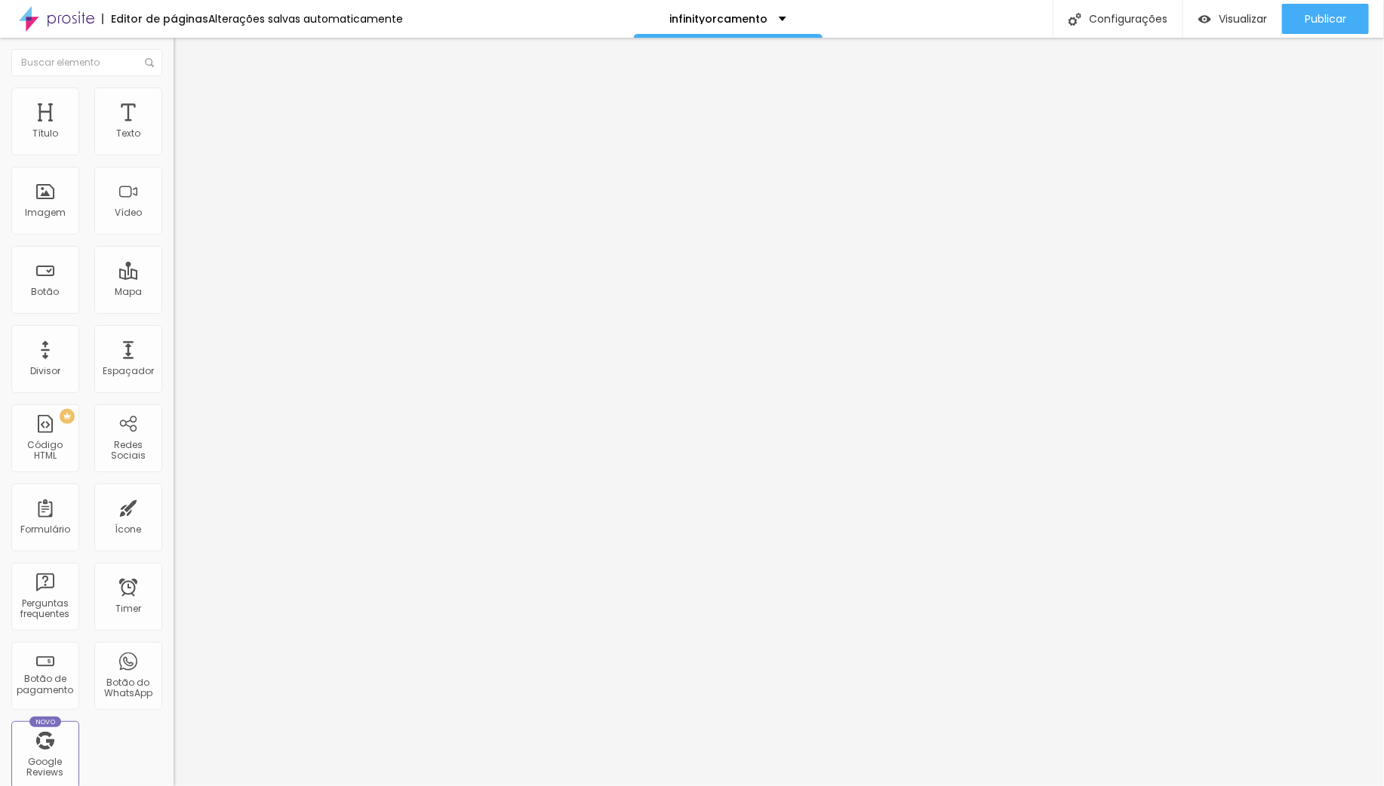
type input "57"
type input "58"
type input "60"
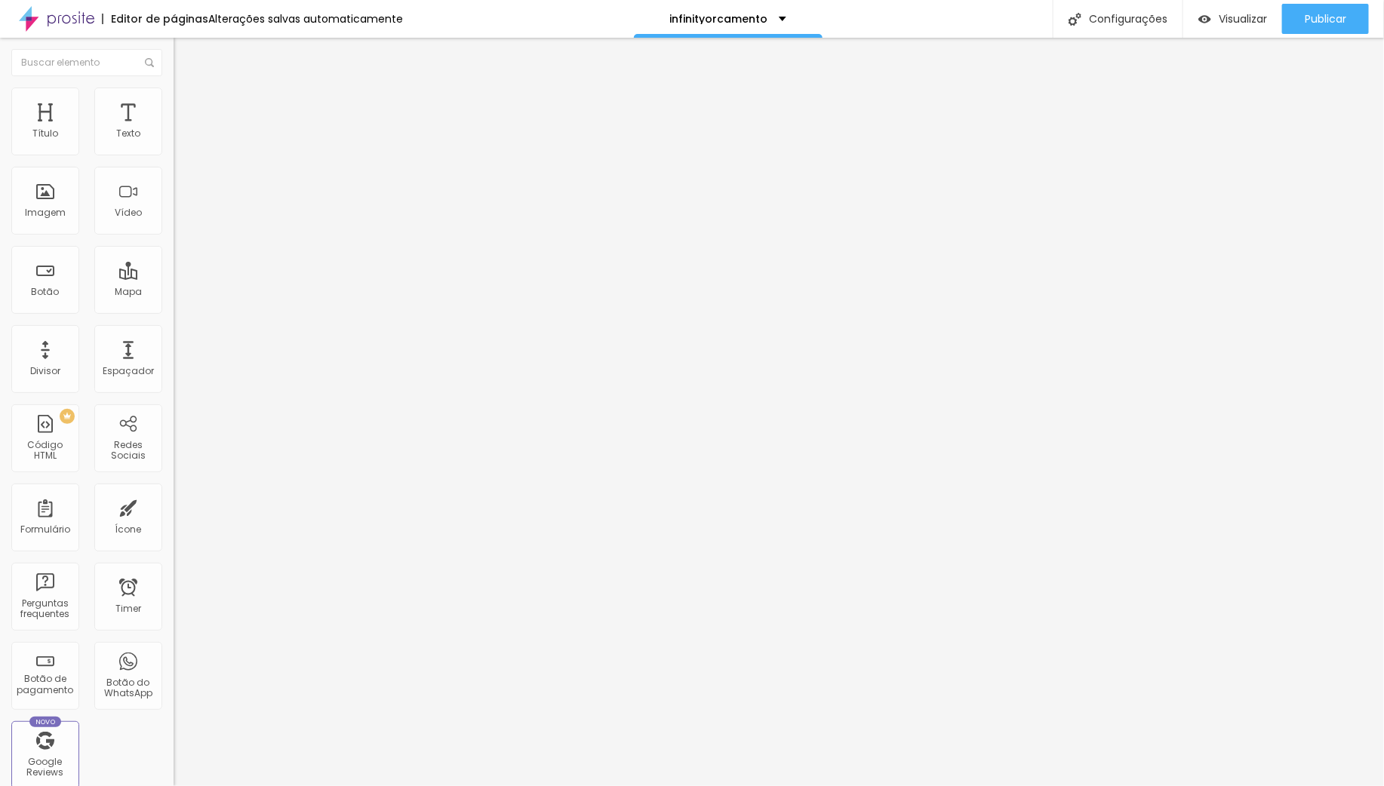
type input "60"
type input "62"
type input "64"
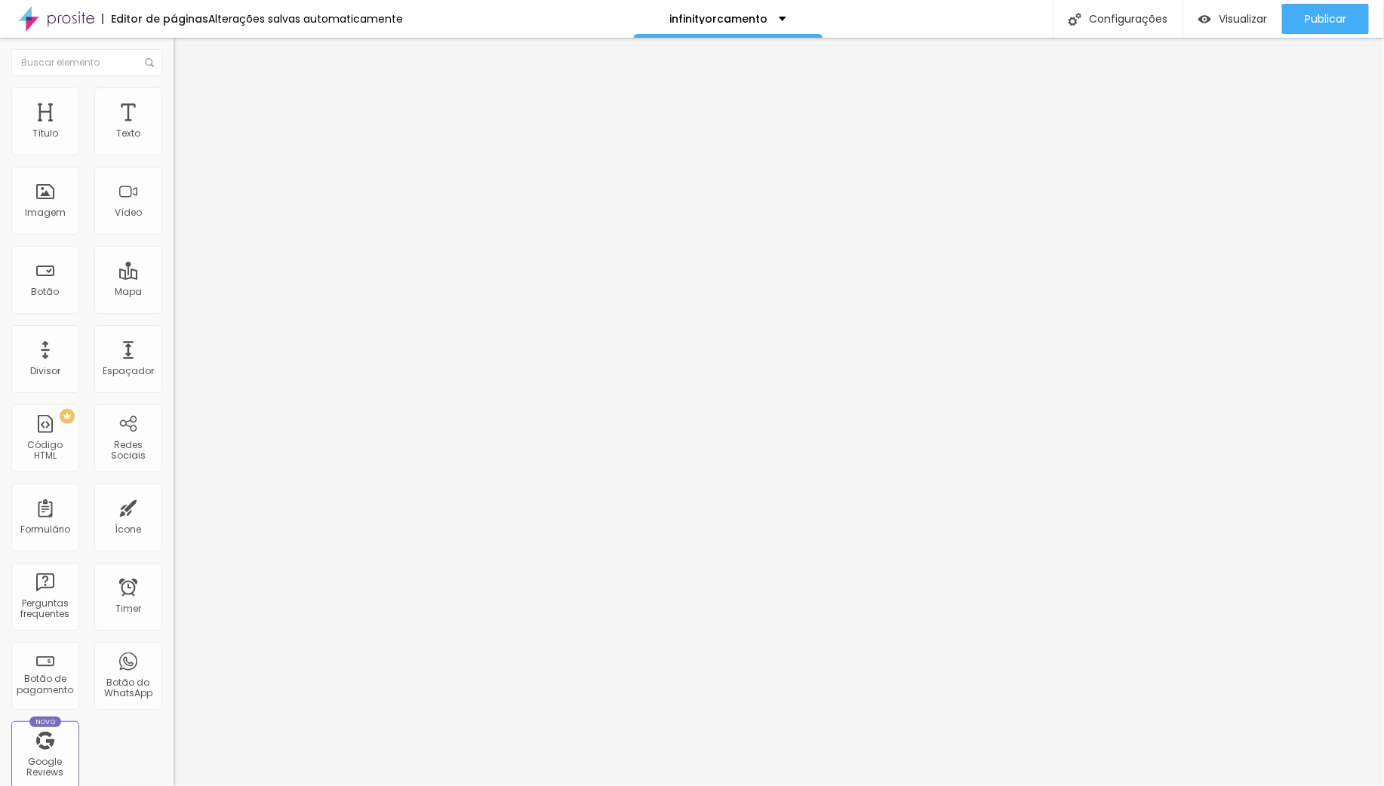
type input "65"
type input "63"
type input "54"
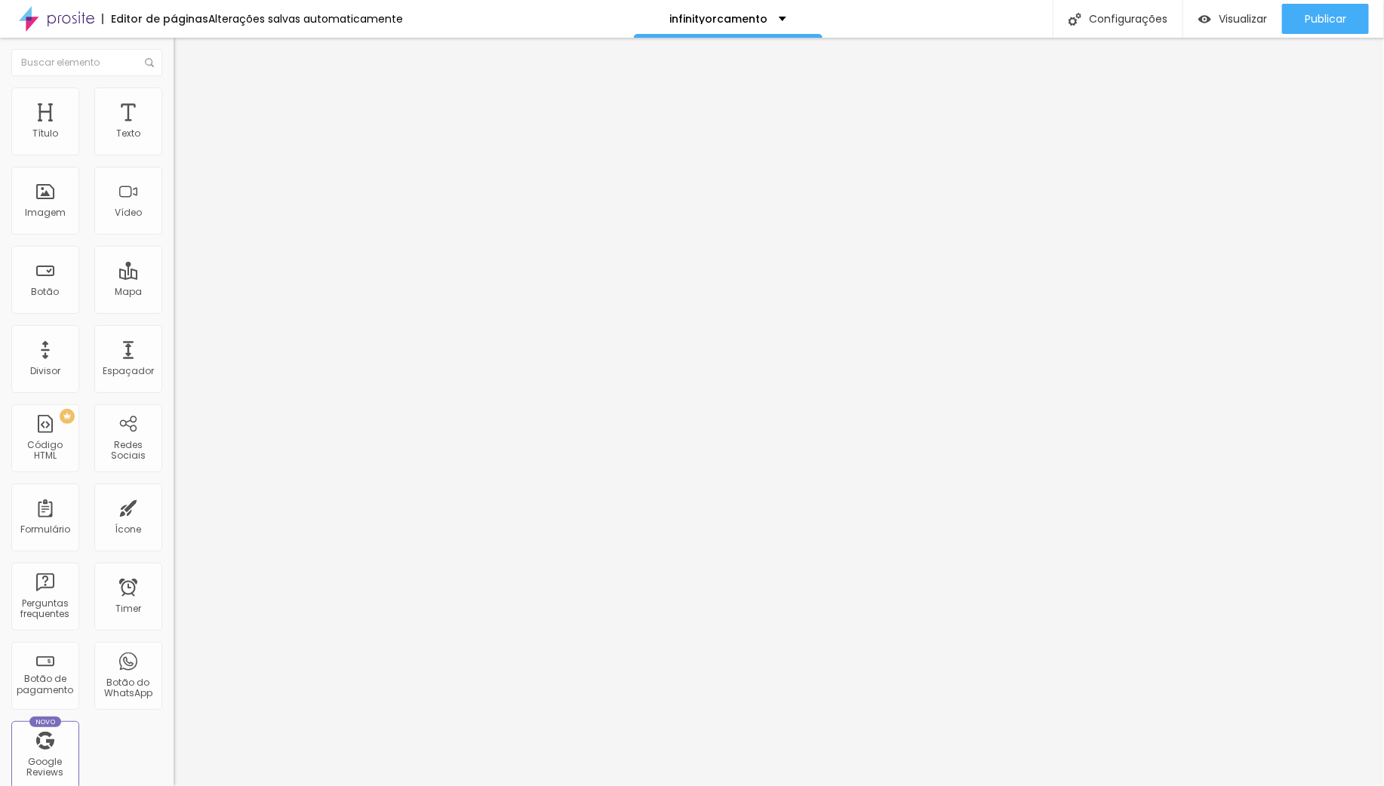
type input "54"
type input "49"
type input "46"
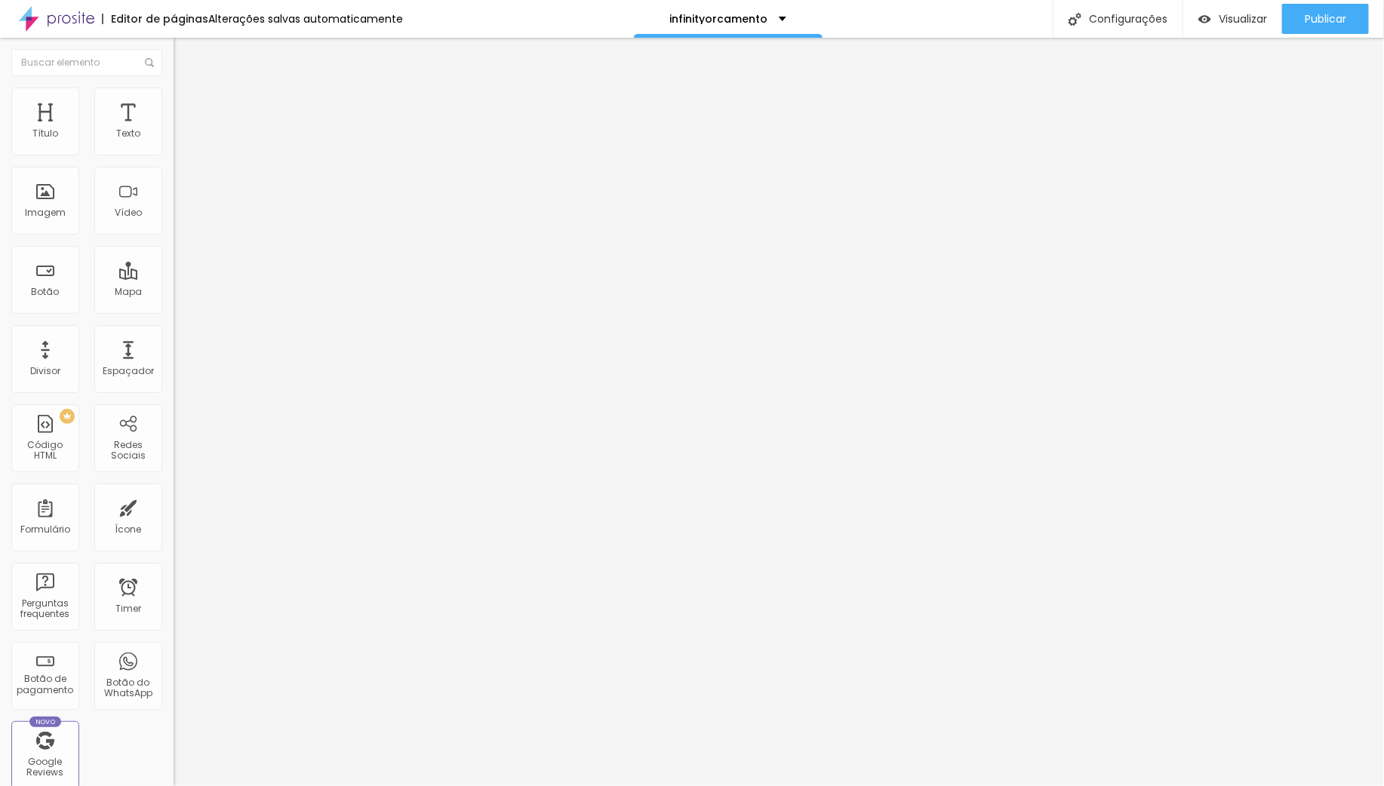
type input "45"
type input "44"
type input "43"
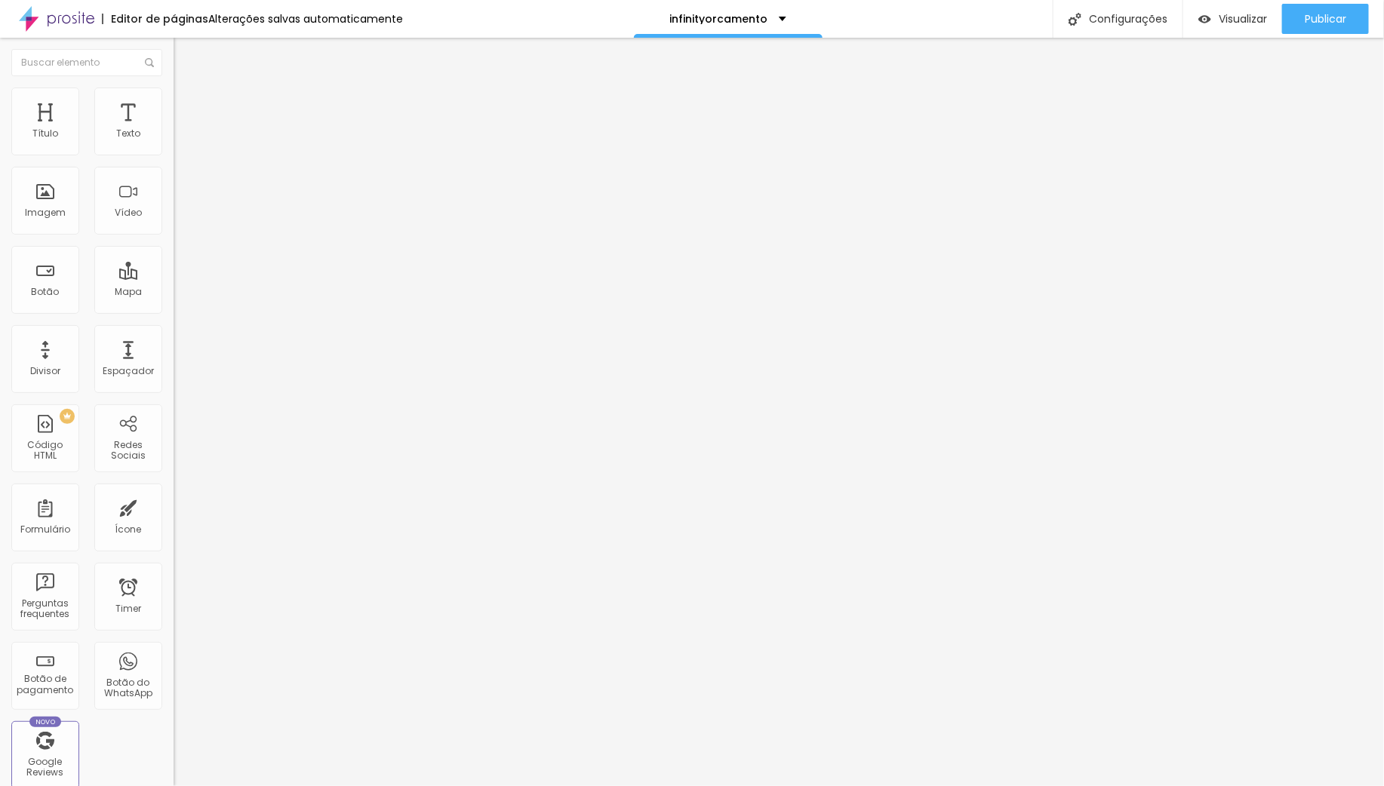
drag, startPoint x: 78, startPoint y: 146, endPoint x: 60, endPoint y: 149, distance: 19.0
click at [174, 278] on input "range" at bounding box center [222, 284] width 97 height 12
drag, startPoint x: 48, startPoint y: 175, endPoint x: 118, endPoint y: 233, distance: 90.5
click at [174, 491] on input "range" at bounding box center [222, 497] width 97 height 12
click at [185, 52] on img "button" at bounding box center [191, 55] width 12 height 12
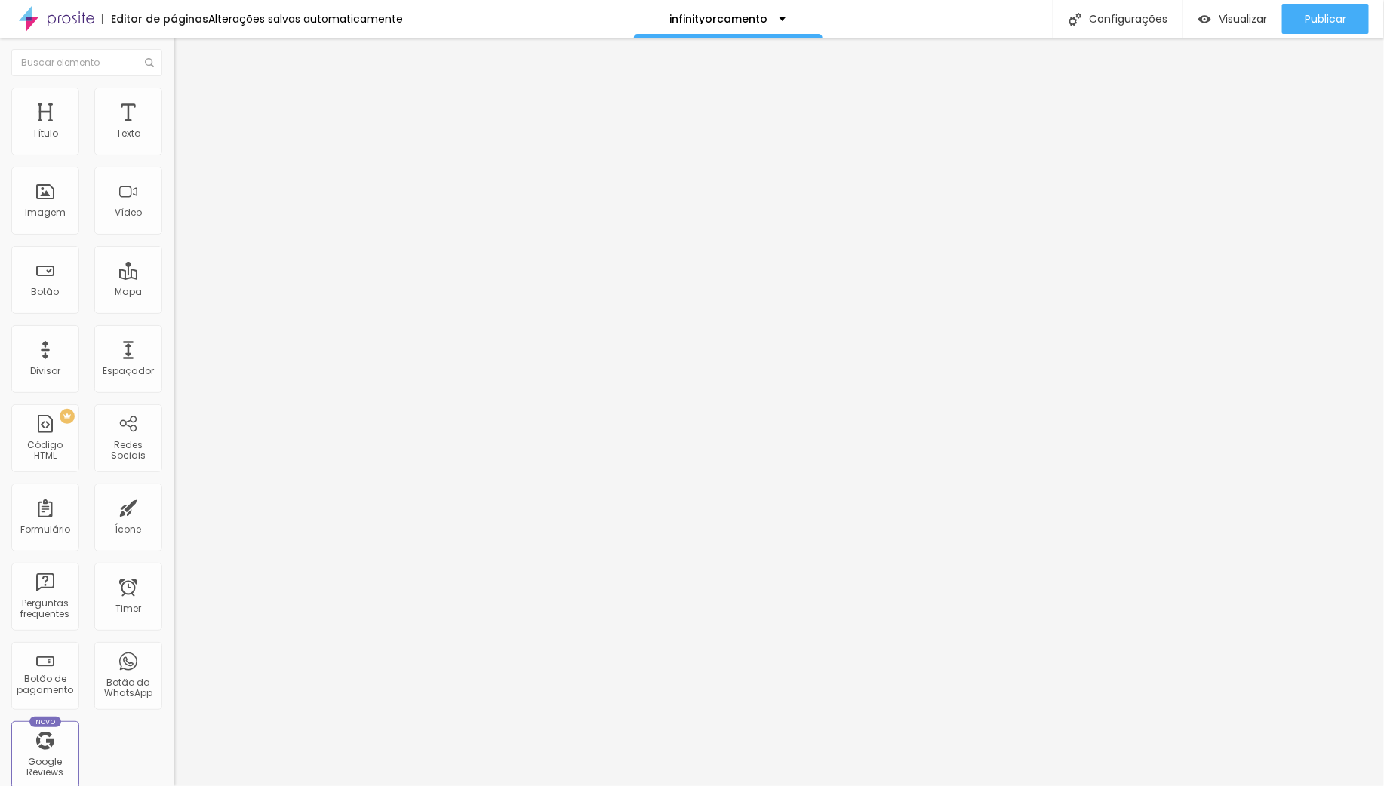
scroll to position [168, 0]
drag, startPoint x: 623, startPoint y: 544, endPoint x: 598, endPoint y: 165, distance: 379.7
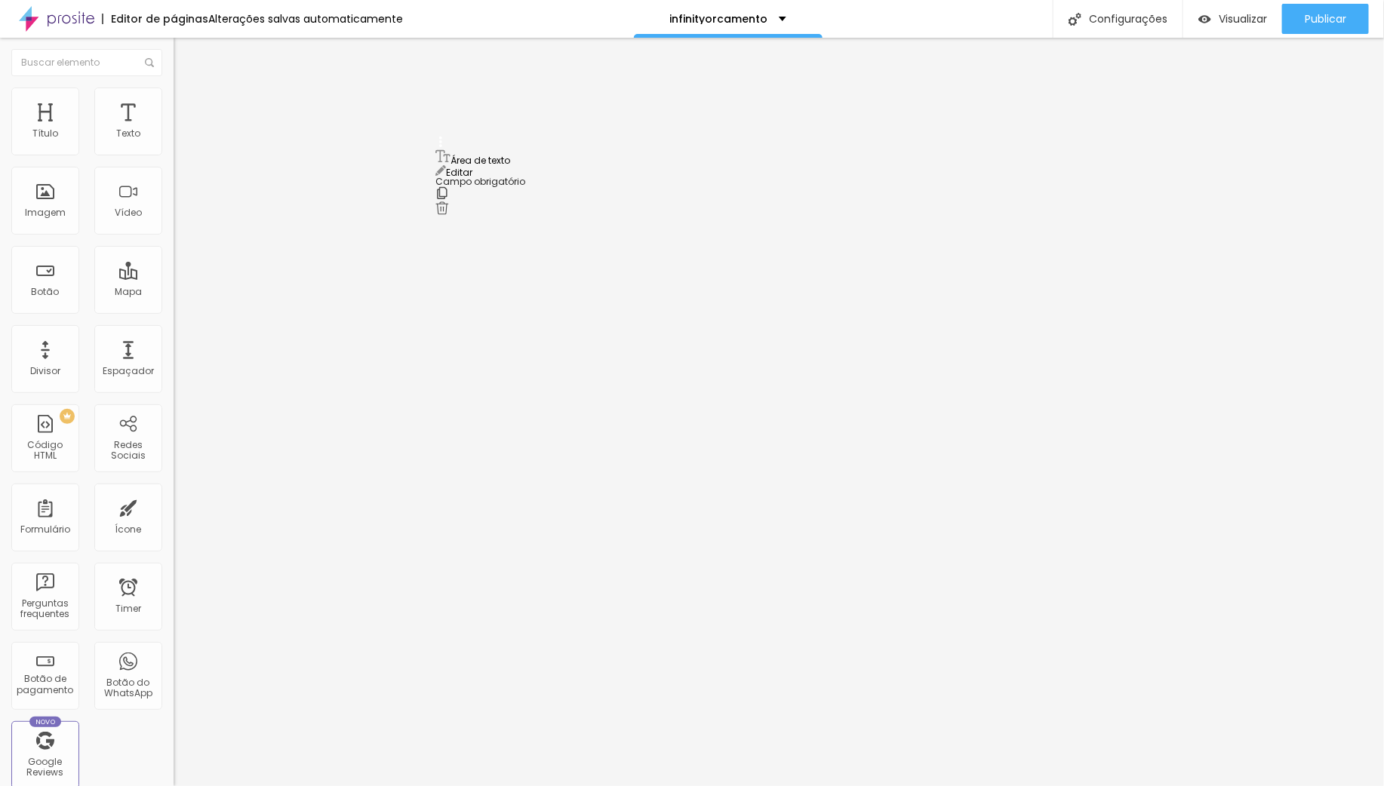
scroll to position [0, 0]
drag, startPoint x: 439, startPoint y: 553, endPoint x: 447, endPoint y: 301, distance: 252.2
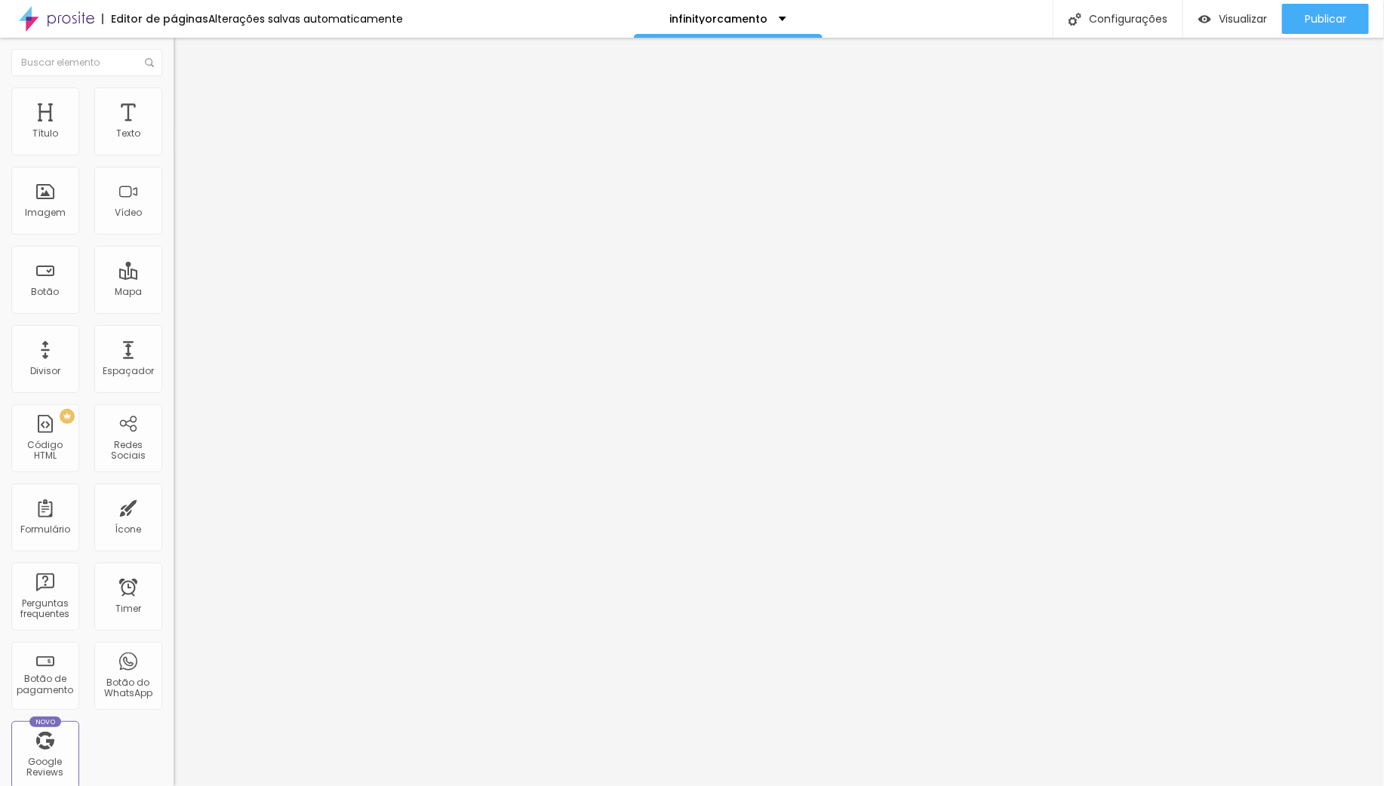
scroll to position [0, 0]
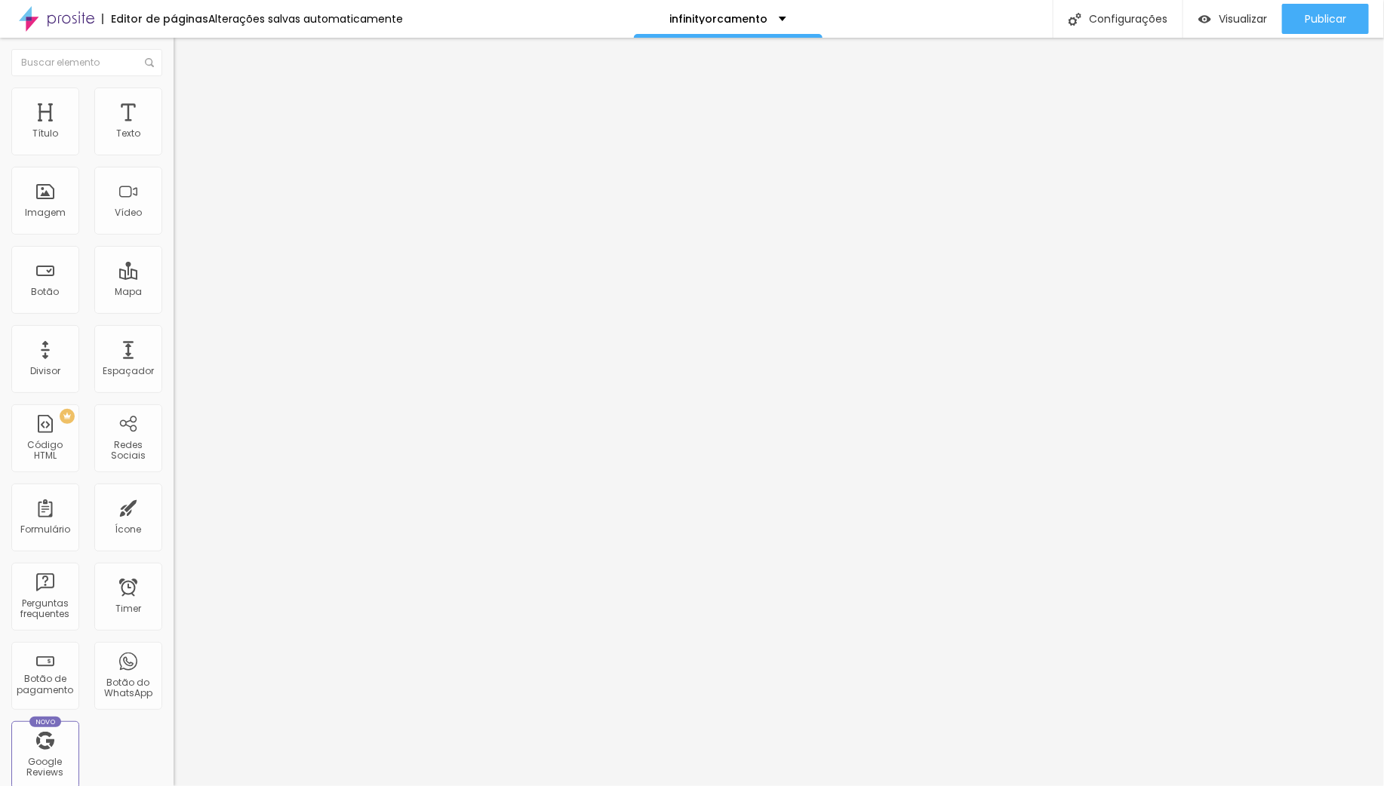
scroll to position [0, 0]
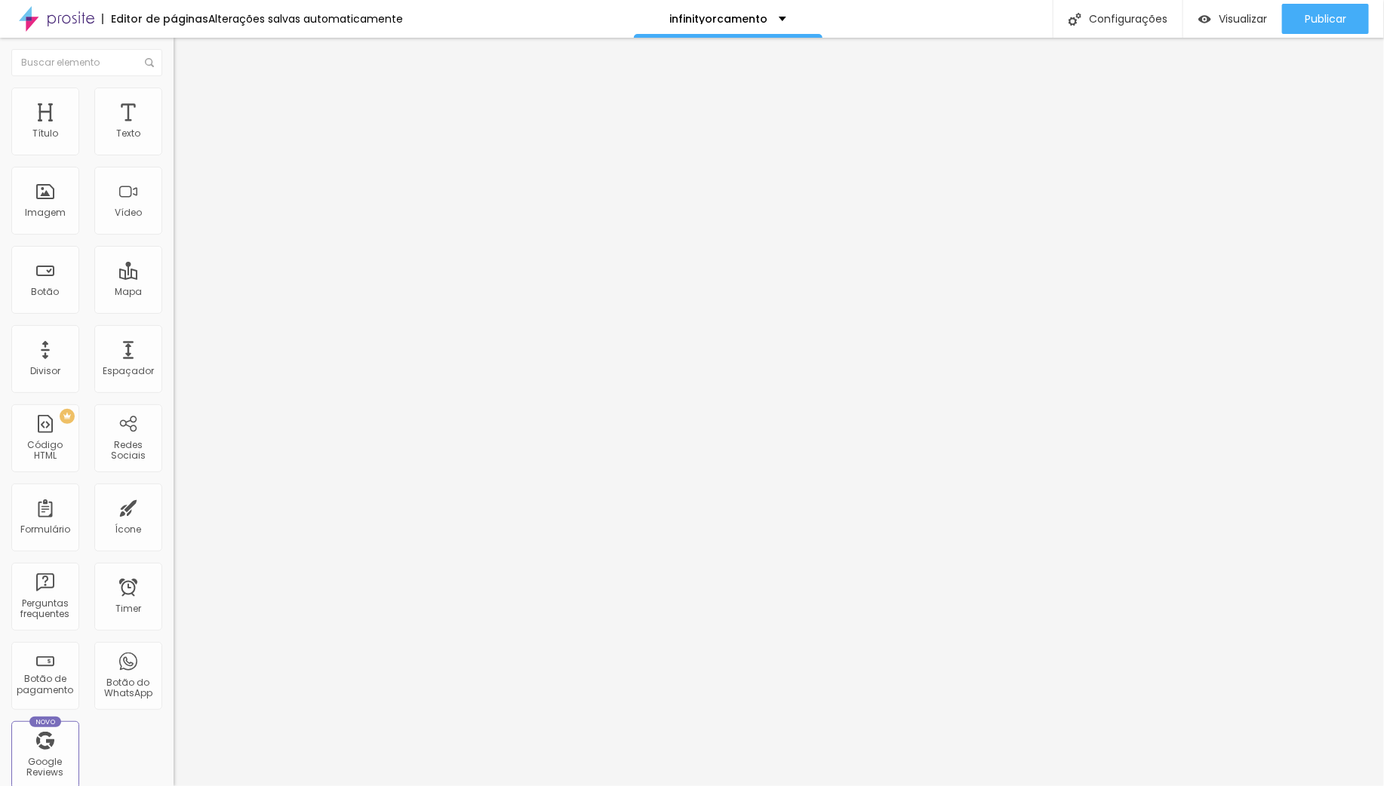
scroll to position [82, 0]
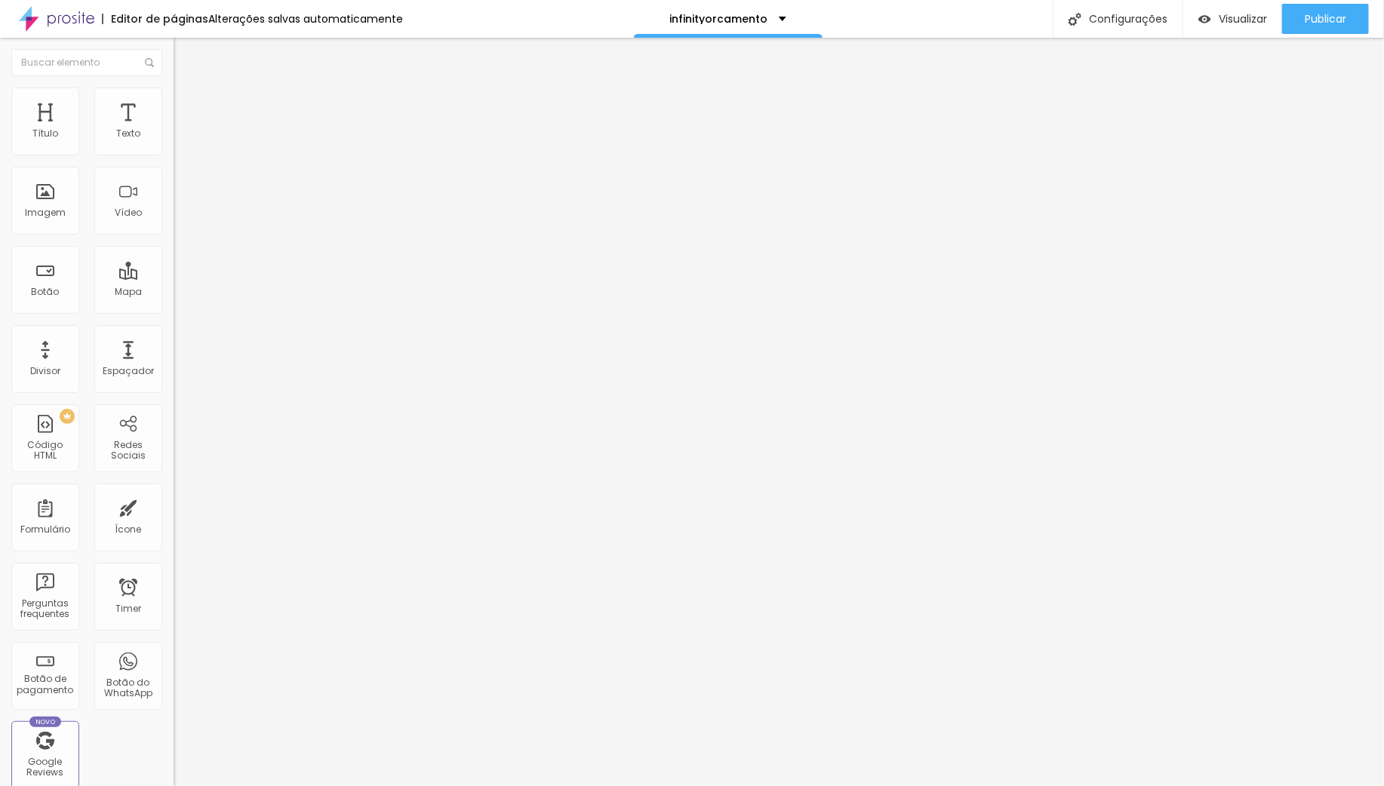
drag, startPoint x: 439, startPoint y: 502, endPoint x: 435, endPoint y: 298, distance: 203.8
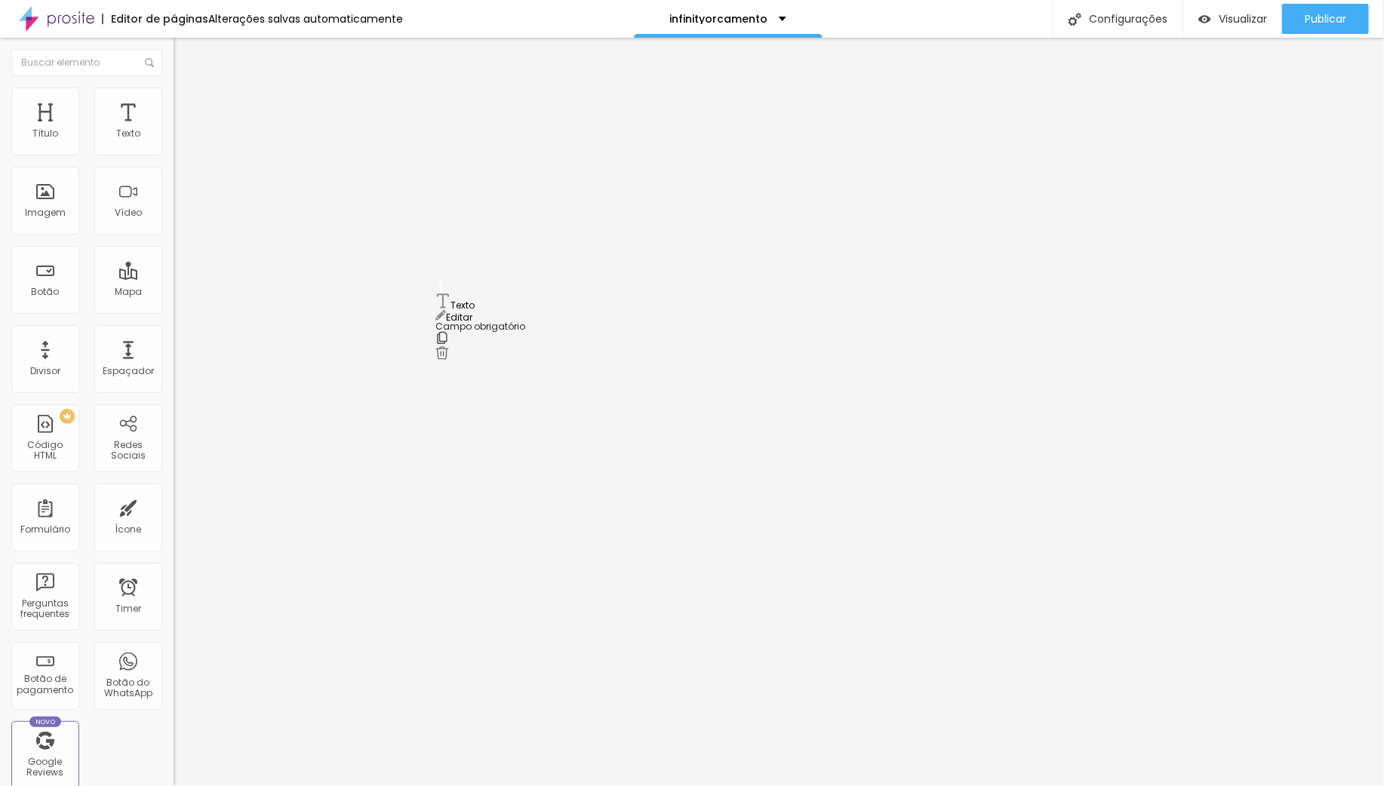
drag, startPoint x: 620, startPoint y: 356, endPoint x: 396, endPoint y: 352, distance: 223.4
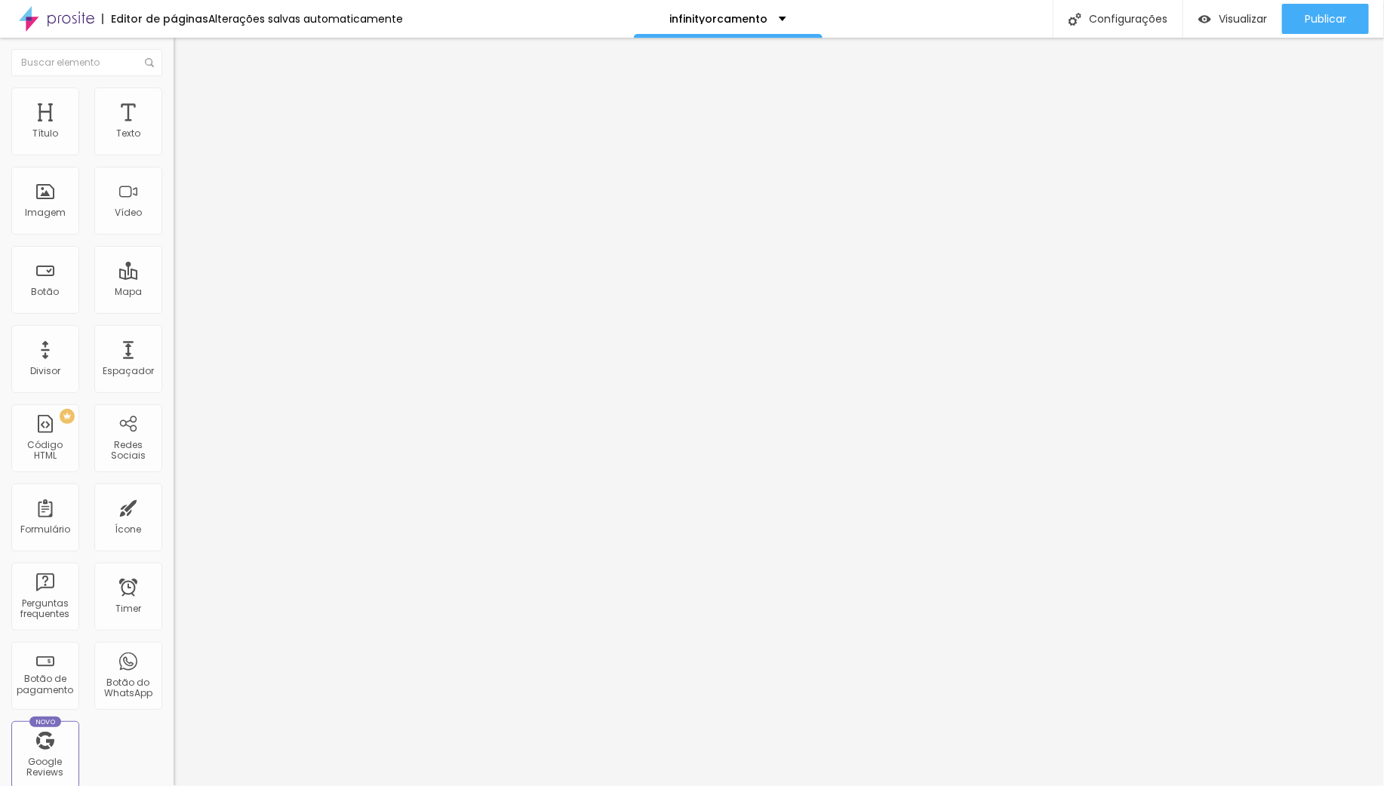
drag, startPoint x: 442, startPoint y: 453, endPoint x: 441, endPoint y: 346, distance: 107.2
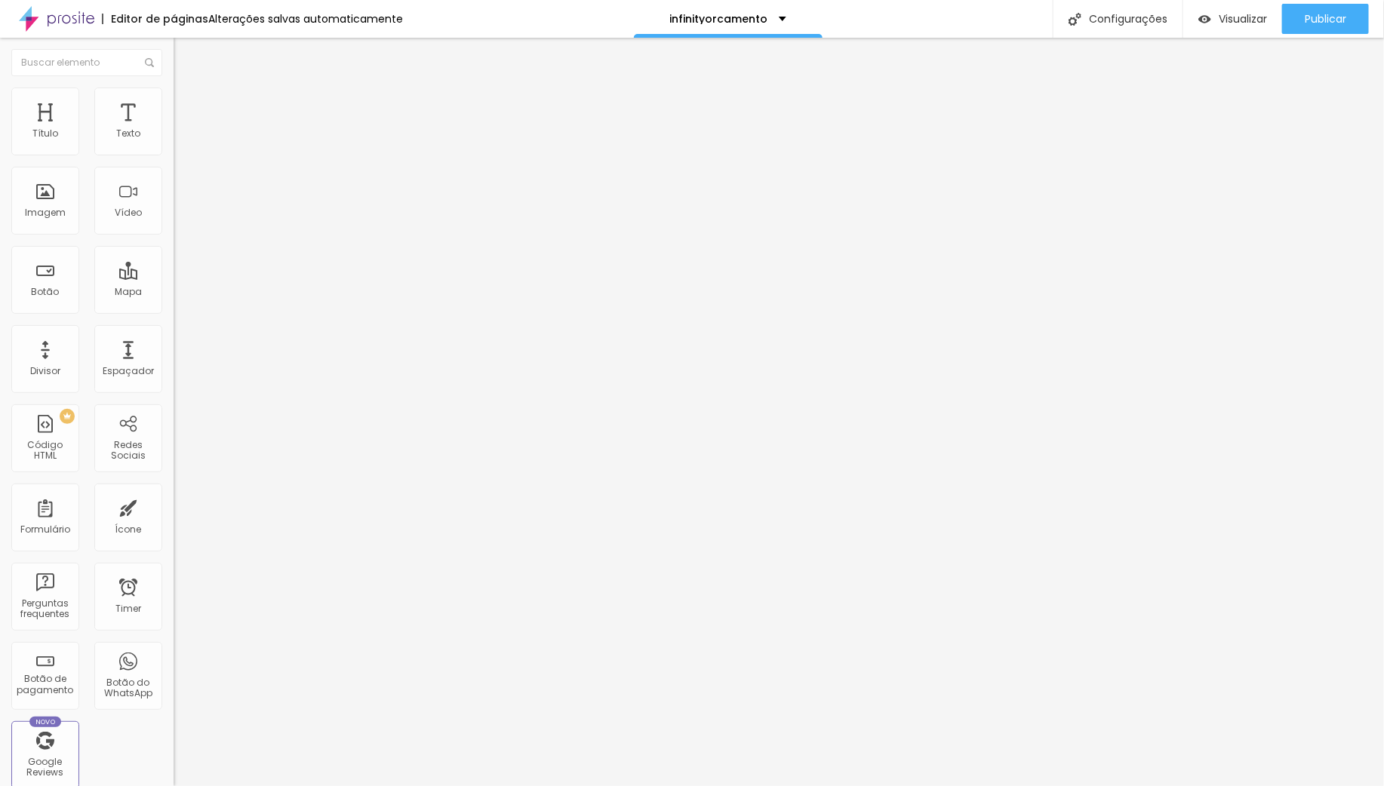
drag, startPoint x: 773, startPoint y: 500, endPoint x: 780, endPoint y: 517, distance: 18.2
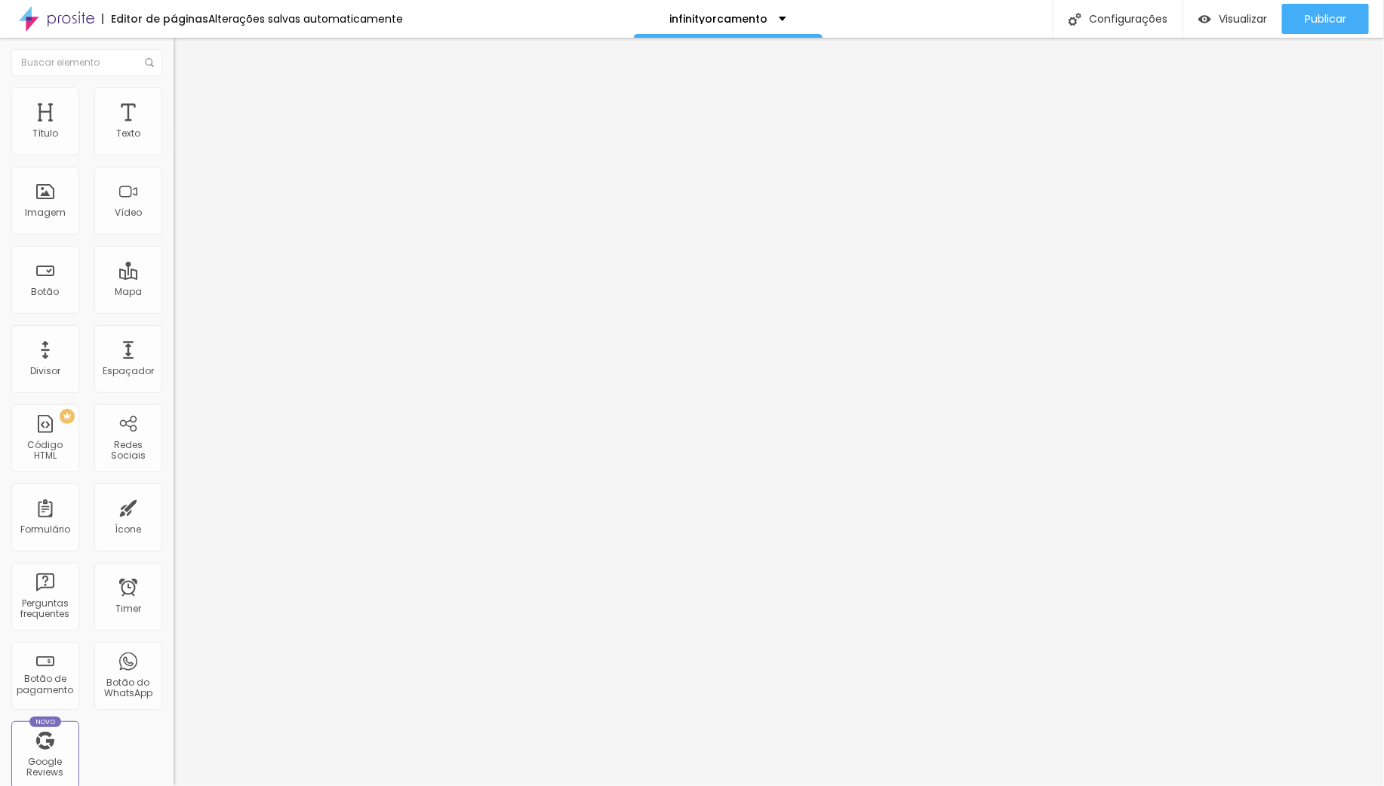
scroll to position [173, 0]
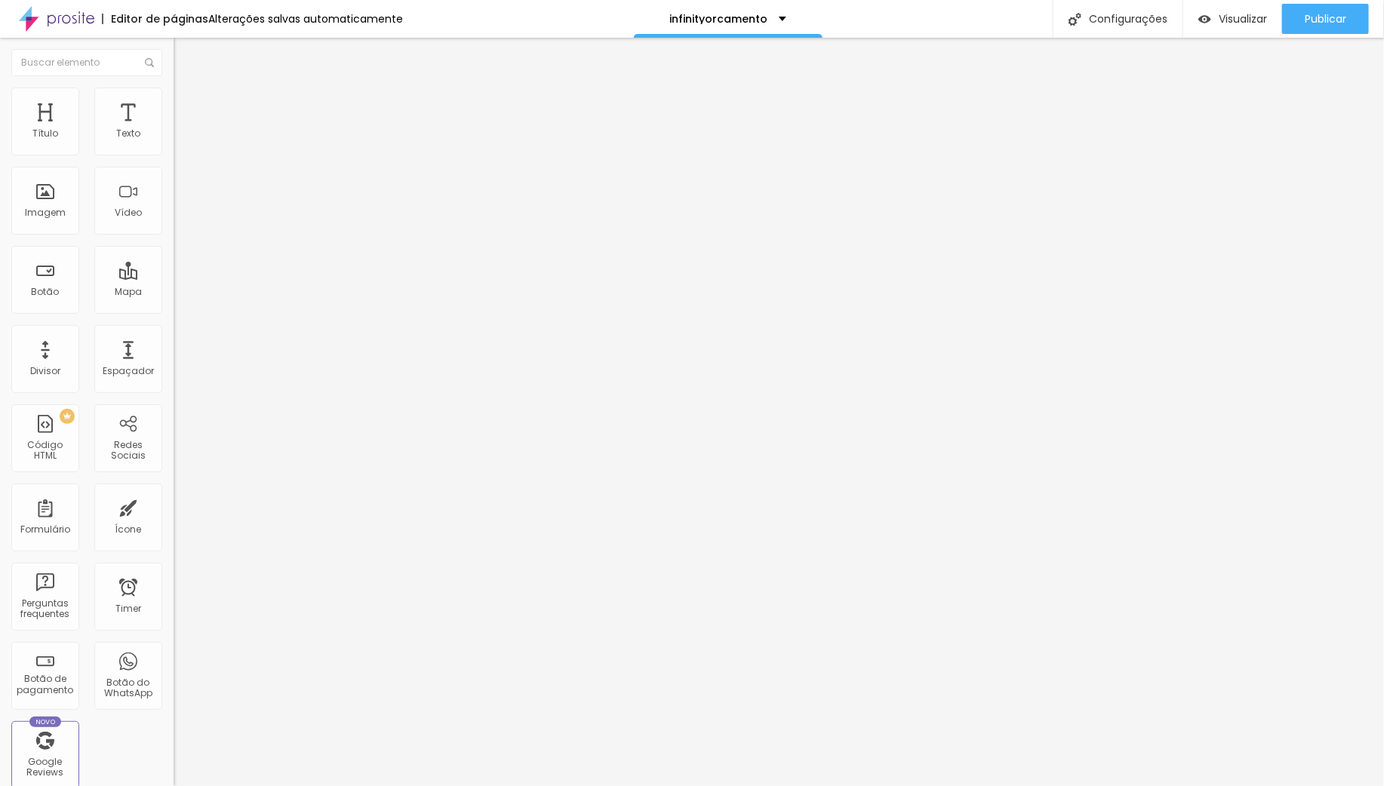
drag, startPoint x: 894, startPoint y: 563, endPoint x: 934, endPoint y: 540, distance: 45.7
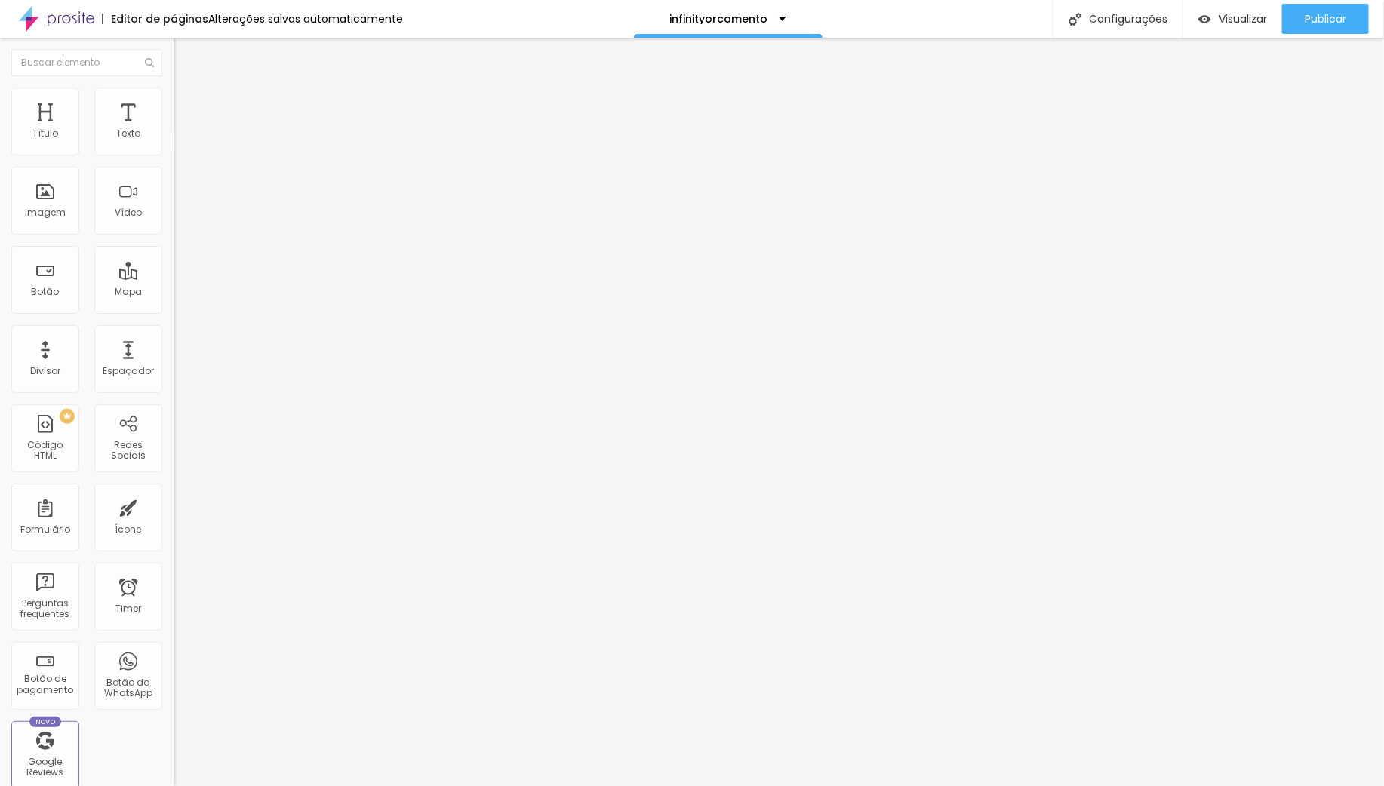
drag, startPoint x: 640, startPoint y: 336, endPoint x: 425, endPoint y: 338, distance: 215.1
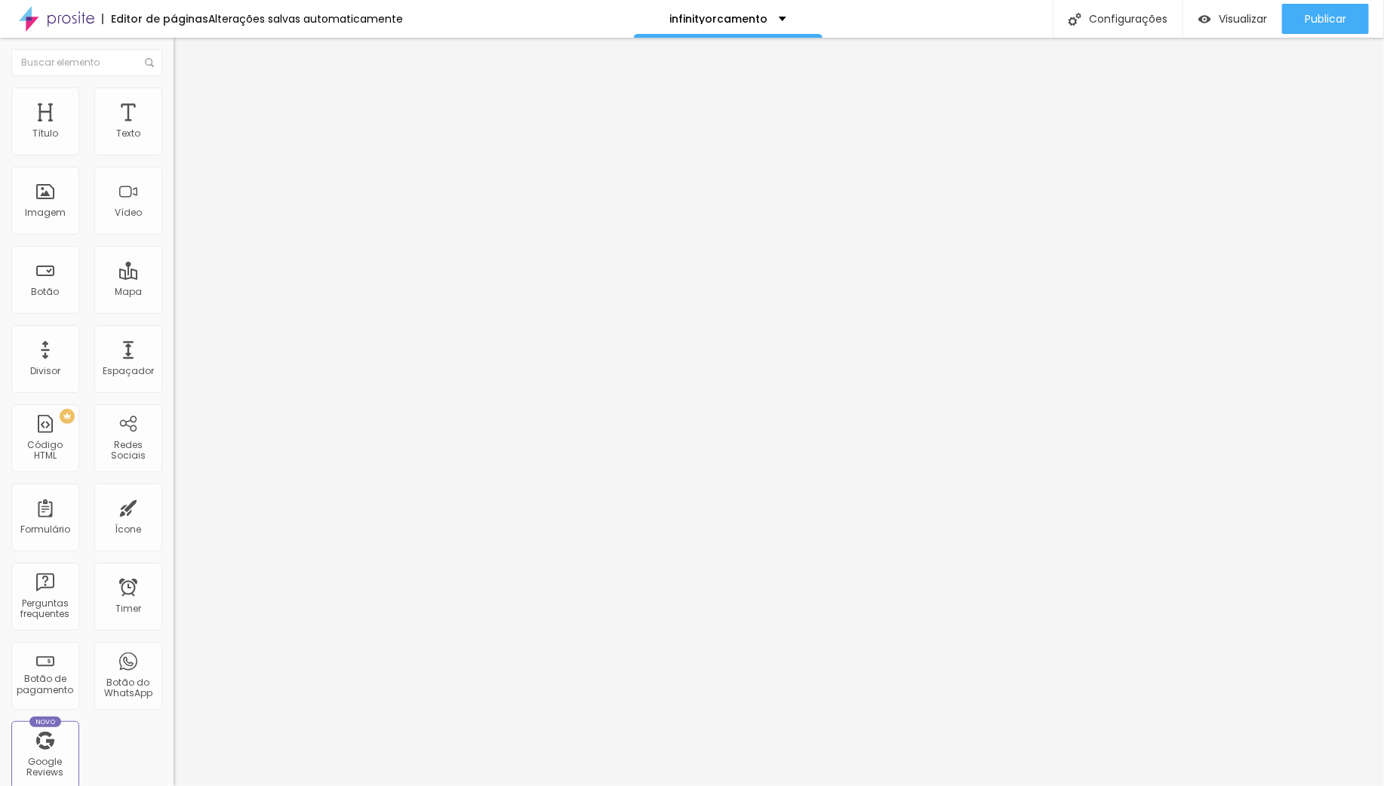
drag, startPoint x: 540, startPoint y: 337, endPoint x: 760, endPoint y: 371, distance: 222.1
drag, startPoint x: 613, startPoint y: 353, endPoint x: 498, endPoint y: 341, distance: 115.4
drag, startPoint x: 593, startPoint y: 341, endPoint x: 427, endPoint y: 341, distance: 166.0
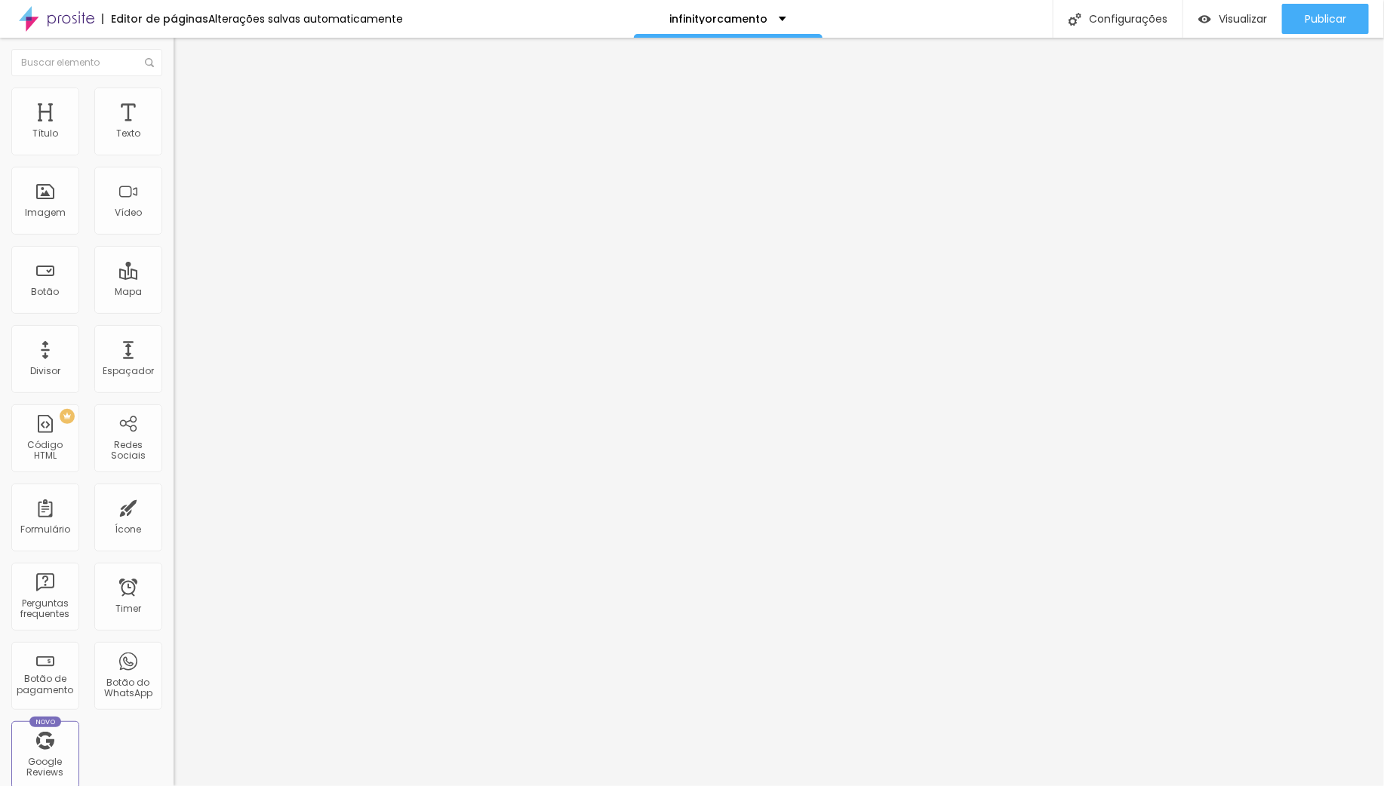
drag, startPoint x: 562, startPoint y: 334, endPoint x: 595, endPoint y: 331, distance: 33.3
drag, startPoint x: 448, startPoint y: 342, endPoint x: 392, endPoint y: 341, distance: 56.6
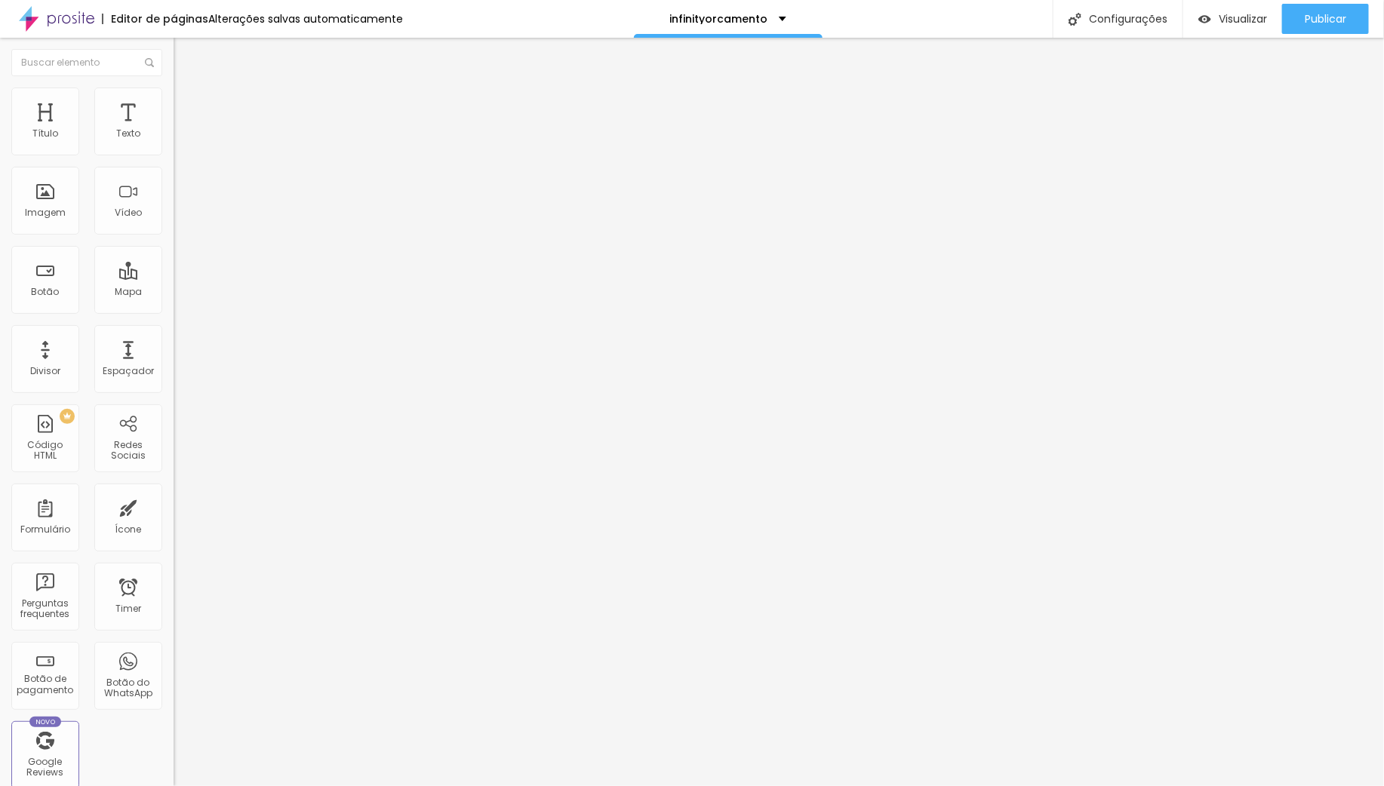
drag, startPoint x: 516, startPoint y: 340, endPoint x: 639, endPoint y: 334, distance: 123.1
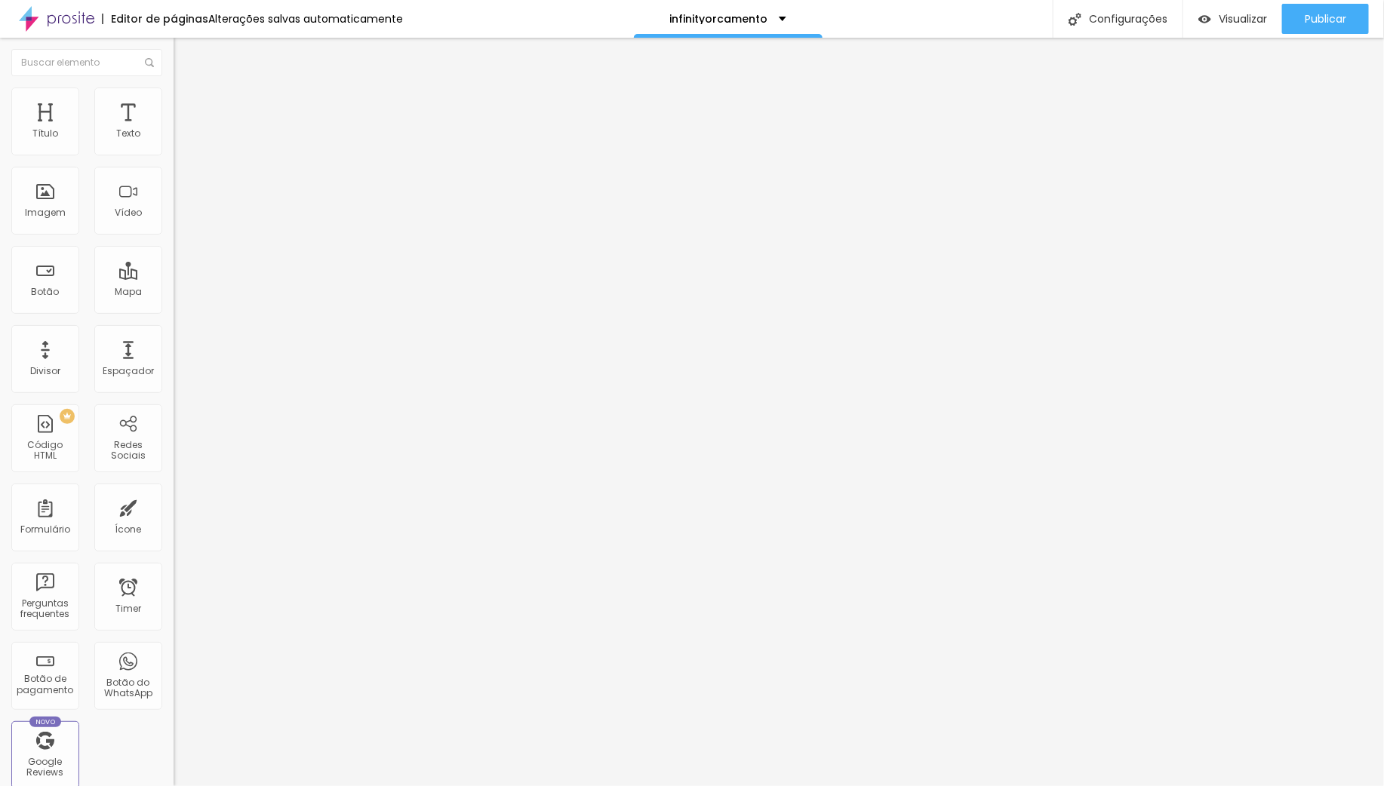
drag, startPoint x: 540, startPoint y: 411, endPoint x: 497, endPoint y: 416, distance: 43.3
drag, startPoint x: 501, startPoint y: 446, endPoint x: 556, endPoint y: 446, distance: 55.1
drag, startPoint x: 580, startPoint y: 408, endPoint x: 497, endPoint y: 417, distance: 83.4
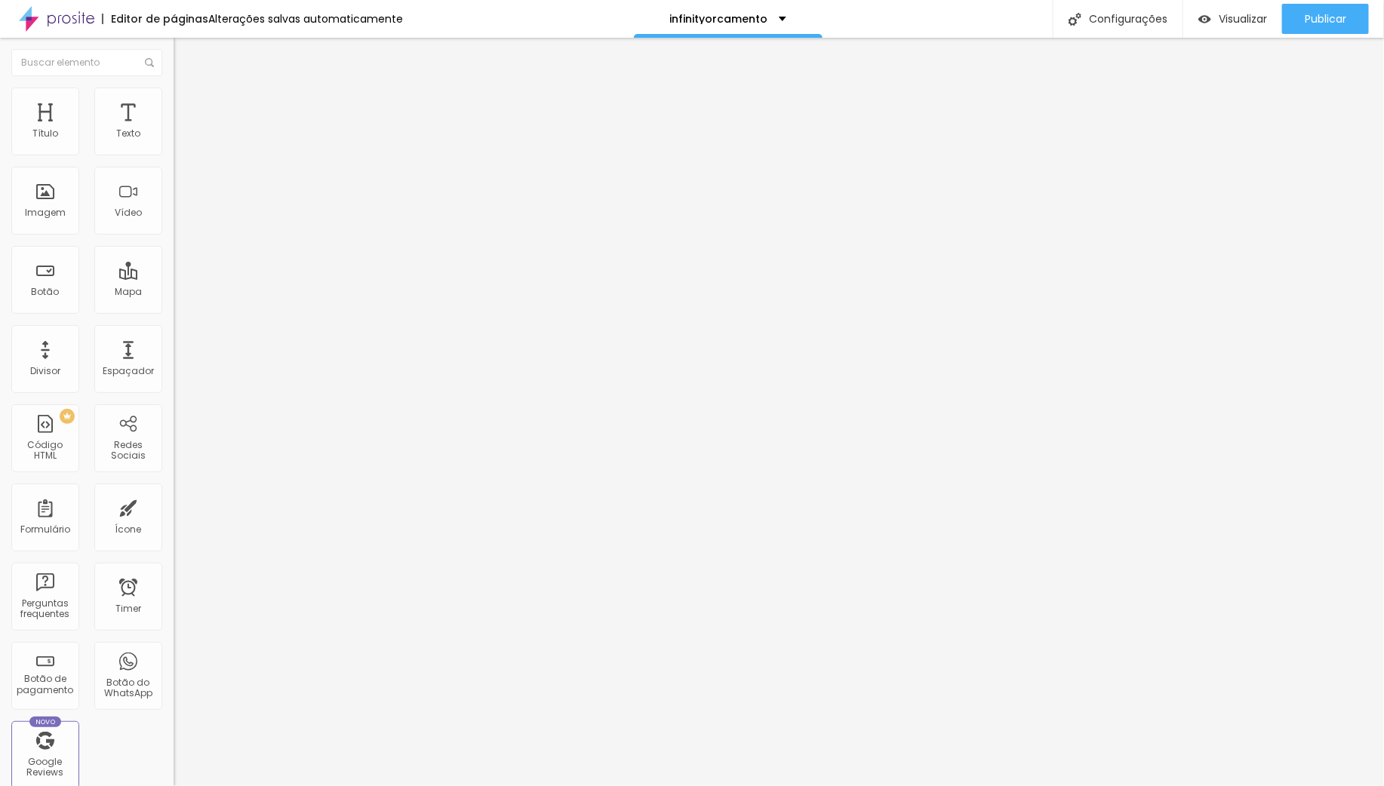
drag, startPoint x: 534, startPoint y: 468, endPoint x: 482, endPoint y: 466, distance: 51.4
paste input "Só Fotografias"
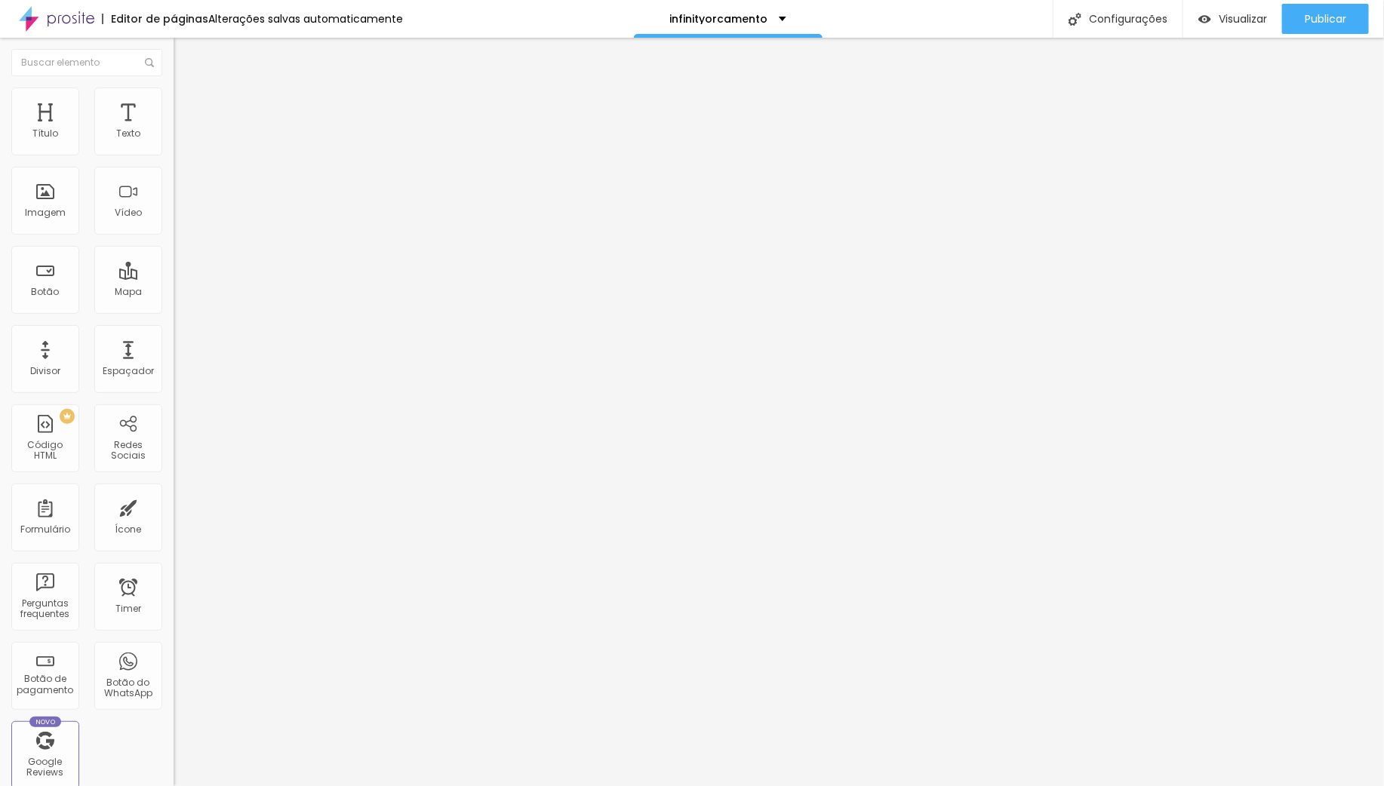
scroll to position [326, 0]
drag, startPoint x: 552, startPoint y: 370, endPoint x: 500, endPoint y: 370, distance: 52.1
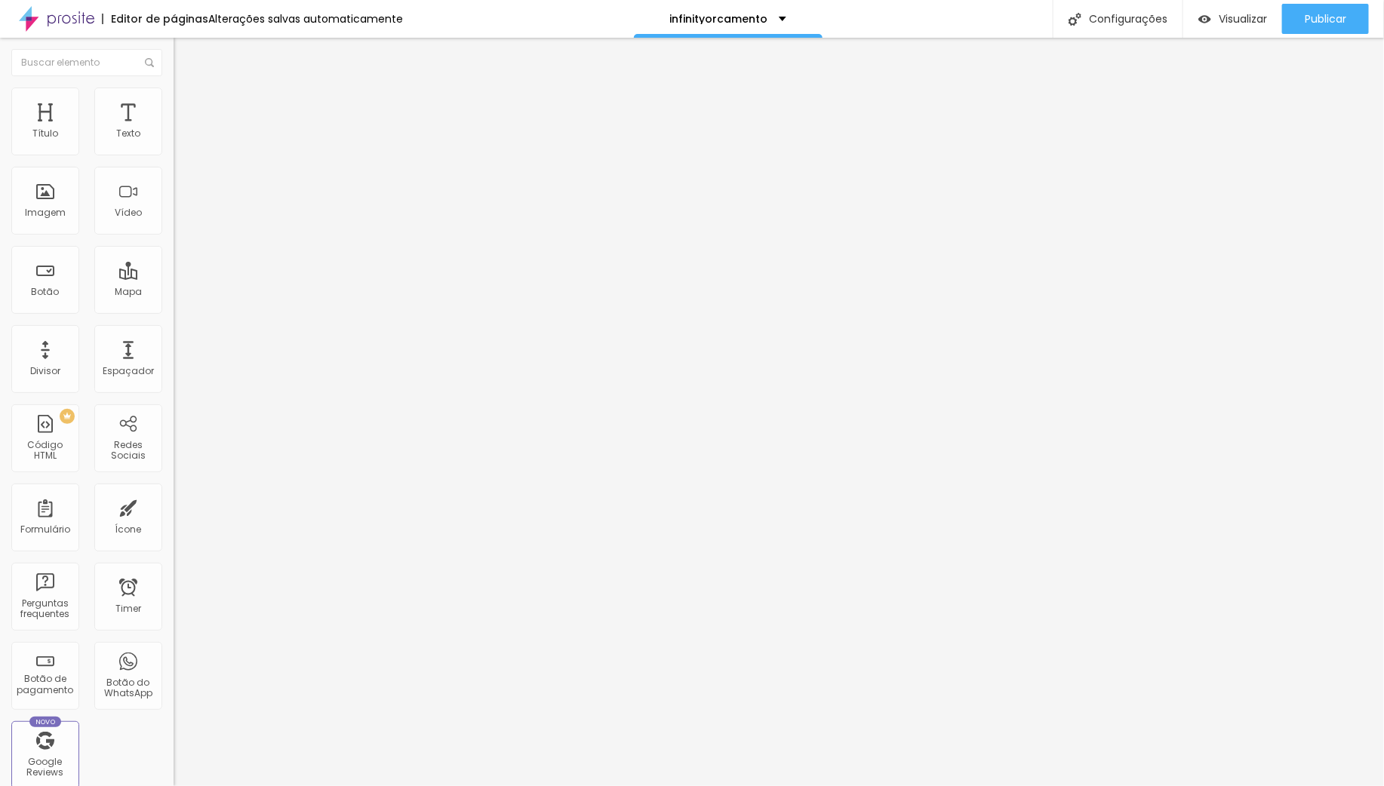
drag, startPoint x: 574, startPoint y: 369, endPoint x: 349, endPoint y: 371, distance: 224.2
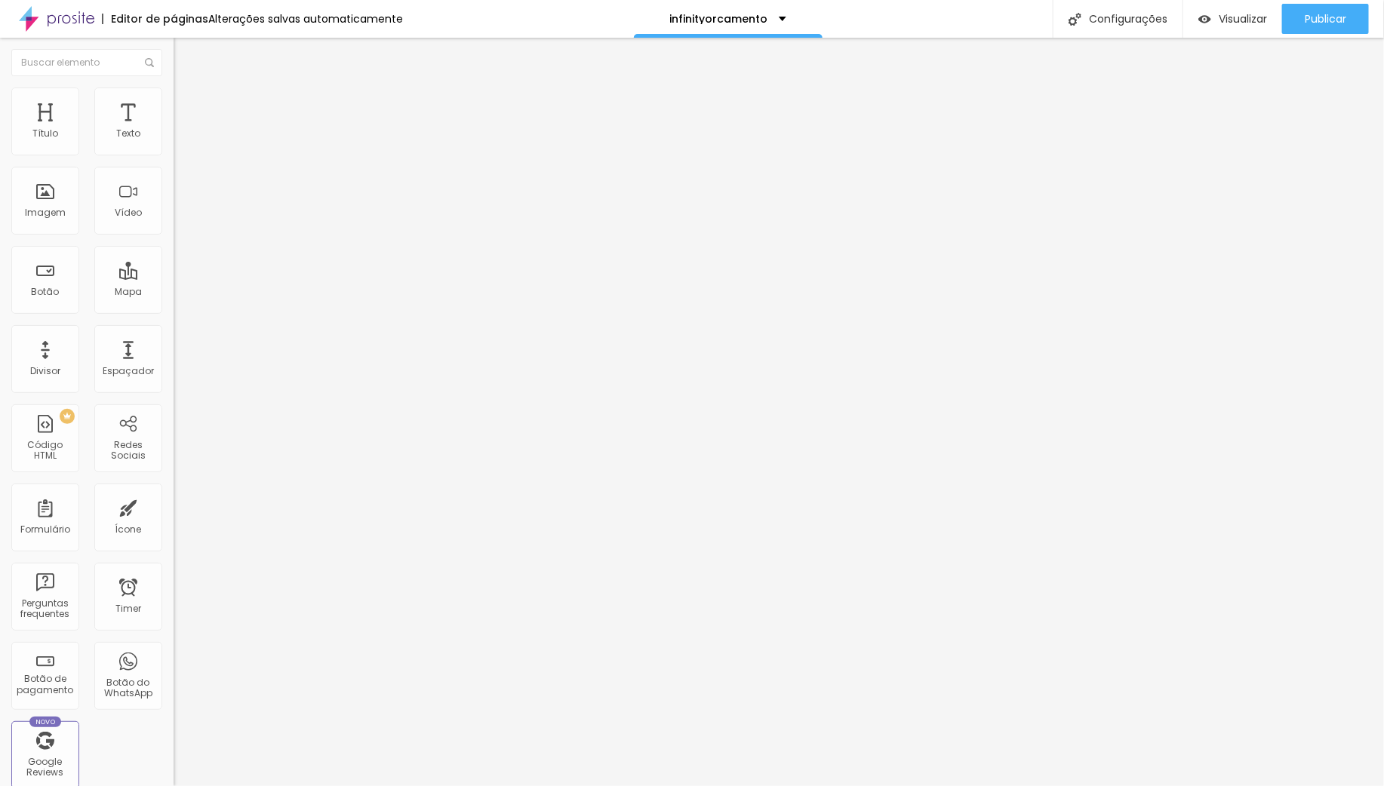
drag, startPoint x: 515, startPoint y: 445, endPoint x: 424, endPoint y: 435, distance: 91.8
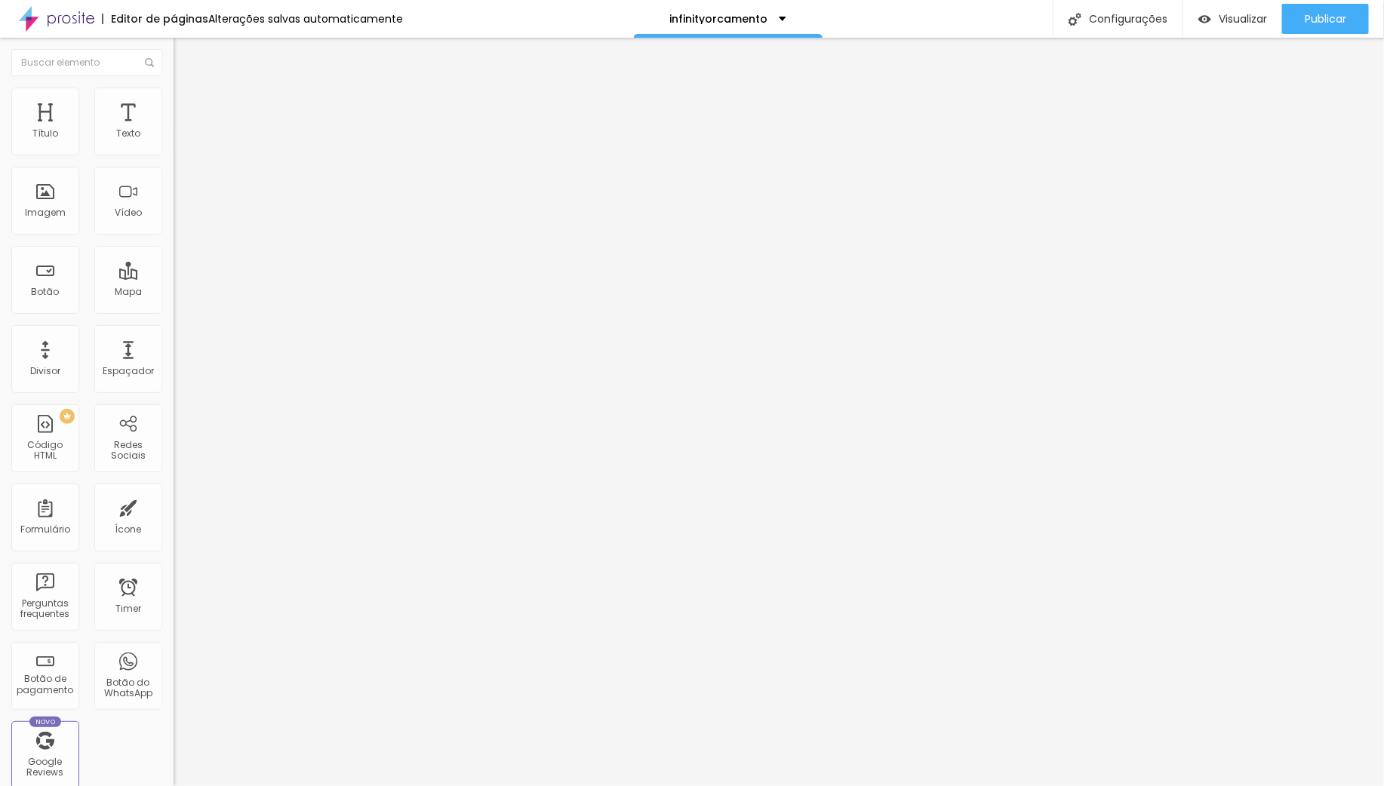
drag, startPoint x: 490, startPoint y: 478, endPoint x: 425, endPoint y: 474, distance: 65.0
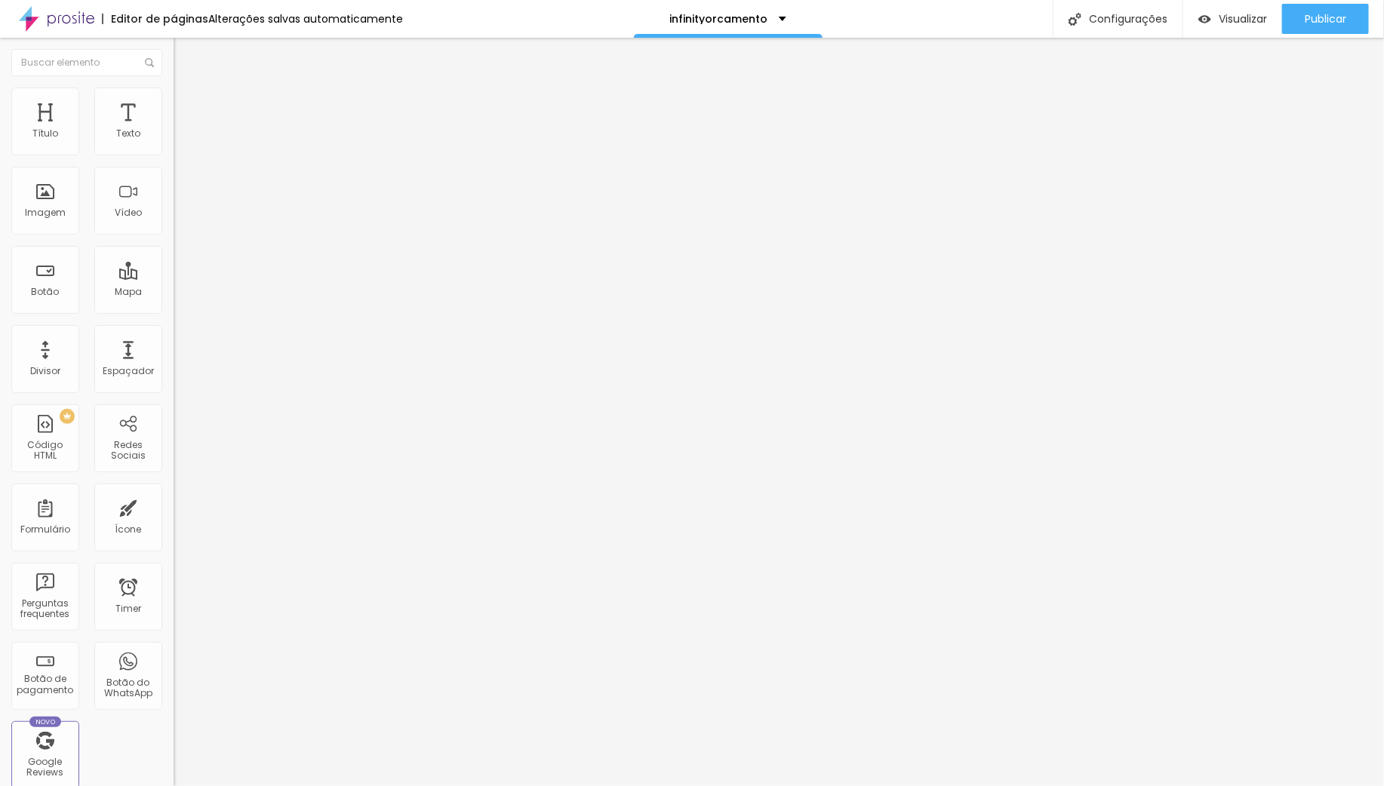
drag, startPoint x: 773, startPoint y: 318, endPoint x: 852, endPoint y: 416, distance: 126.1
